Goal: Task Accomplishment & Management: Complete application form

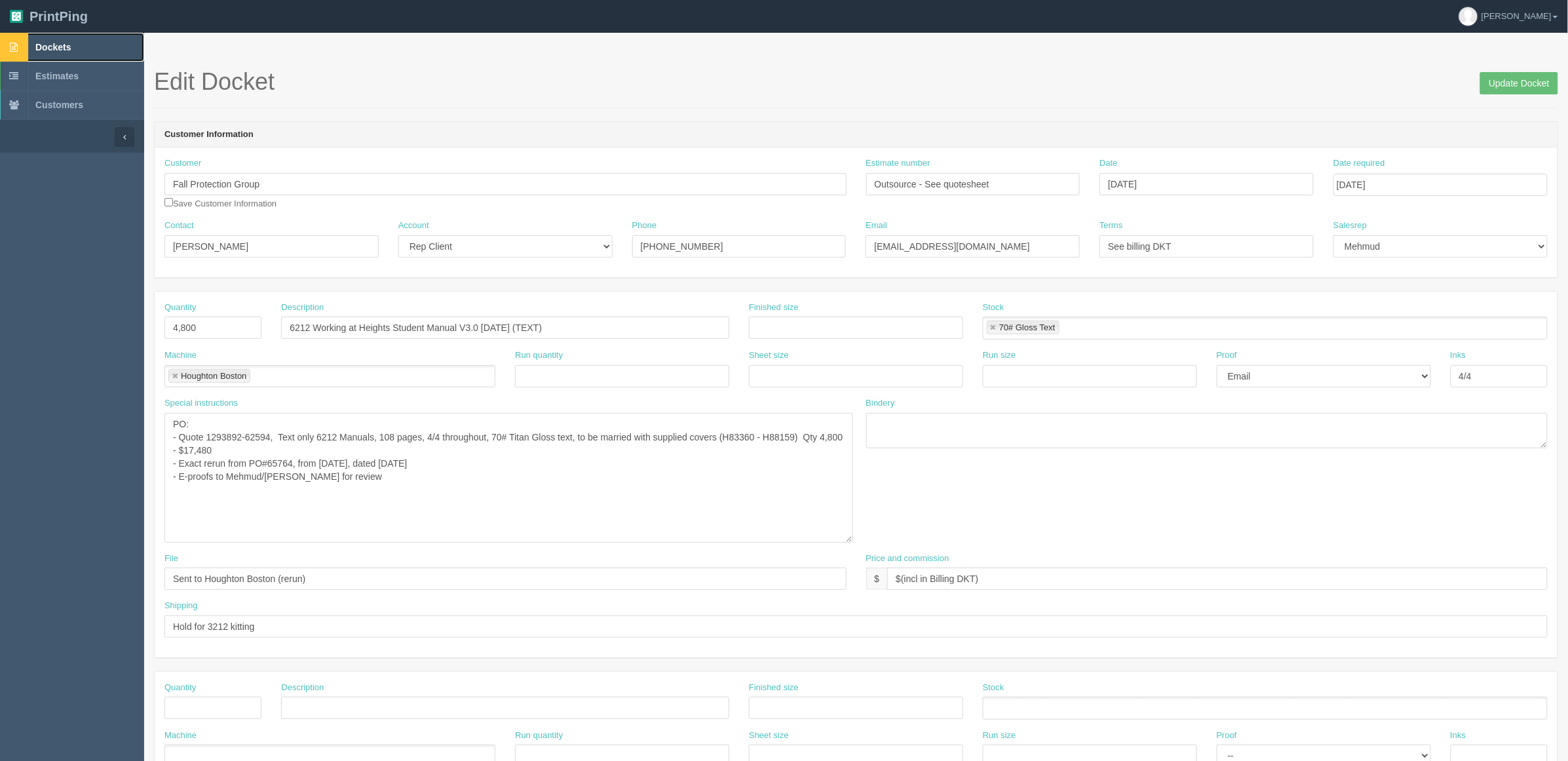
click at [92, 40] on link "Dockets" at bounding box center [72, 47] width 144 height 29
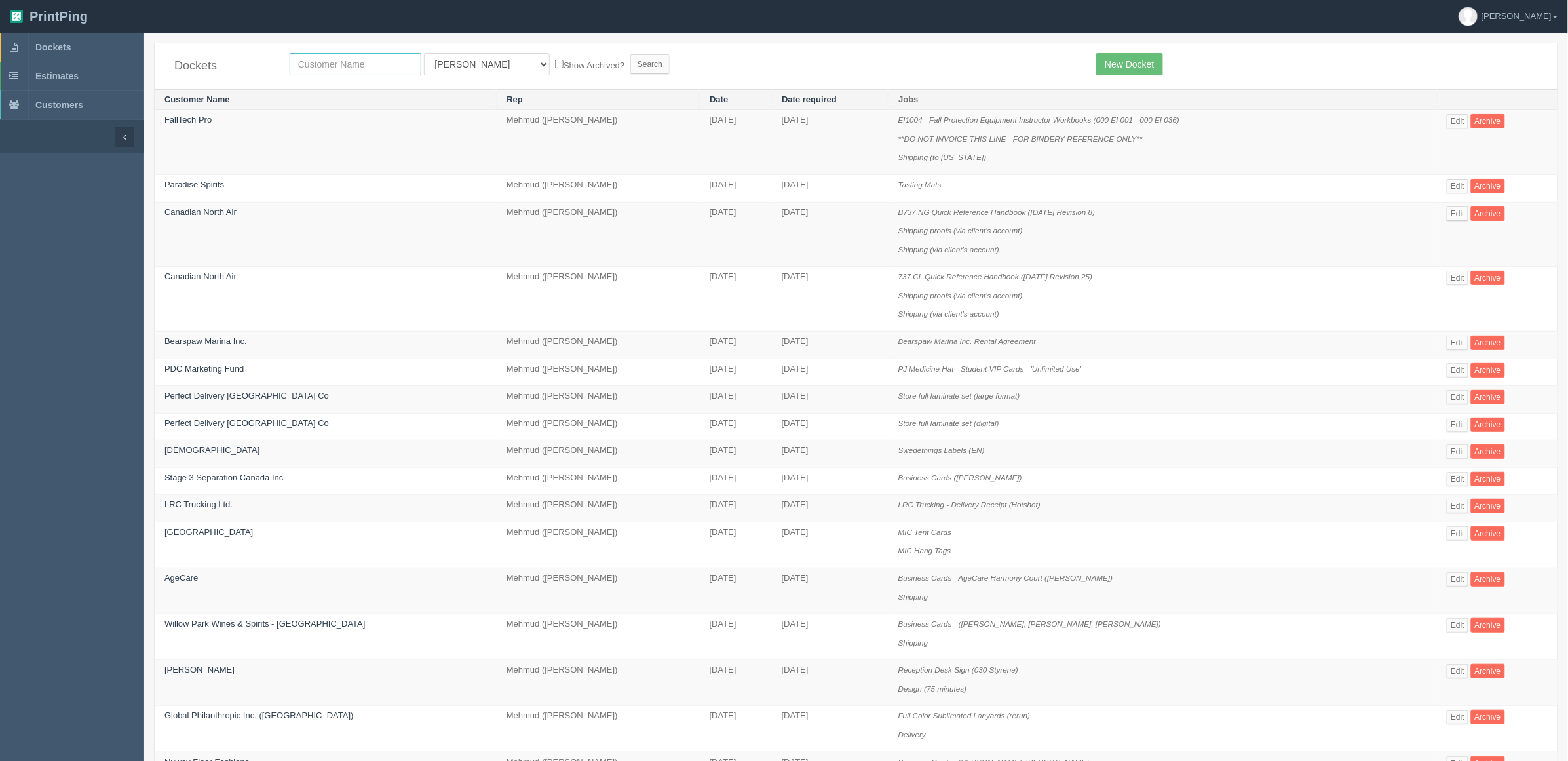
click at [352, 61] on input "text" at bounding box center [355, 64] width 132 height 22
type input "big sky"
click at [630, 54] on input "Search" at bounding box center [650, 64] width 39 height 20
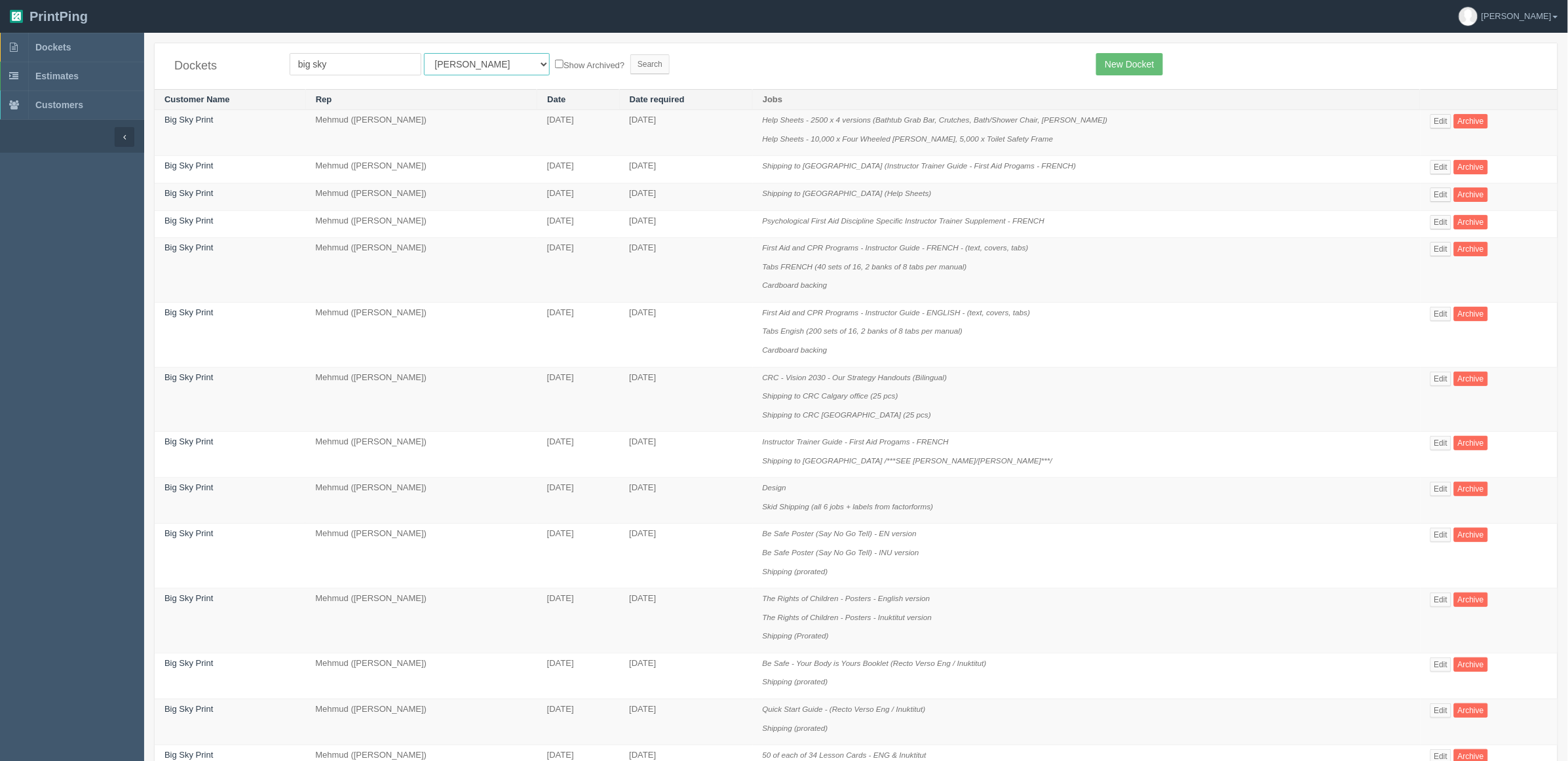
click at [442, 61] on select "All Users Ali Ali Test 1 Aly Amy Ankit Arif Brandon Dan France Greg Jim Mark Ma…" at bounding box center [487, 64] width 126 height 22
select select "8"
click at [424, 53] on select "All Users Ali Ali Test 1 Aly Amy Ankit Arif Brandon Dan France Greg Jim Mark Ma…" at bounding box center [487, 64] width 126 height 22
click at [630, 63] on input "Search" at bounding box center [650, 64] width 39 height 20
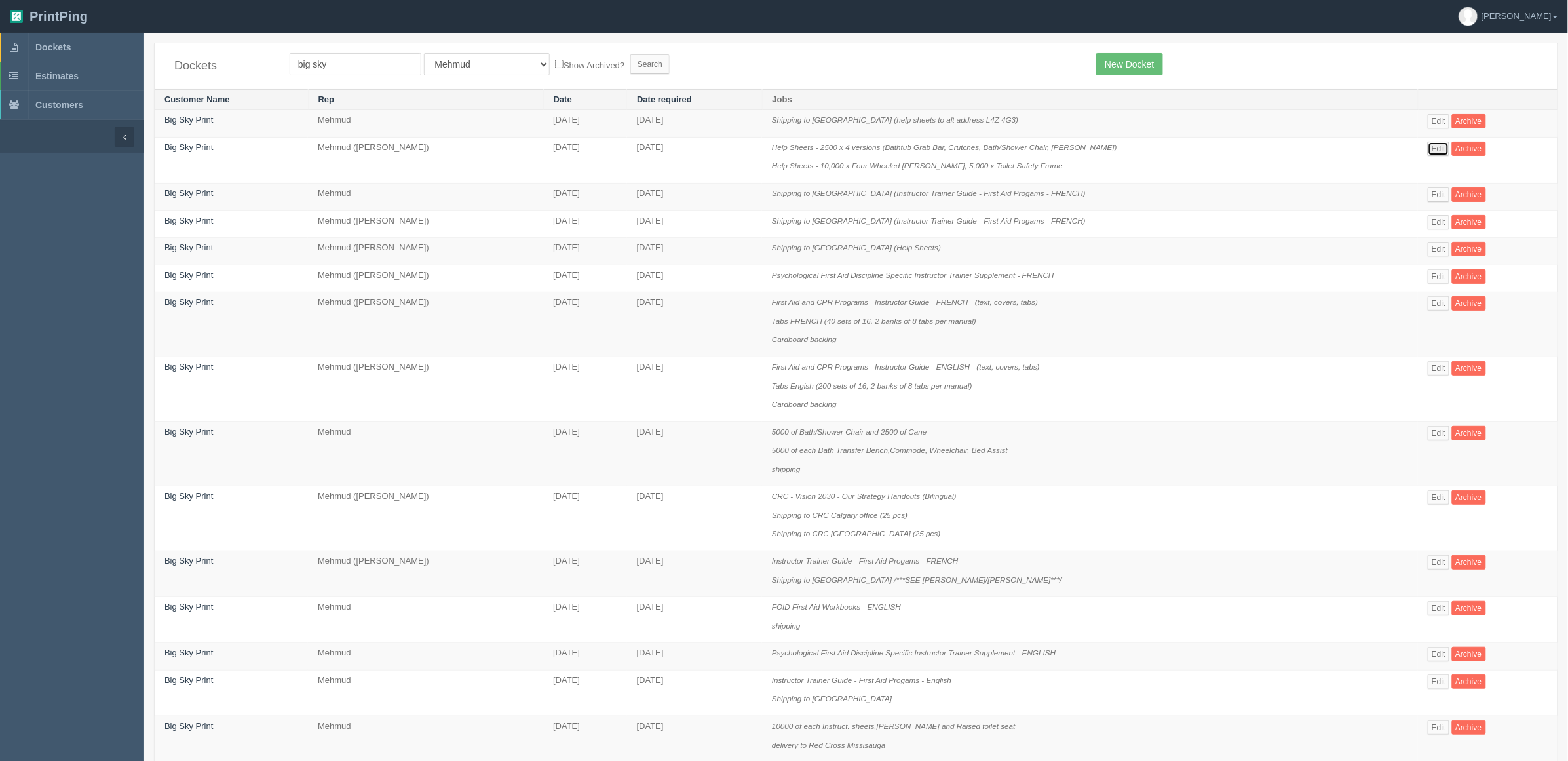
click at [1428, 149] on link "Edit" at bounding box center [1438, 148] width 22 height 15
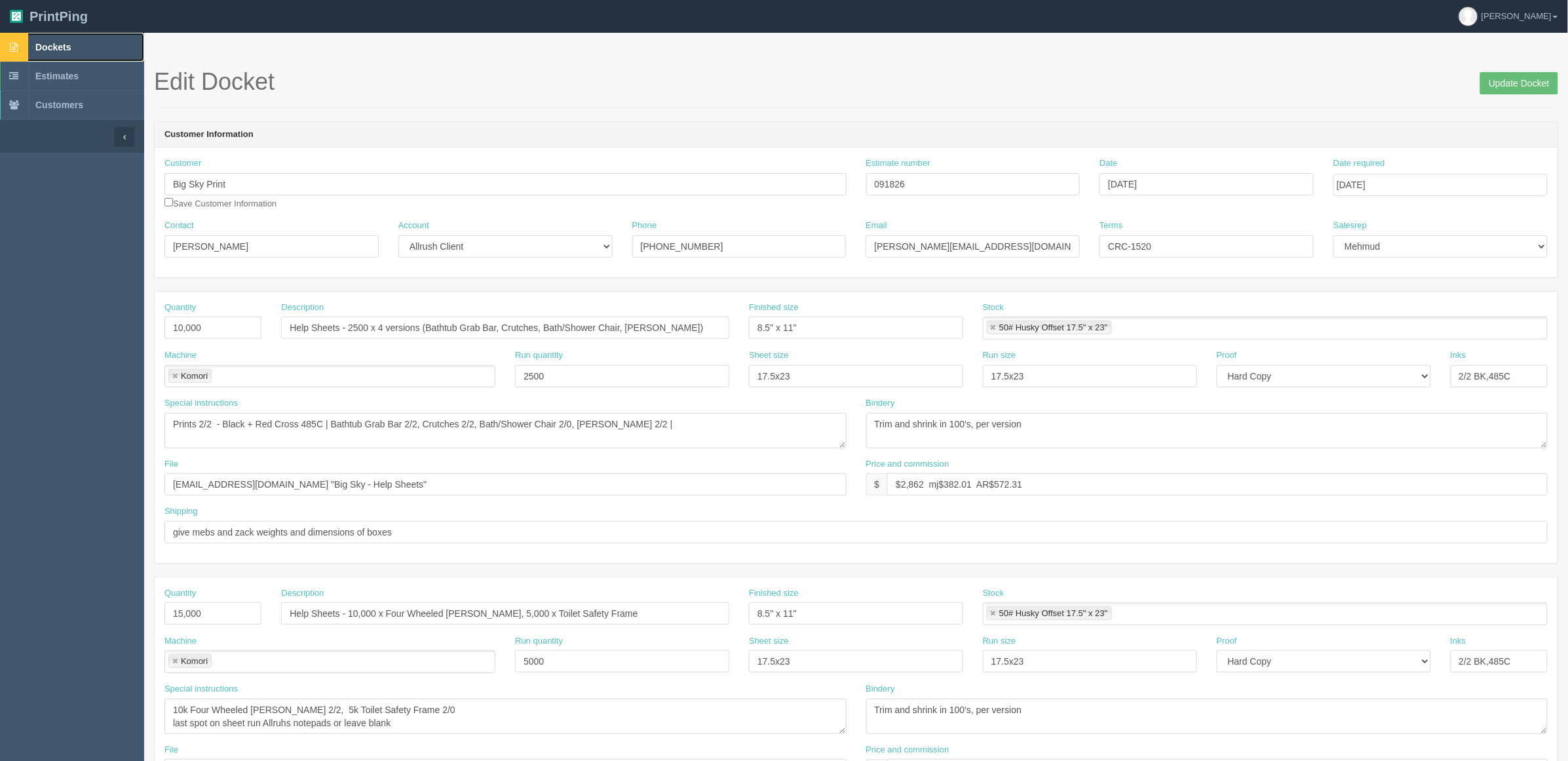
click at [62, 48] on span "Dockets" at bounding box center [53, 47] width 36 height 10
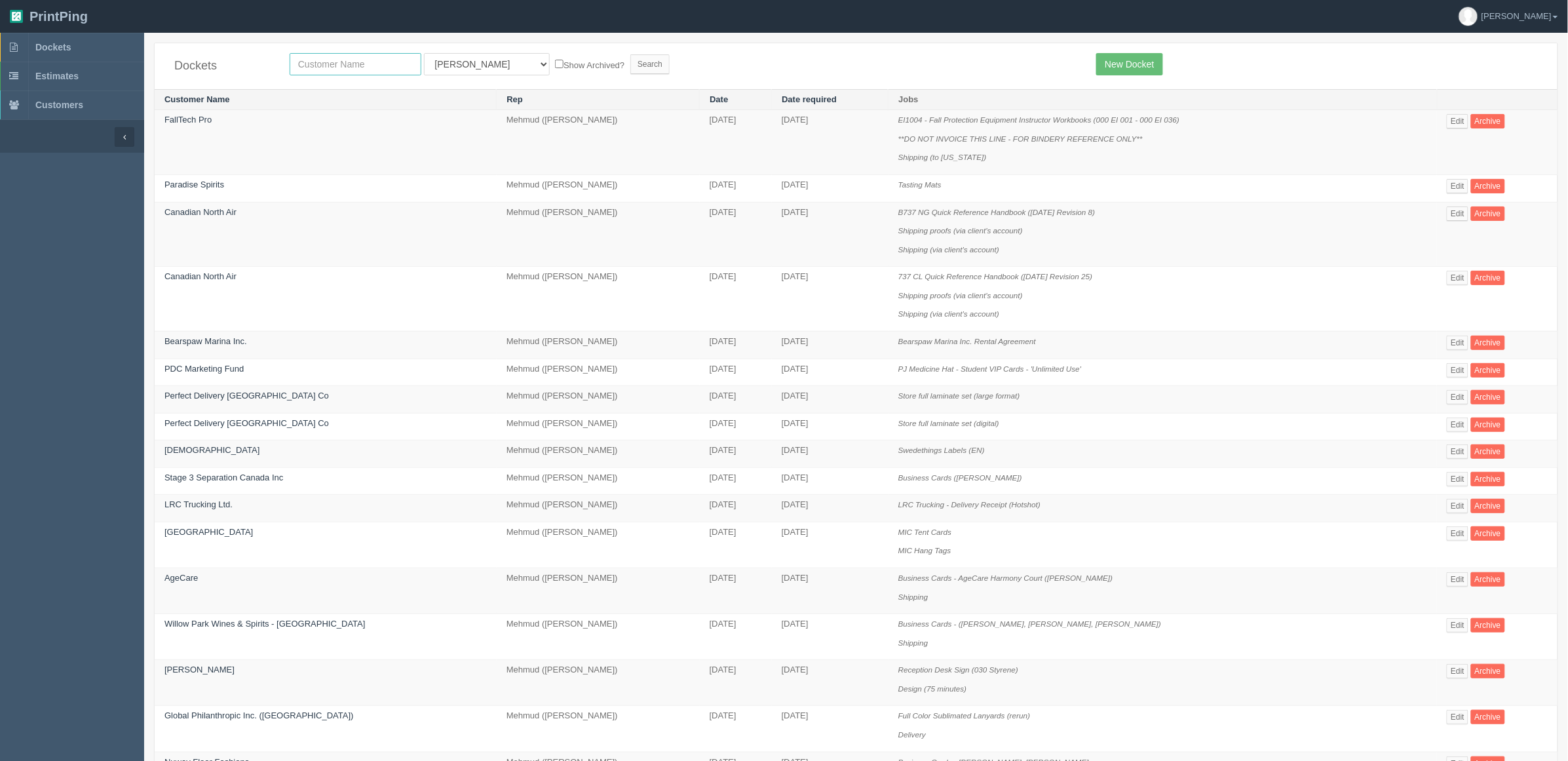
click at [346, 72] on input "text" at bounding box center [355, 64] width 132 height 22
type input "btr"
click at [630, 54] on input "Search" at bounding box center [650, 64] width 39 height 20
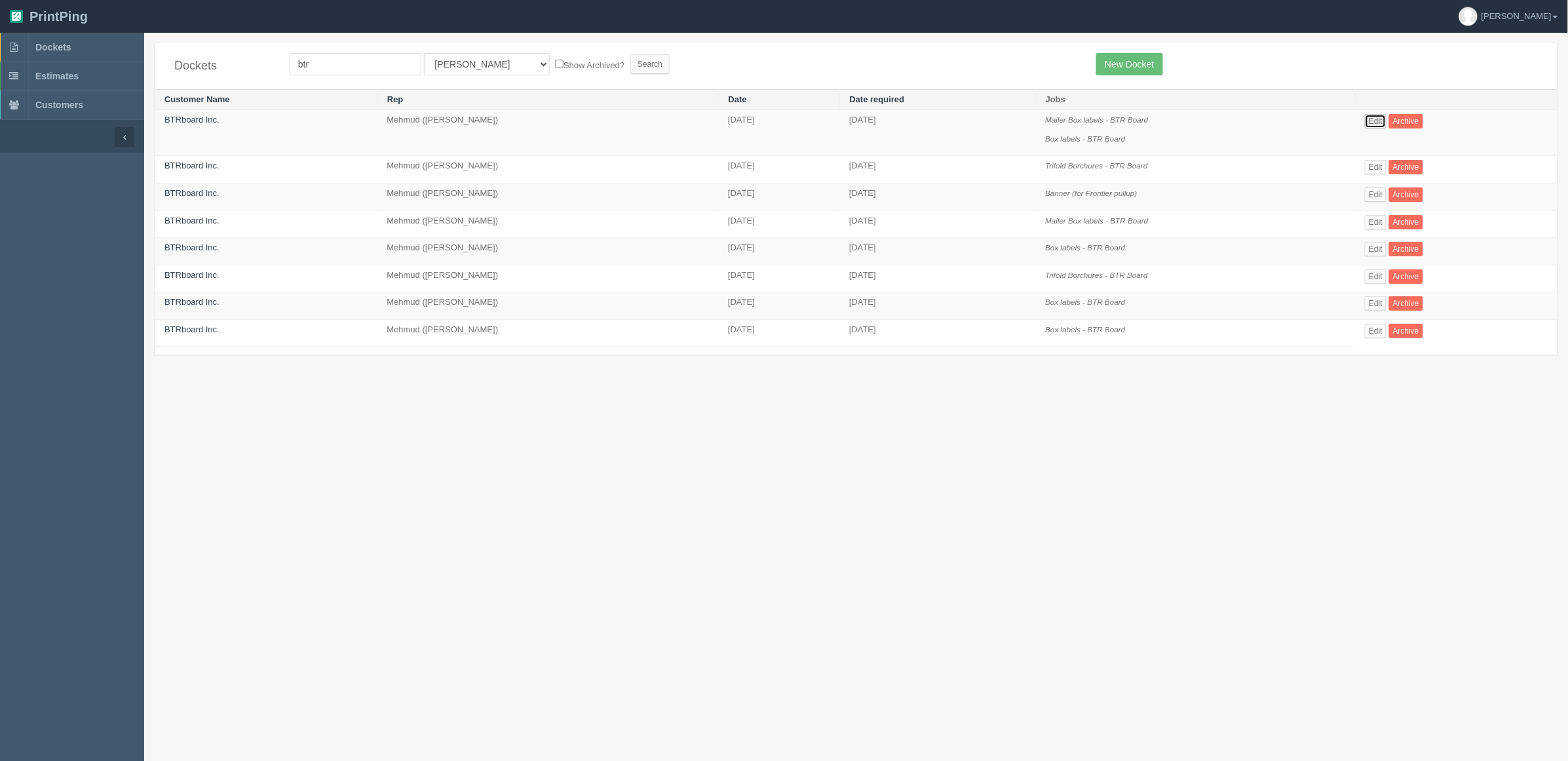
click at [1374, 121] on link "Edit" at bounding box center [1375, 121] width 22 height 15
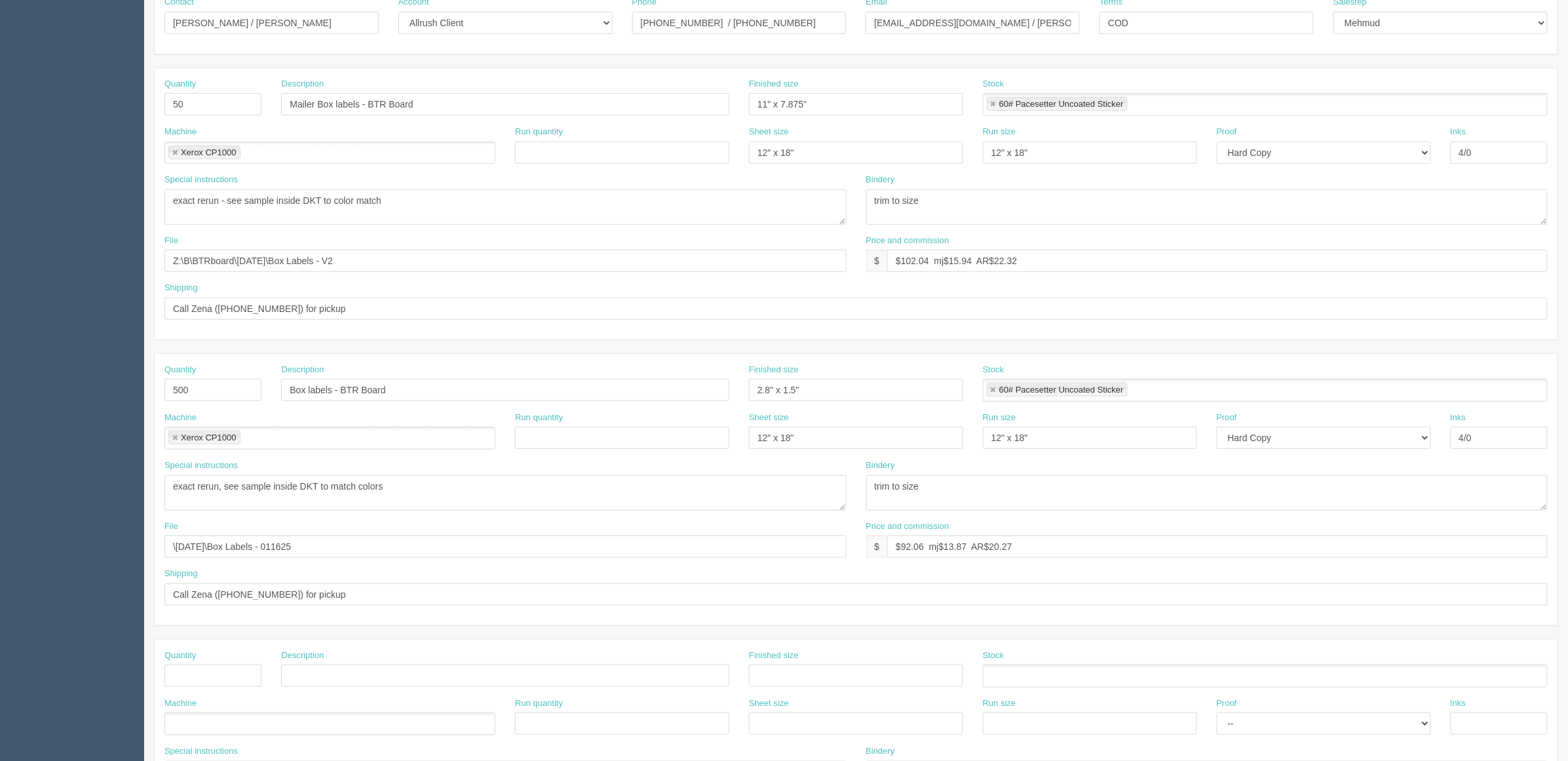
scroll to position [433, 0]
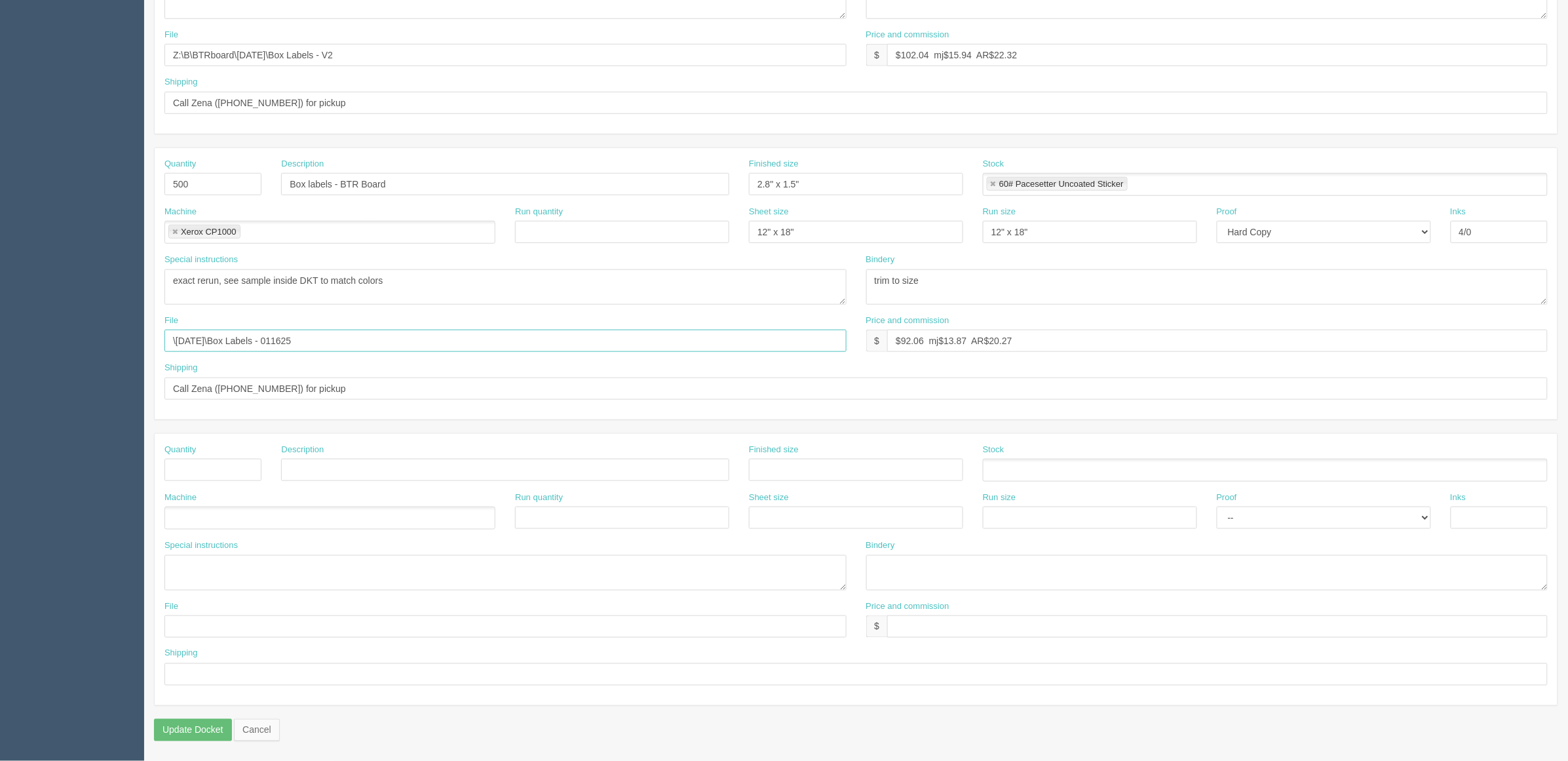
click at [362, 349] on input "\January 2025\Box Labels - 011625" at bounding box center [505, 341] width 682 height 22
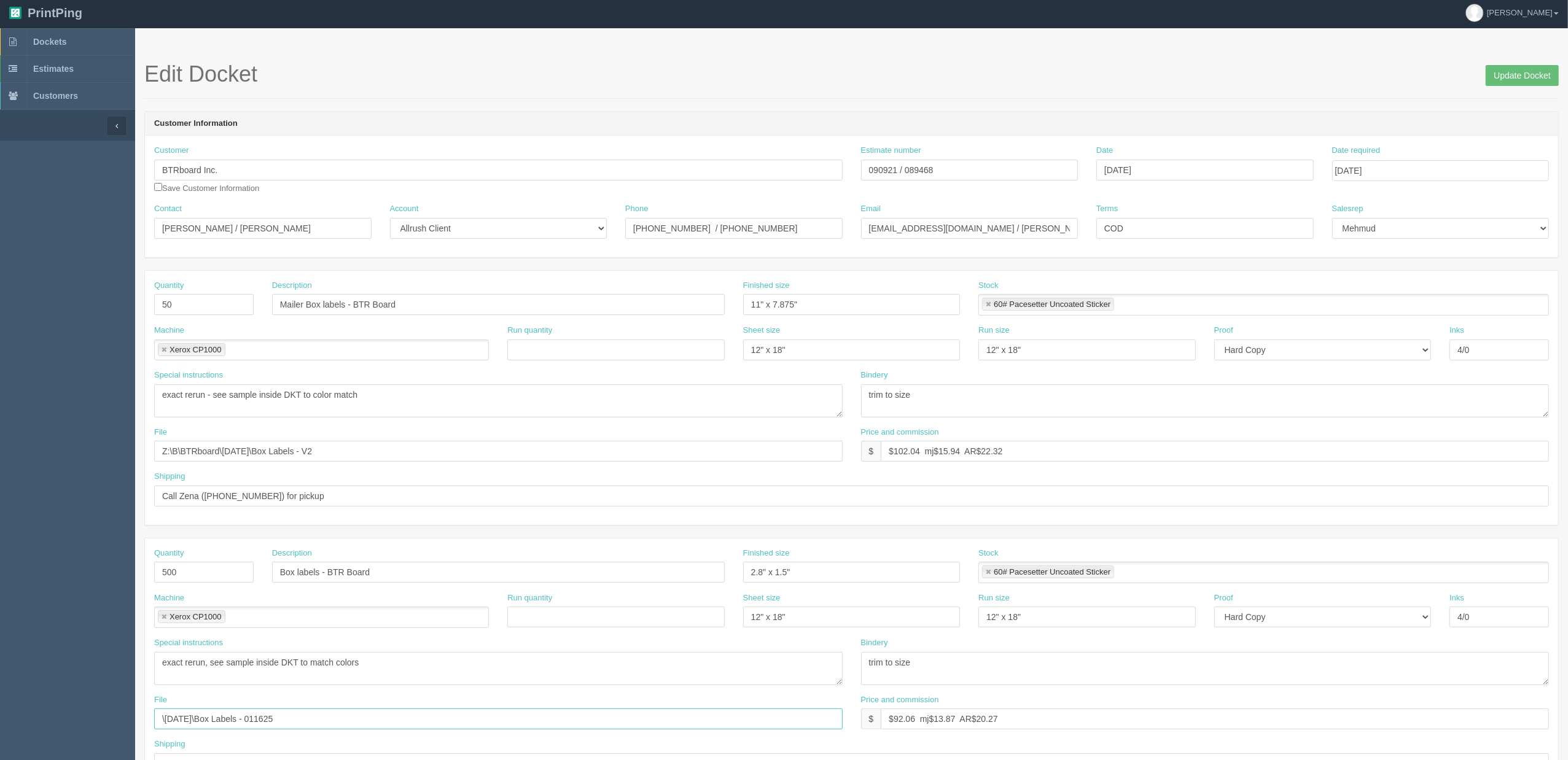
scroll to position [0, 0]
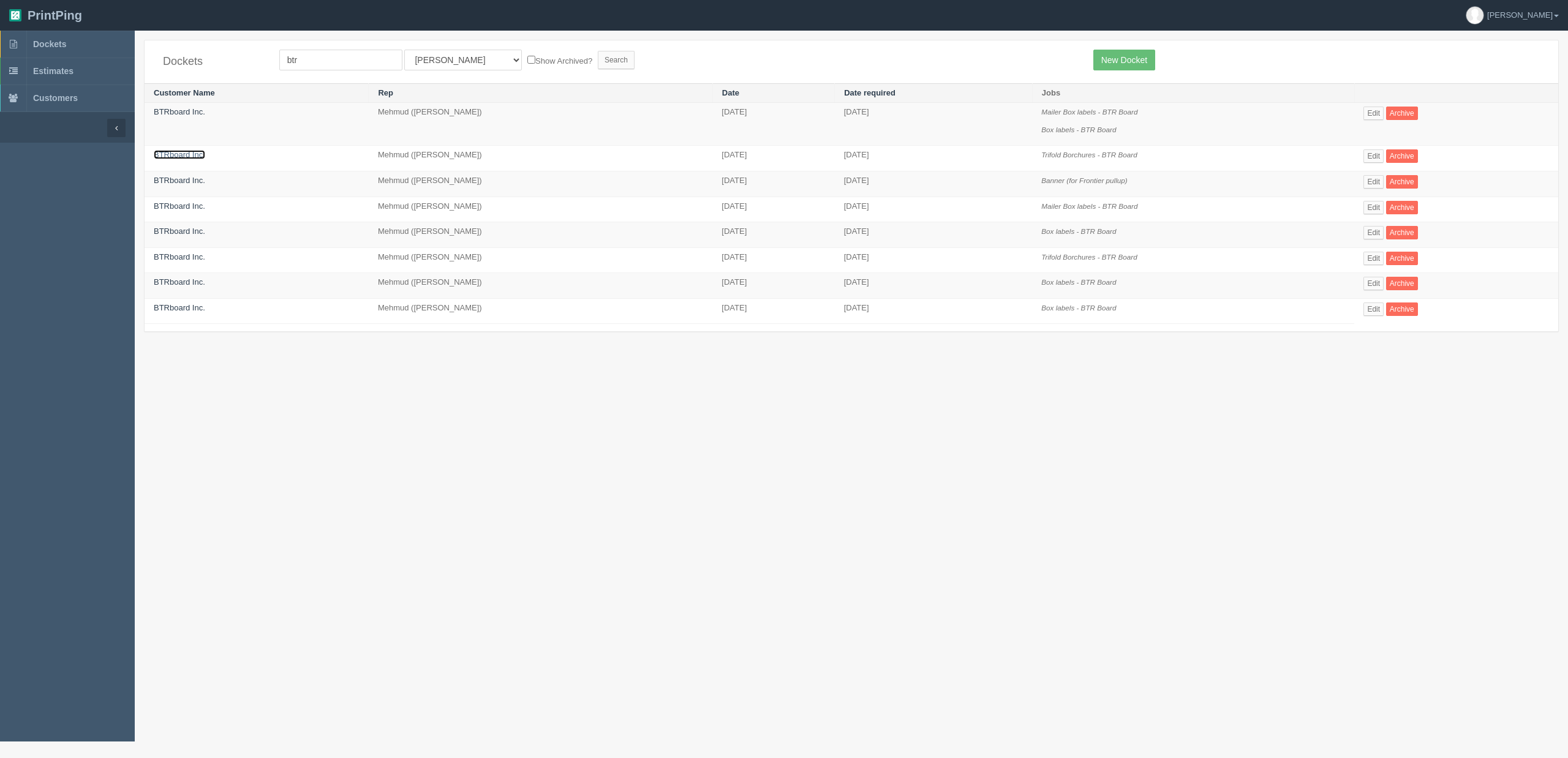
click at [182, 156] on link "BTRboard Inc." at bounding box center [179, 154] width 51 height 9
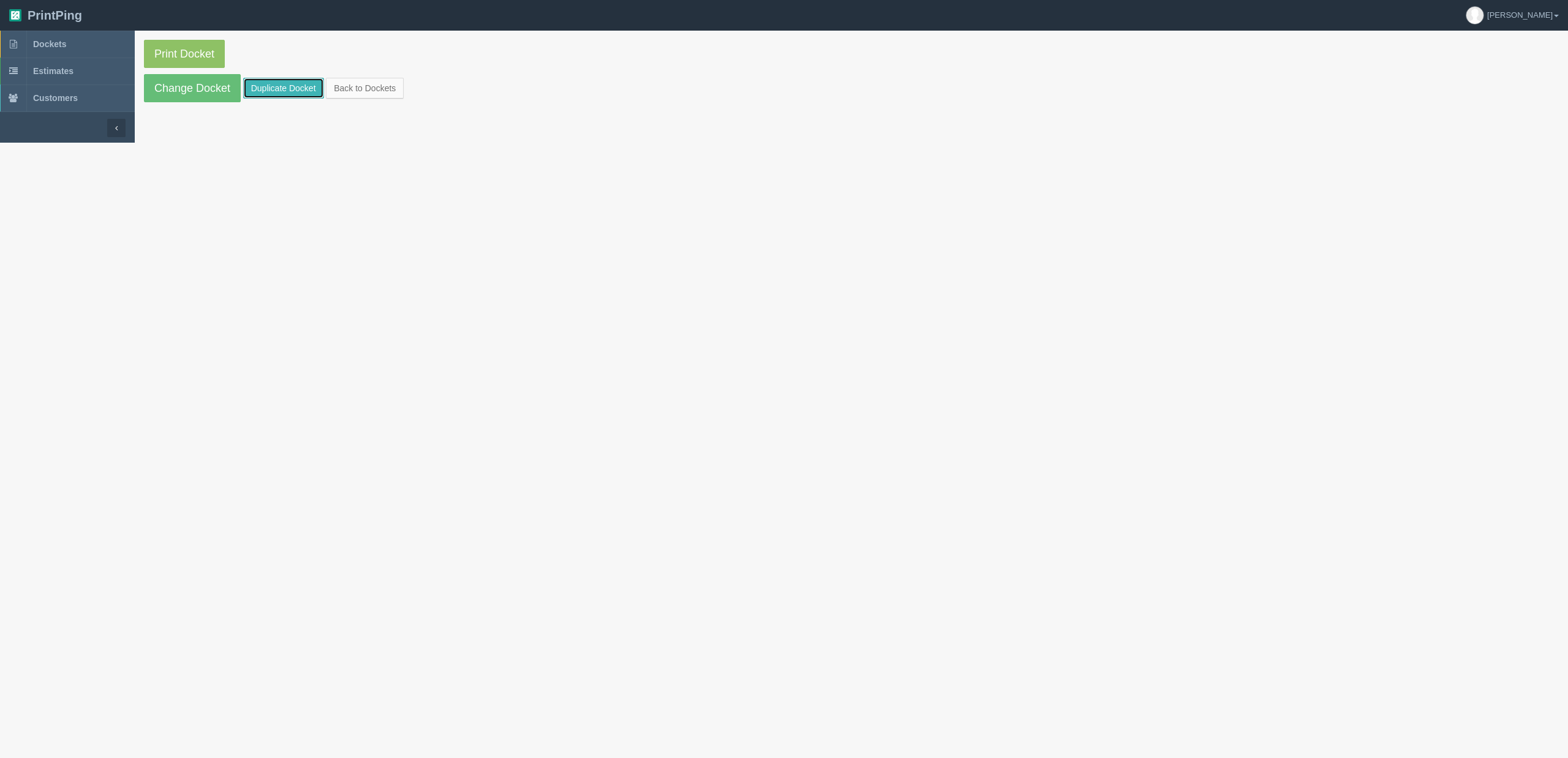
click at [304, 92] on link "Duplicate Docket" at bounding box center [283, 88] width 81 height 21
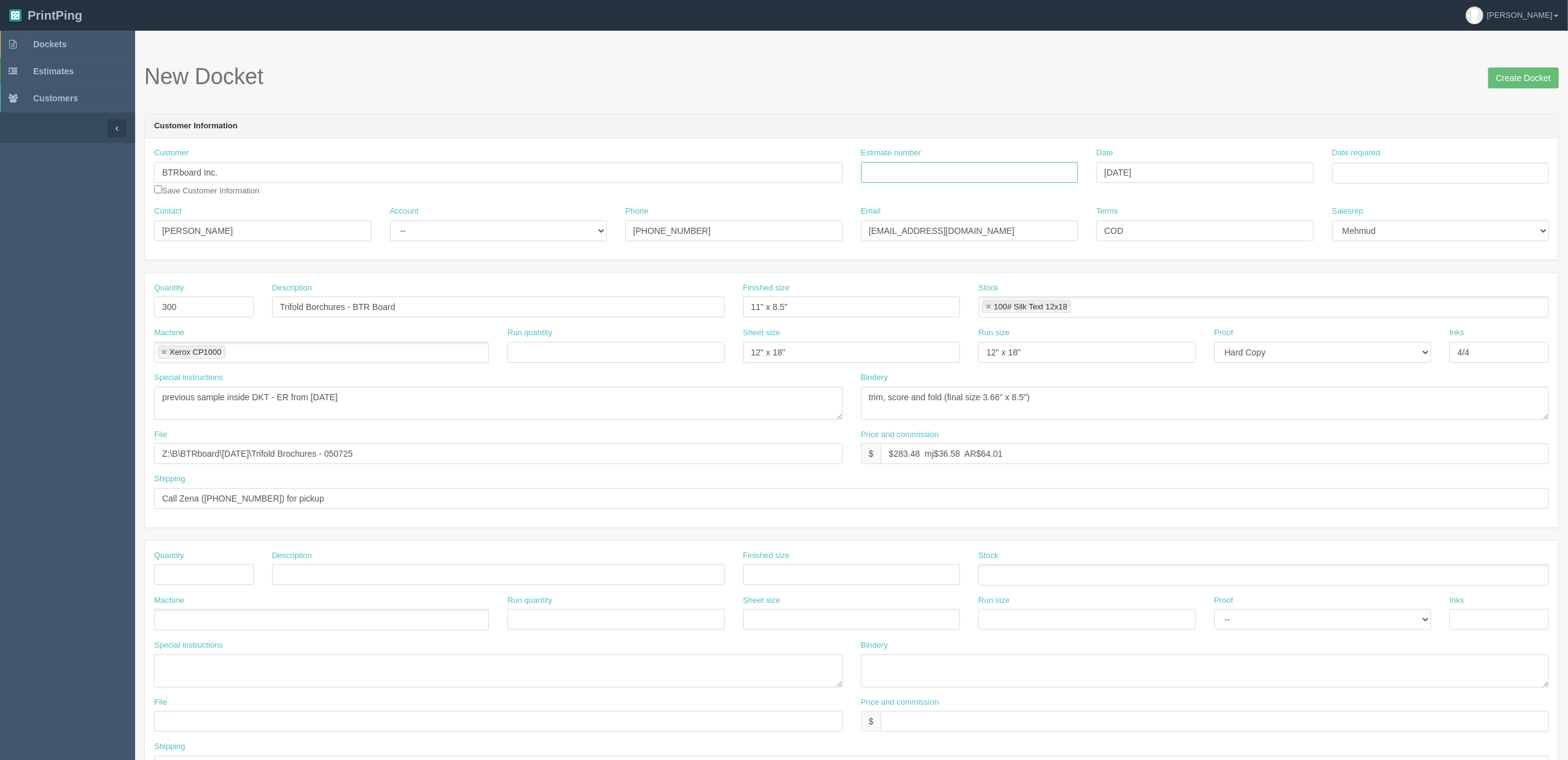
click at [936, 175] on input "Estimate number" at bounding box center [970, 172] width 217 height 21
type input "Outsource - See quotesheet"
click at [1426, 306] on td "29" at bounding box center [1426, 309] width 15 height 18
type input "August 29, 2025"
click at [698, 93] on div "New Docket Create Docket" at bounding box center [852, 83] width 1415 height 37
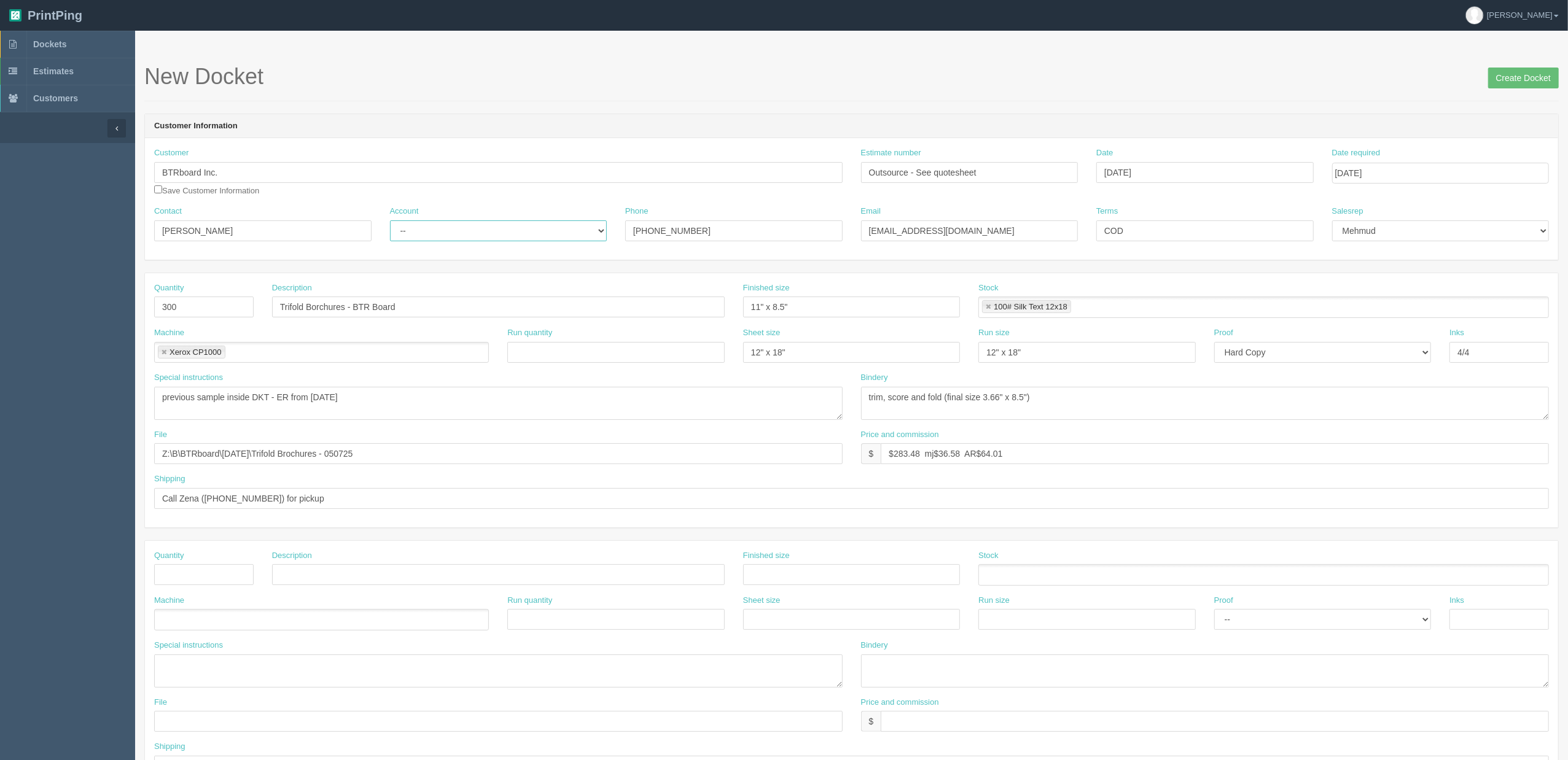
click at [465, 233] on select "-- Existing Client Allrush Client Rep Client" at bounding box center [498, 231] width 217 height 21
select select "Allrush Client"
click at [390, 221] on select "-- Existing Client Allrush Client Rep Client" at bounding box center [498, 231] width 217 height 21
drag, startPoint x: 236, startPoint y: 305, endPoint x: 0, endPoint y: 298, distance: 236.1
click at [0, 310] on section "Dockets Estimates Customers" at bounding box center [784, 573] width 1568 height 1085
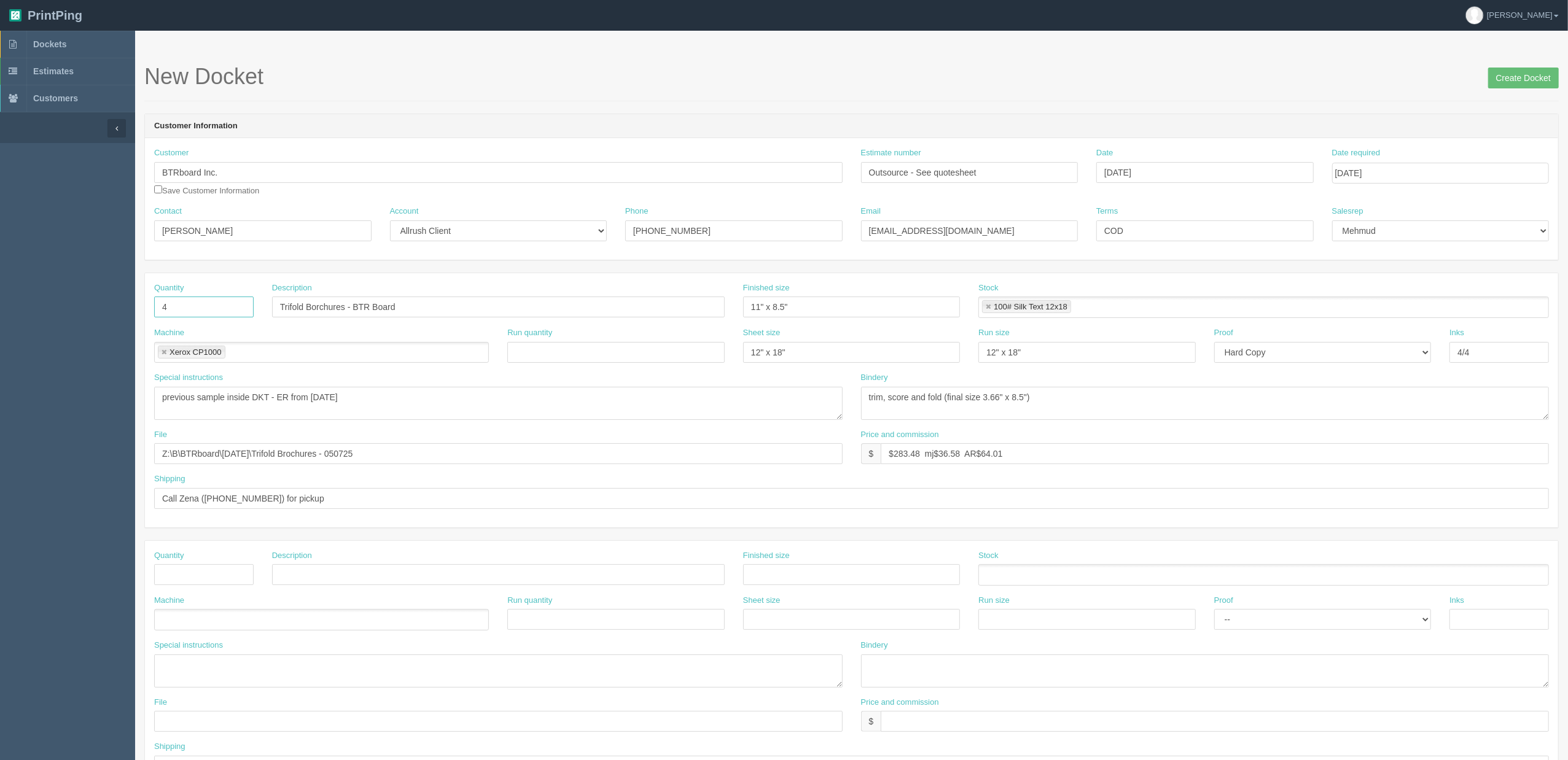
type input "4"
type input "Vinyl banner with heat hemm and grommets"
type input "96" x 48""
click at [991, 306] on link at bounding box center [988, 308] width 7 height 8
click at [167, 354] on link at bounding box center [164, 353] width 7 height 8
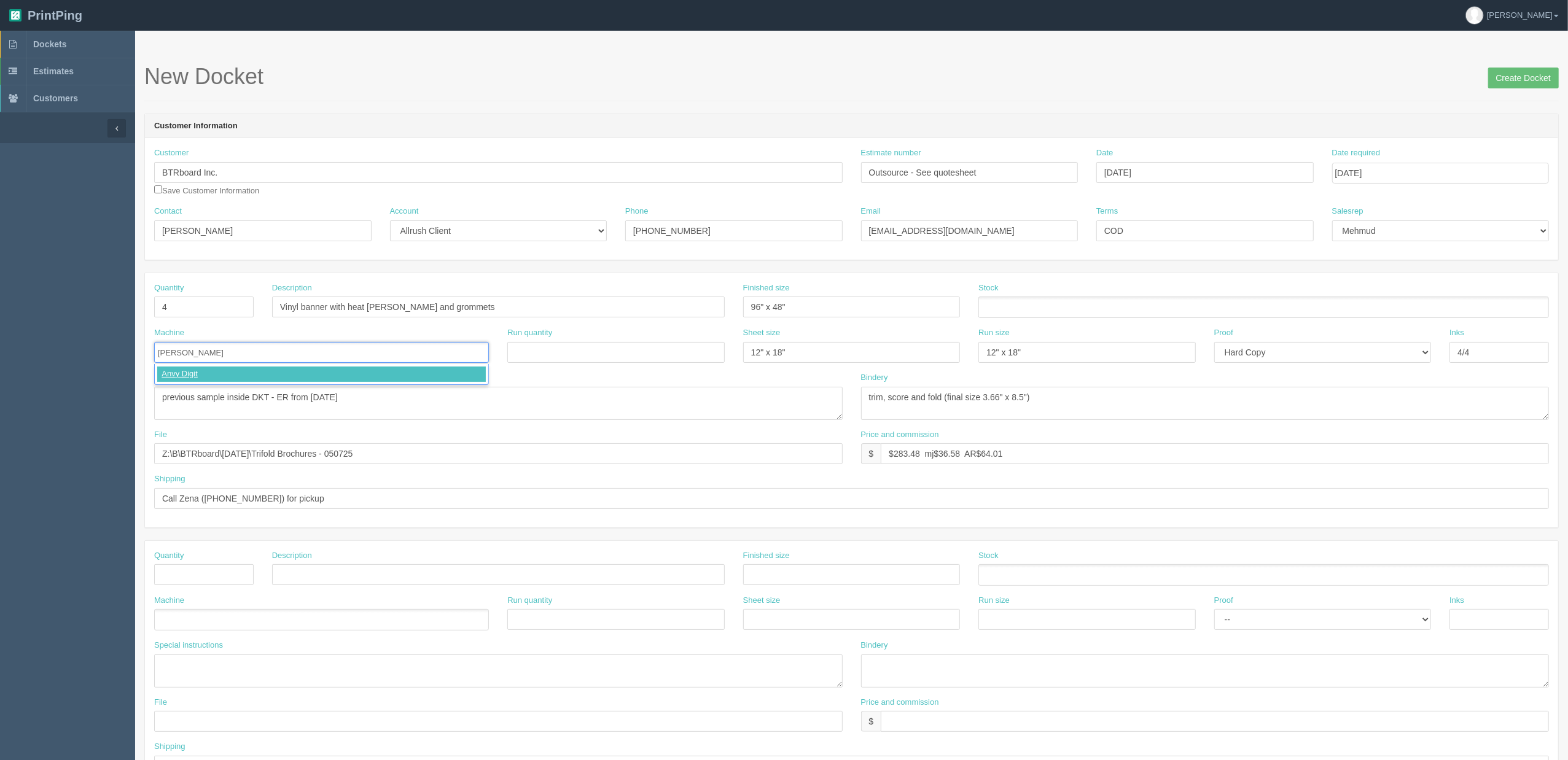
type input "Anvy Digital"
click at [1301, 351] on select "-- Email Hard Copy" at bounding box center [1323, 353] width 217 height 21
select select "Email"
click at [1215, 343] on select "-- Email Hard Copy" at bounding box center [1323, 353] width 217 height 21
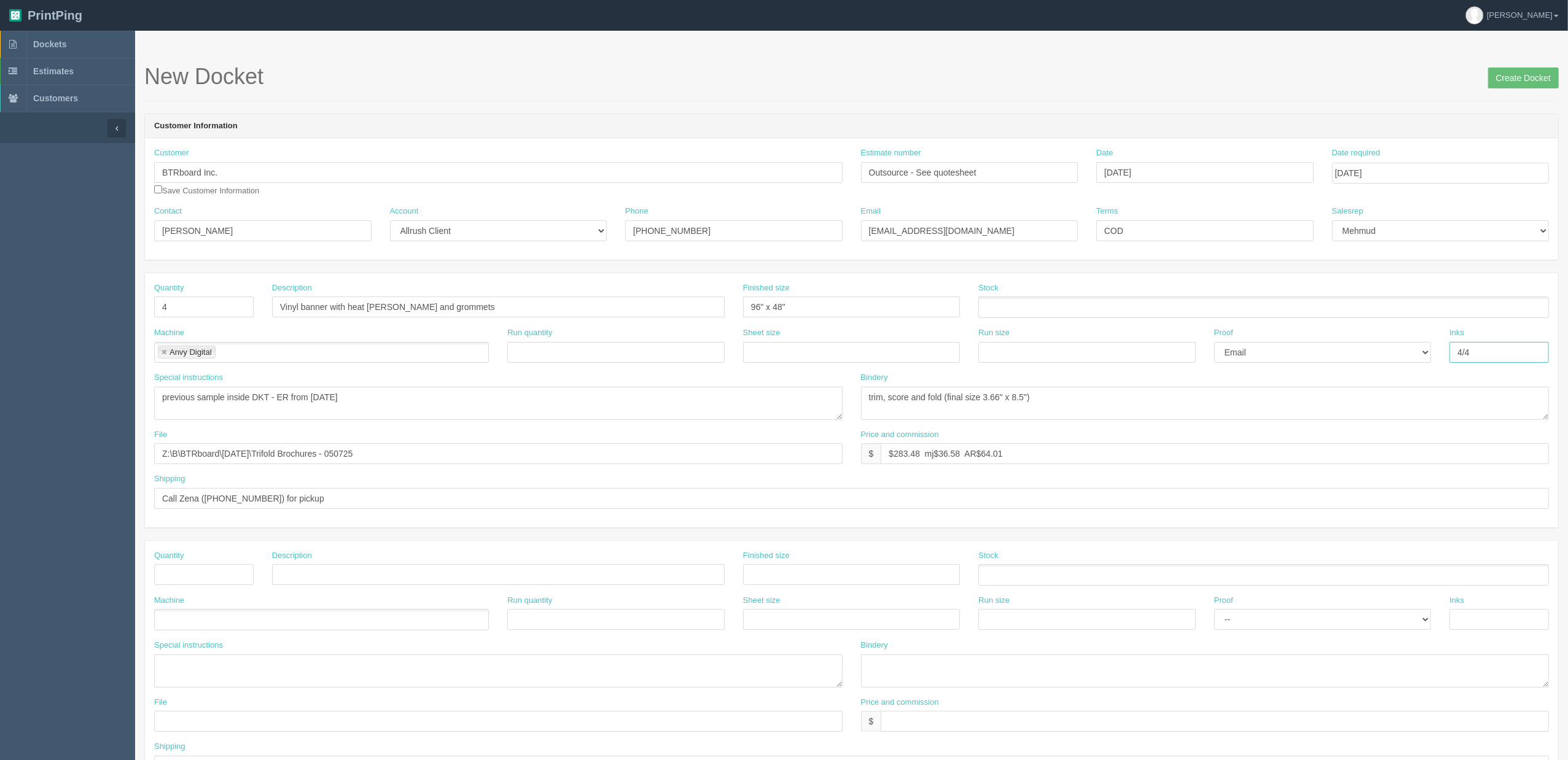
drag, startPoint x: 1484, startPoint y: 347, endPoint x: 1347, endPoint y: 364, distance: 138.1
click at [1348, 364] on div "Machine Anvy Digital Anvy Digital Run quantity Sheet size Run size Proof -- Ema…" at bounding box center [852, 349] width 1413 height 45
click at [381, 410] on textarea "previous sample inside DKT - ER from may 2025" at bounding box center [498, 404] width 688 height 33
click at [294, 409] on textarea "previous sample inside DKT - ER from may 2025" at bounding box center [498, 404] width 688 height 33
paste textarea "Vinyl Banner 13oz Ref No: 1r-598 Size : 96" x 48" Single Side 4C - Roll Printer…"
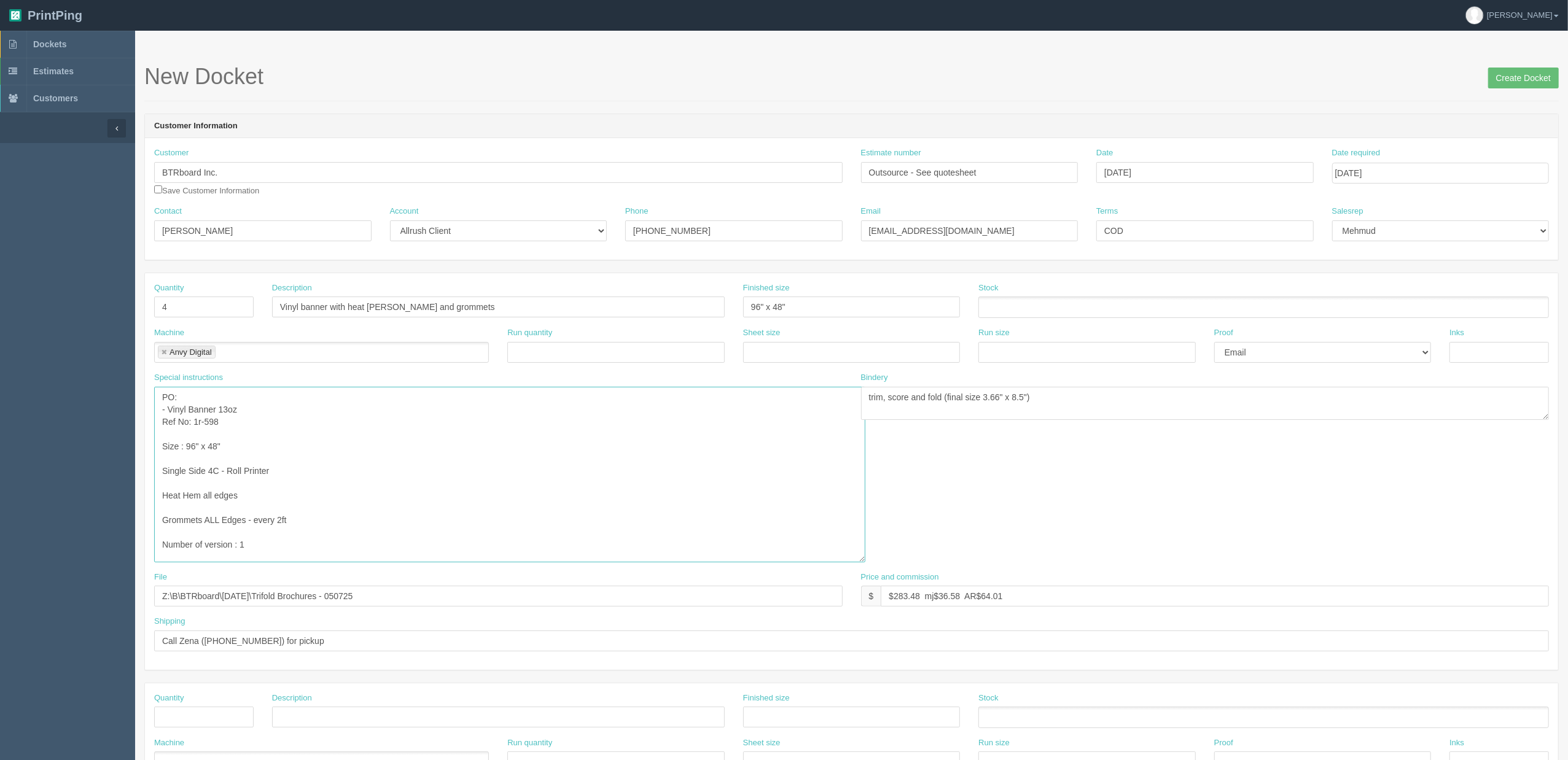
drag, startPoint x: 840, startPoint y: 419, endPoint x: 439, endPoint y: 499, distance: 408.9
click at [861, 563] on textarea "previous sample inside DKT - ER from may 2025" at bounding box center [509, 475] width 711 height 176
click at [274, 408] on textarea "previous sample inside DKT - ER from may 2025" at bounding box center [508, 476] width 709 height 178
paste textarea "same design,"
click at [799, 413] on textarea "previous sample inside DKT - ER from may 2025" at bounding box center [508, 476] width 709 height 178
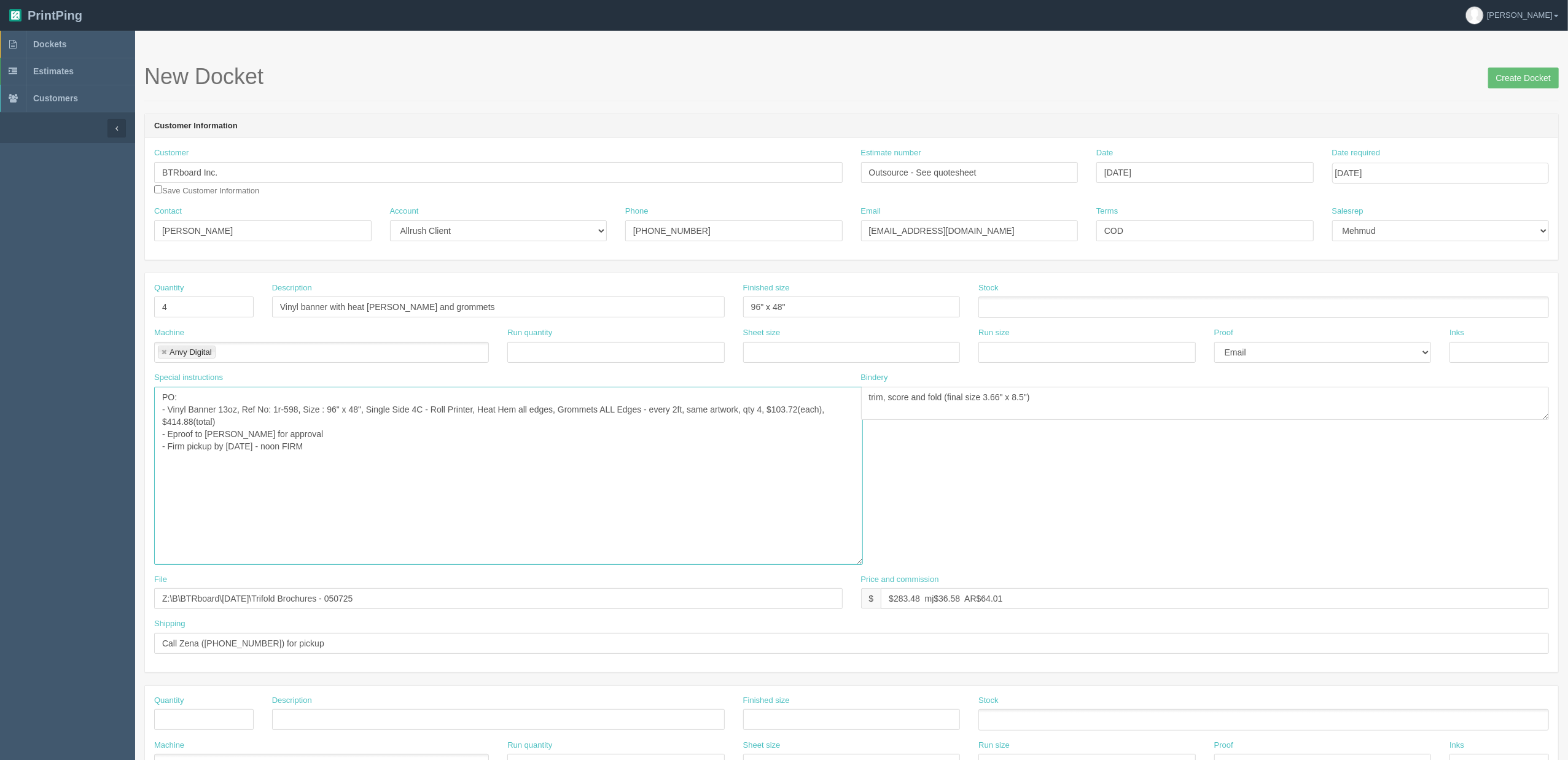
click at [271, 425] on textarea "previous sample inside DKT - ER from may 2025" at bounding box center [508, 476] width 709 height 178
click at [748, 407] on textarea "previous sample inside DKT - ER from may 2025" at bounding box center [508, 476] width 709 height 178
click at [782, 453] on textarea "previous sample inside DKT - ER from may 2025" at bounding box center [508, 476] width 709 height 178
type textarea "PO: - Vinyl Banner 13oz, Ref No: 1r-598, Size : 96" x 48", Single Side 4C - Rol…"
drag, startPoint x: 1010, startPoint y: 602, endPoint x: 755, endPoint y: 612, distance: 255.2
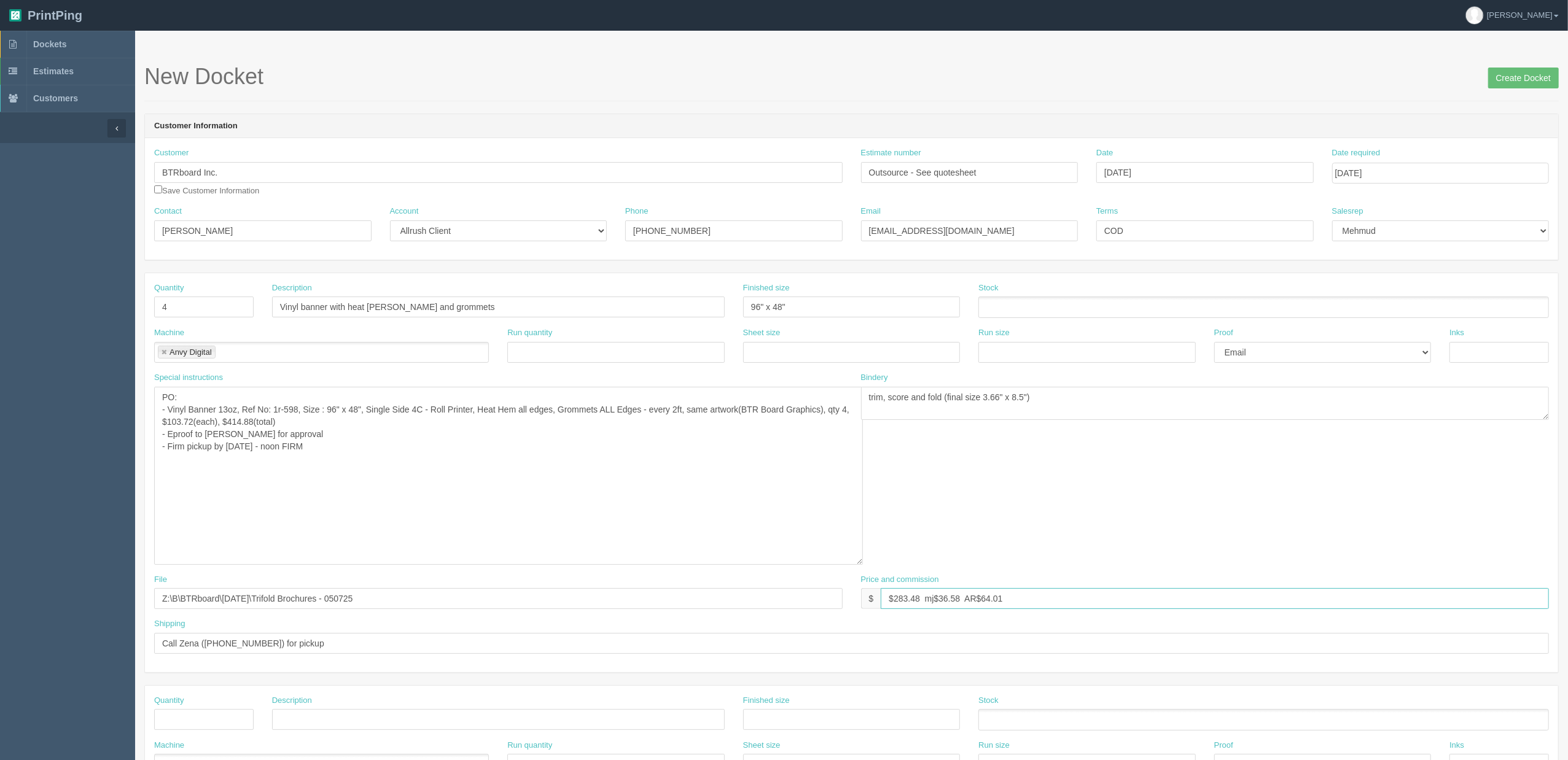
click at [756, 612] on div "File Z:\B\BTRboard\May 2025\Trifold Brochures - 050725 Price and commission $ $…" at bounding box center [852, 596] width 1413 height 45
type input "$"
click at [183, 448] on textarea "previous sample inside DKT - ER from may 2025" at bounding box center [508, 476] width 709 height 178
type textarea "PO: - Vinyl Banner 13oz, Ref No: 1r-598, Size : 96" x 48", Single Side 4C - Rol…"
click at [1000, 601] on input "$" at bounding box center [1215, 599] width 668 height 21
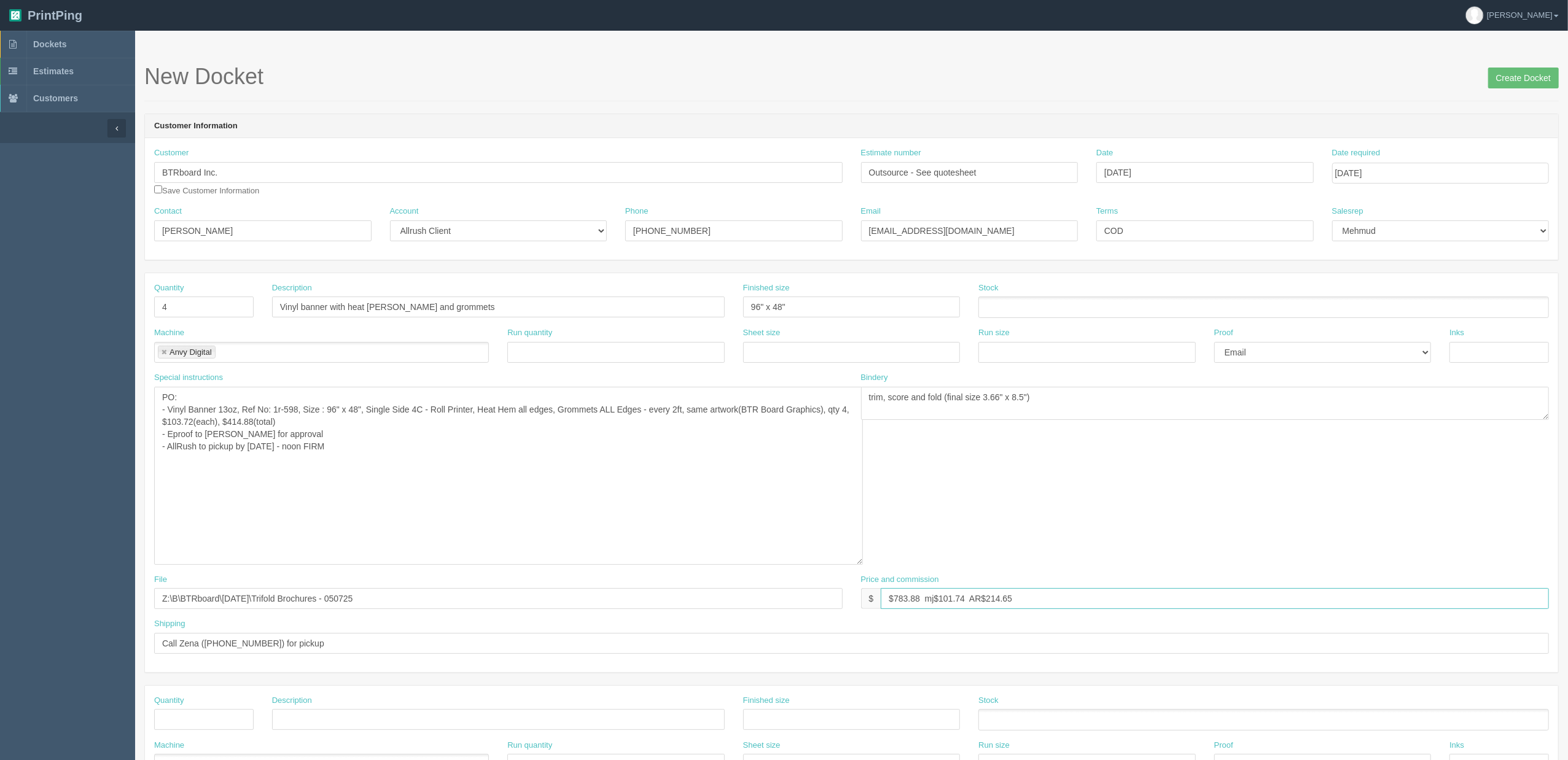
type input "$783.88 mj$101.74 AR$214.65"
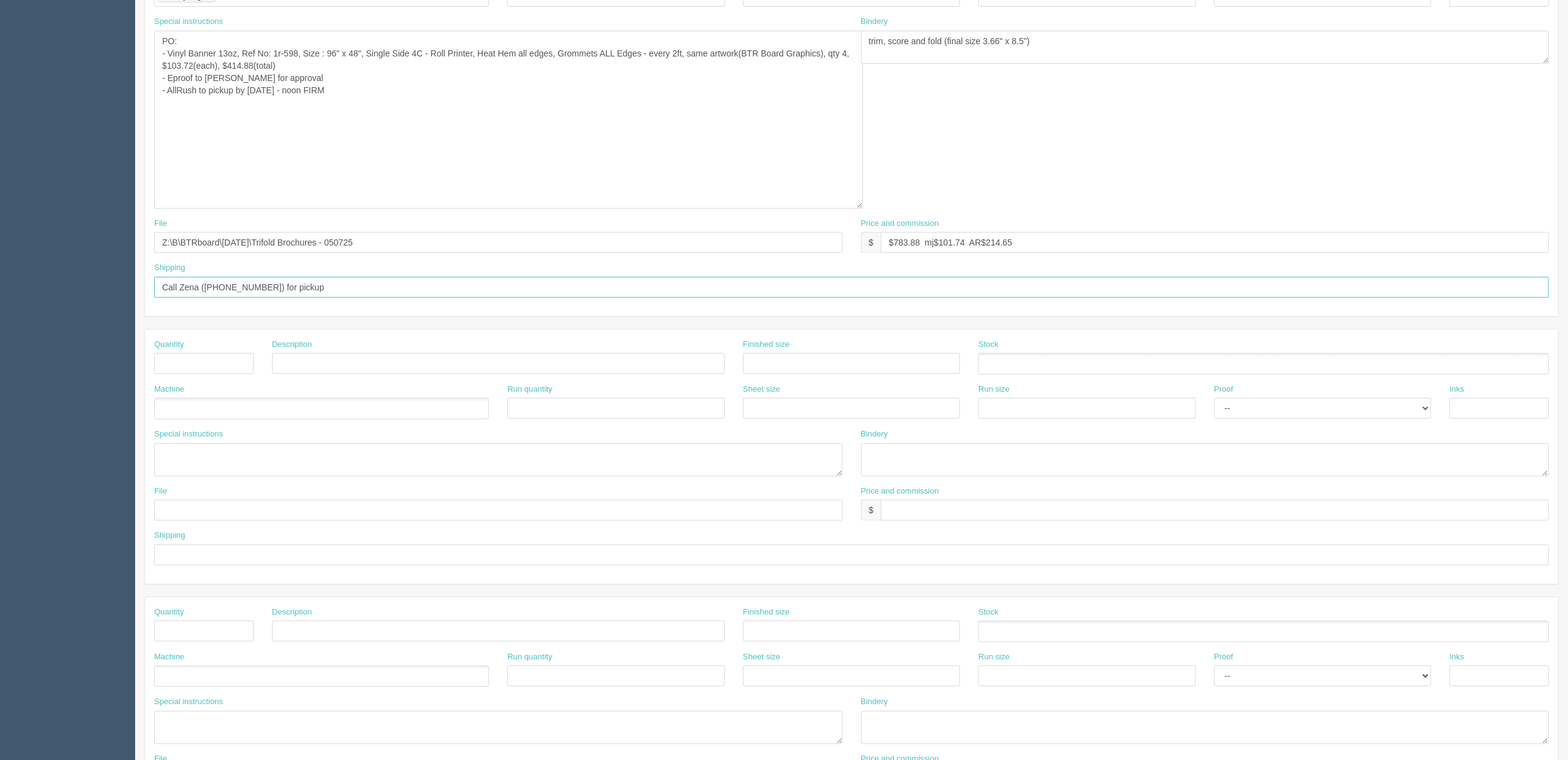
scroll to position [409, 0]
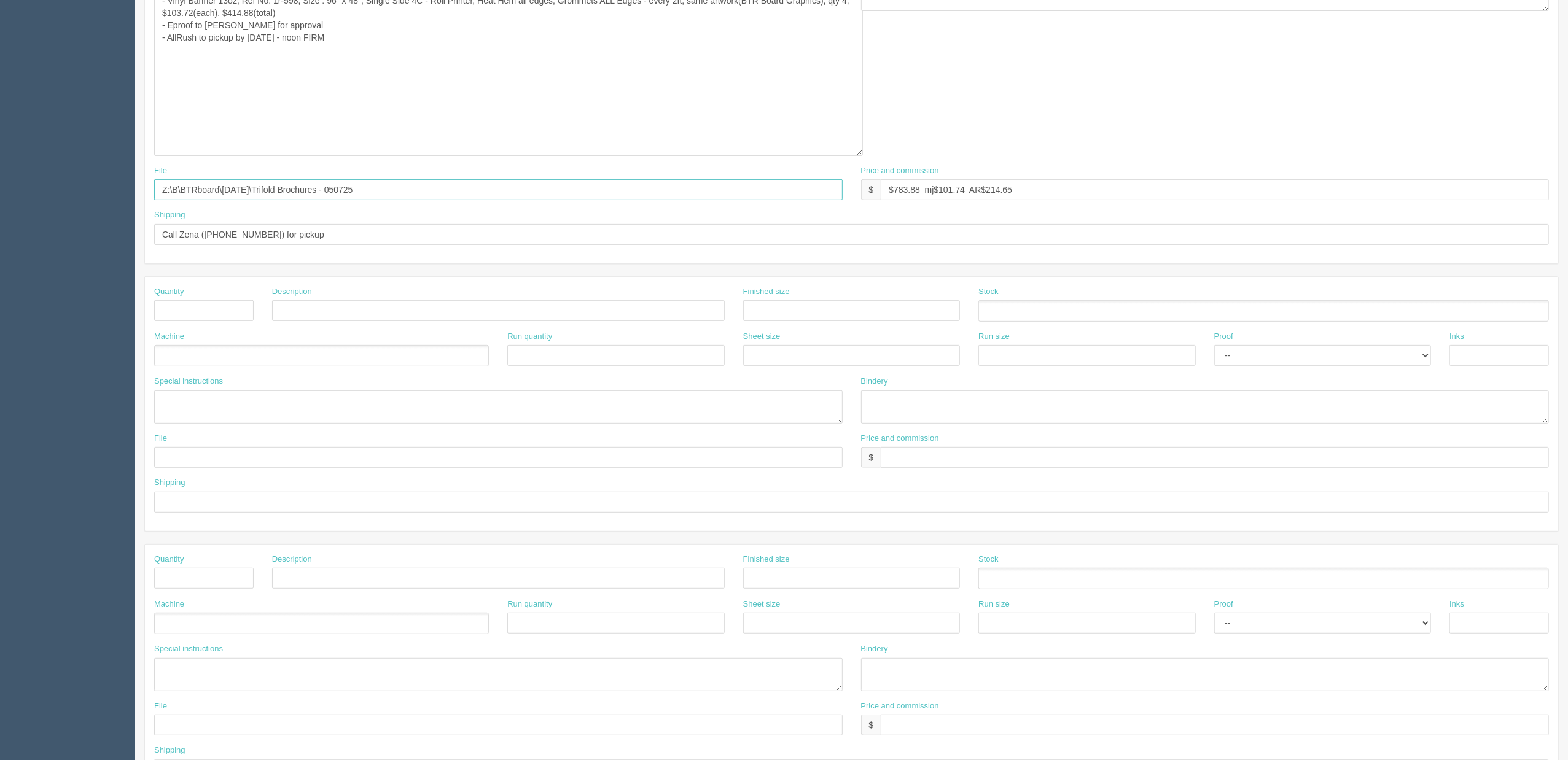
drag, startPoint x: 419, startPoint y: 187, endPoint x: 0, endPoint y: 194, distance: 419.1
click at [0, 194] on section "Dockets Estimates Customers" at bounding box center [784, 236] width 1568 height 1229
type input "Sent to Anvy"
click at [379, 40] on textarea "previous sample inside DKT - ER from may 2025" at bounding box center [508, 67] width 709 height 178
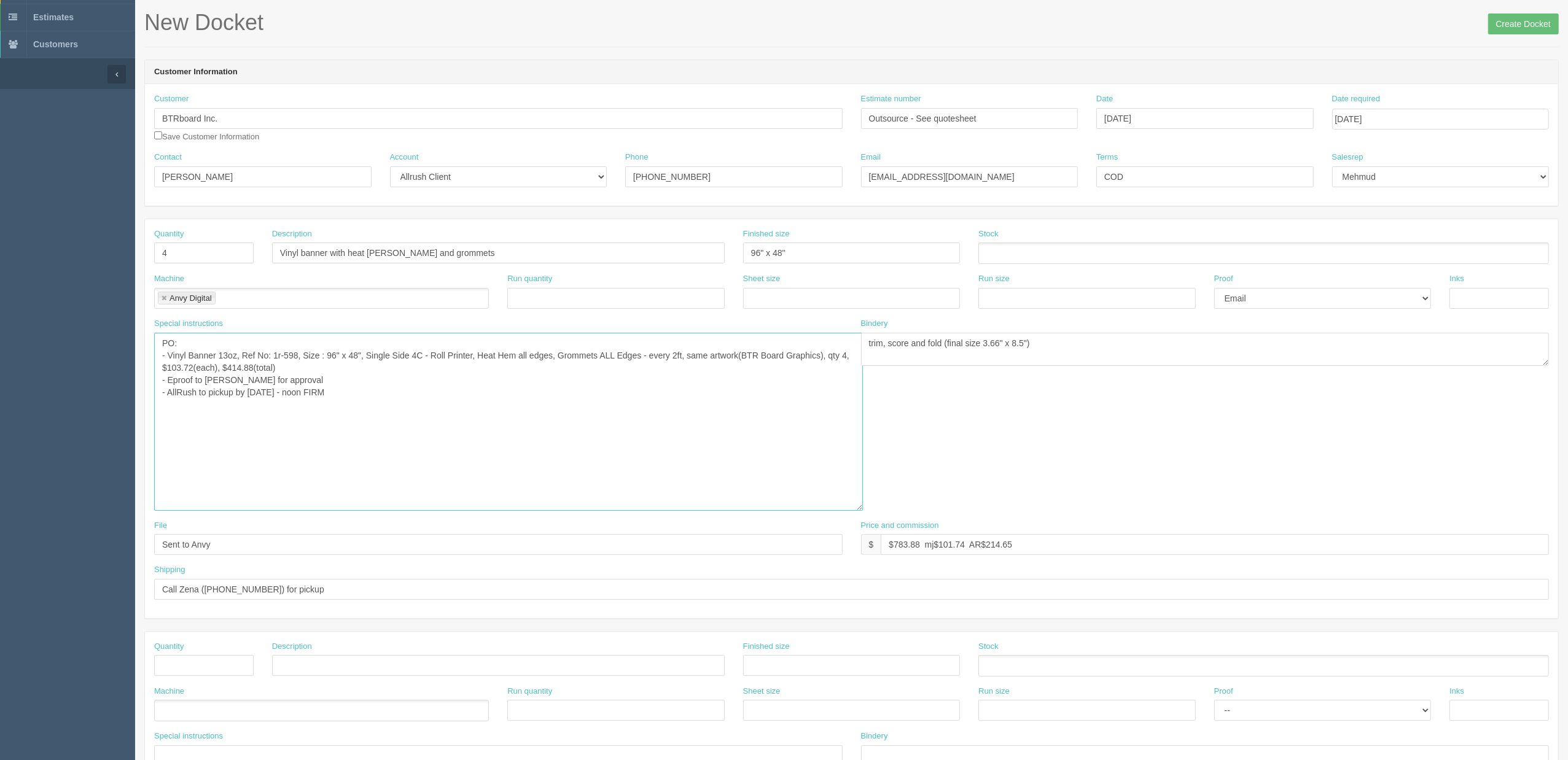
scroll to position [0, 0]
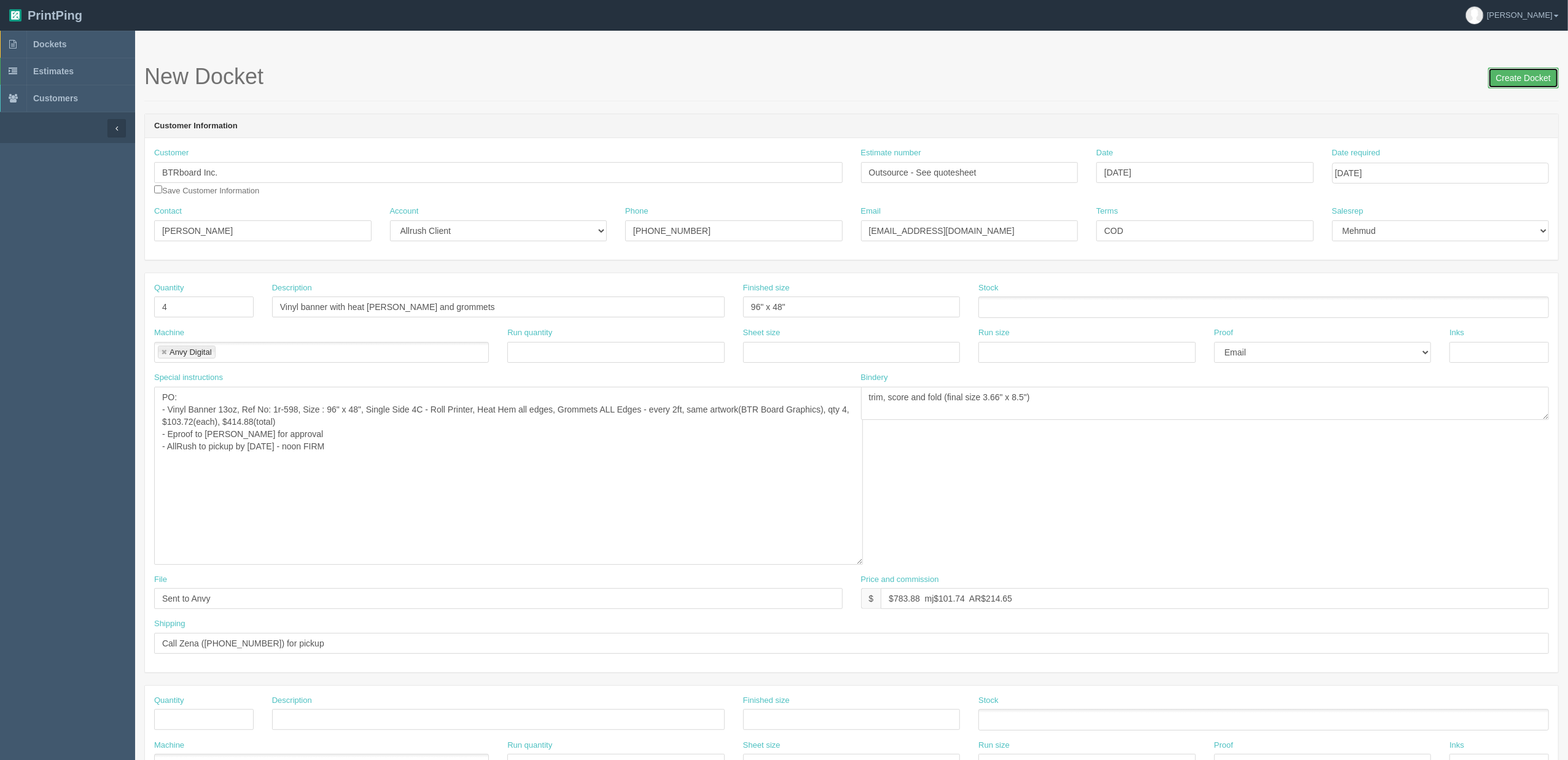
click at [1469, 74] on input "Create Docket" at bounding box center [1524, 78] width 71 height 21
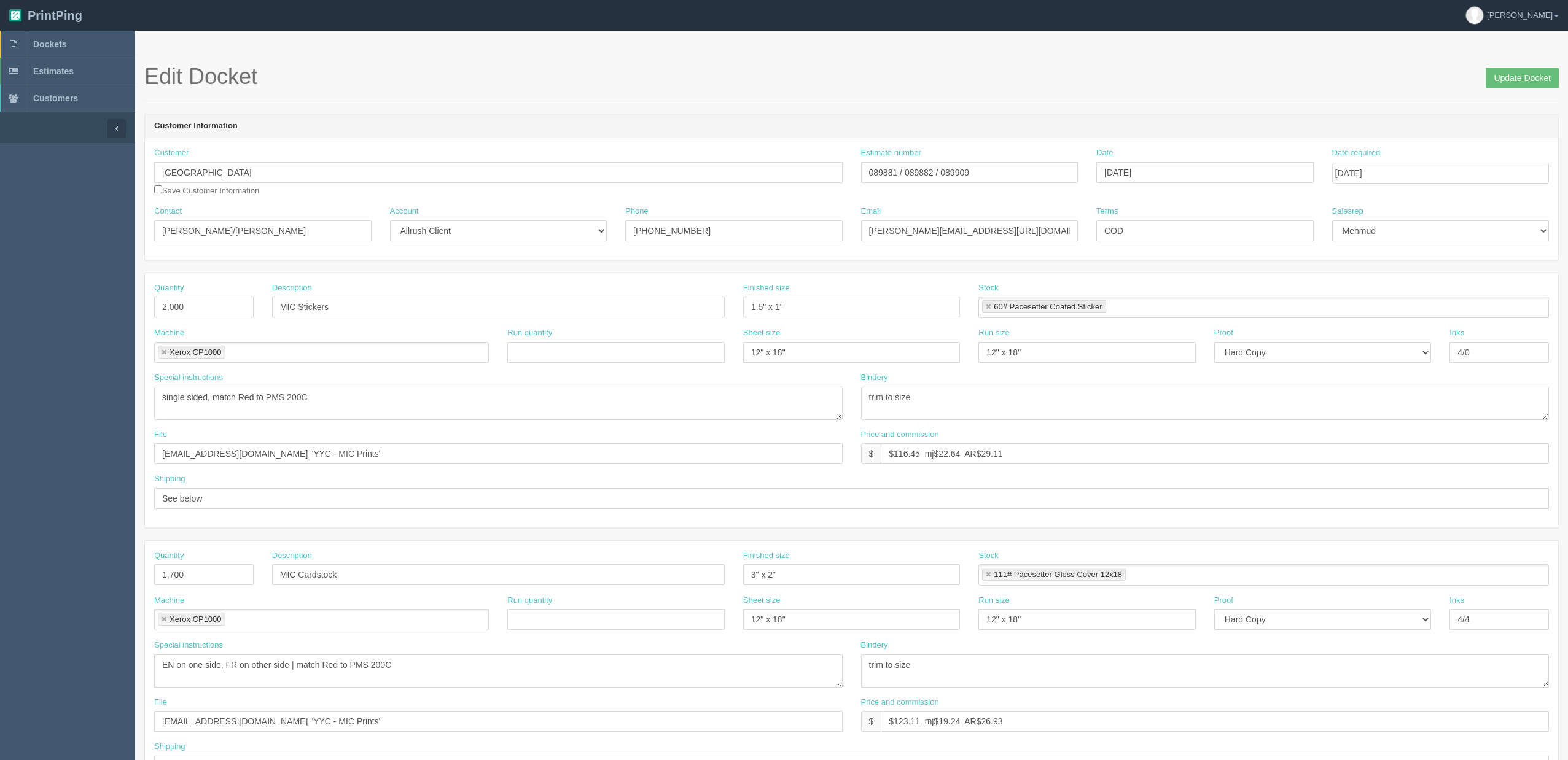
scroll to position [360, 0]
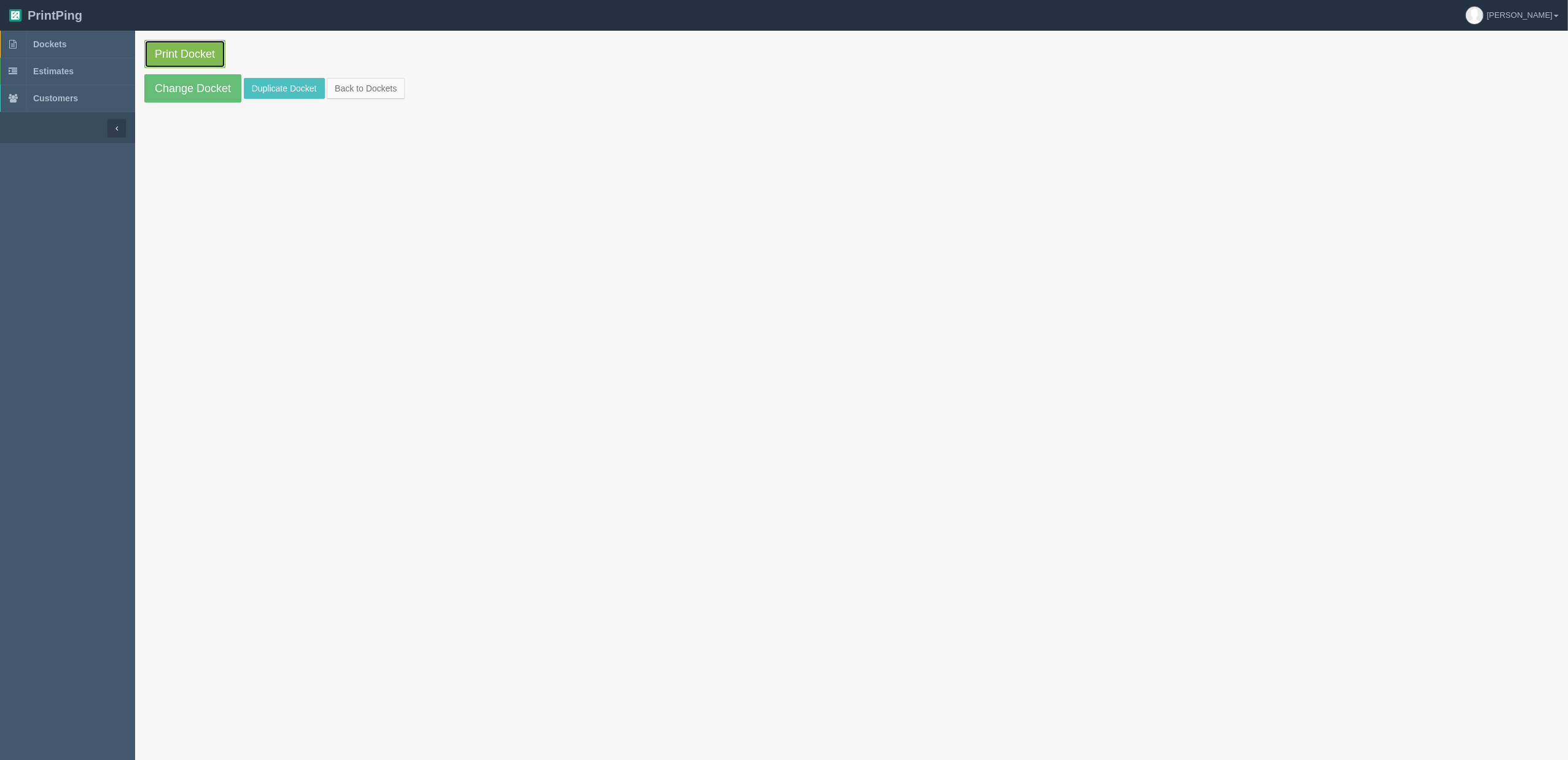
click at [208, 54] on link "Print Docket" at bounding box center [185, 54] width 81 height 28
click at [101, 47] on link "Dockets" at bounding box center [67, 44] width 135 height 27
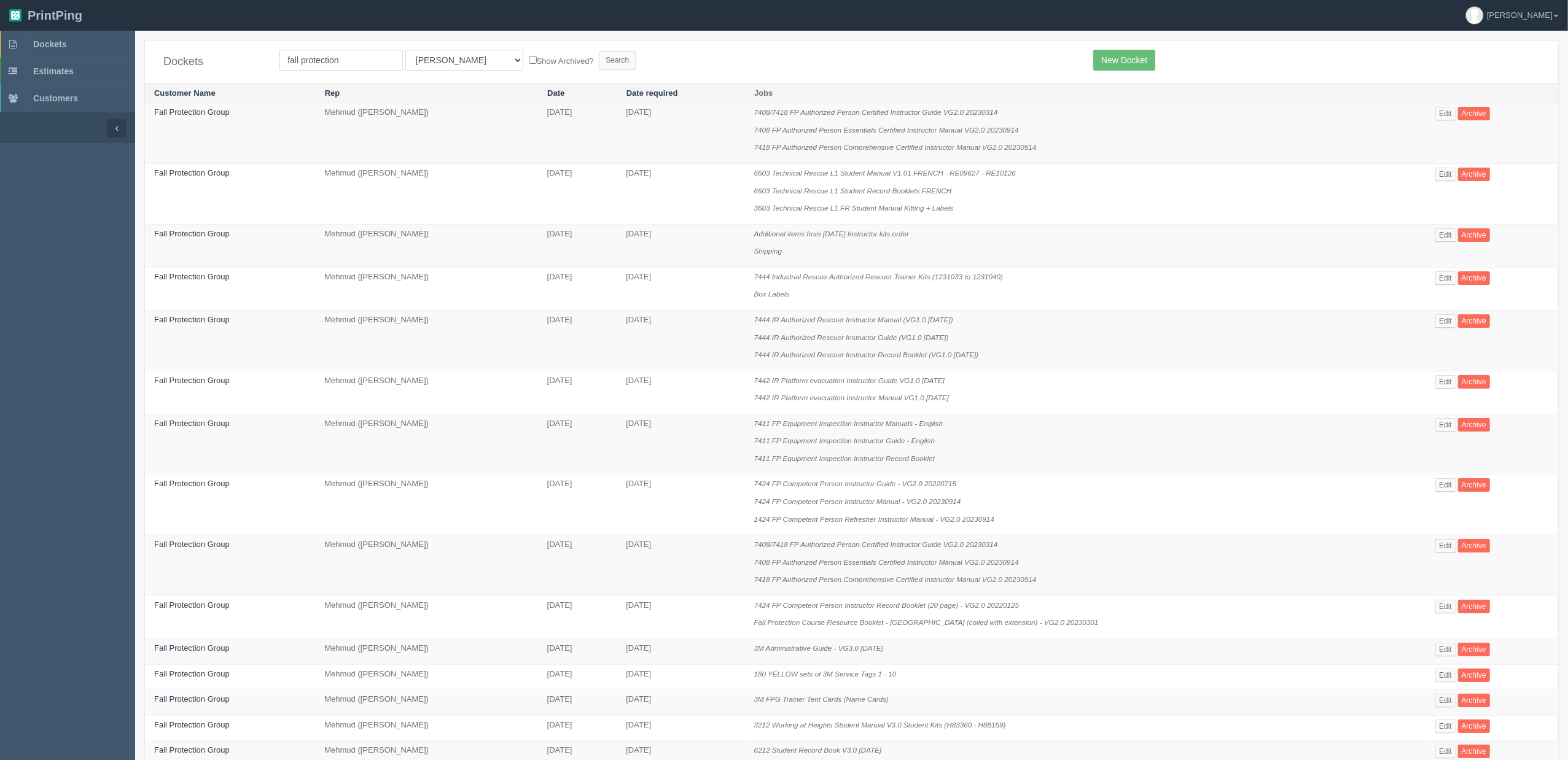
scroll to position [396, 0]
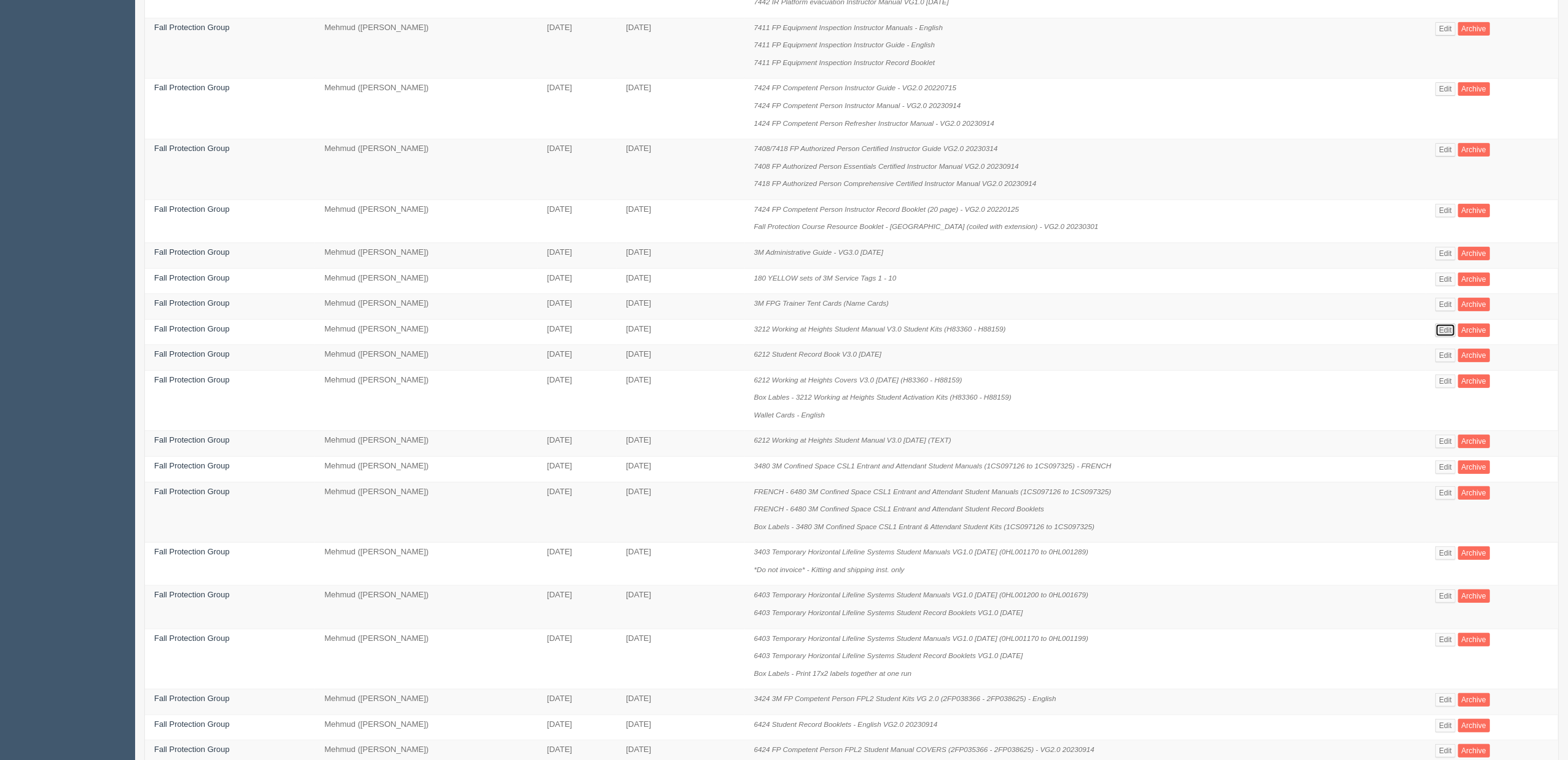
click at [1439, 335] on link "Edit" at bounding box center [1445, 330] width 20 height 14
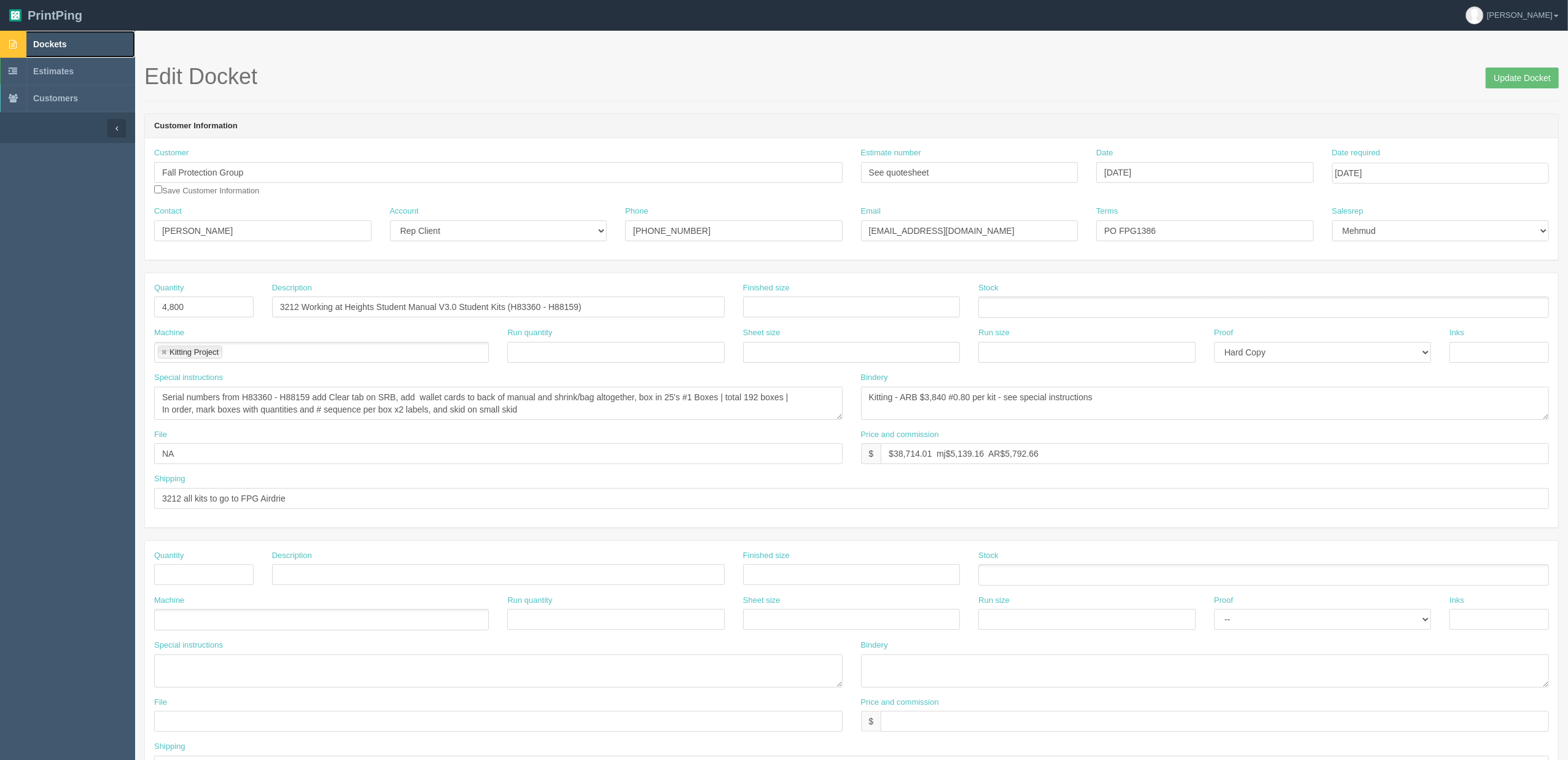
click at [84, 39] on link "Dockets" at bounding box center [67, 44] width 135 height 27
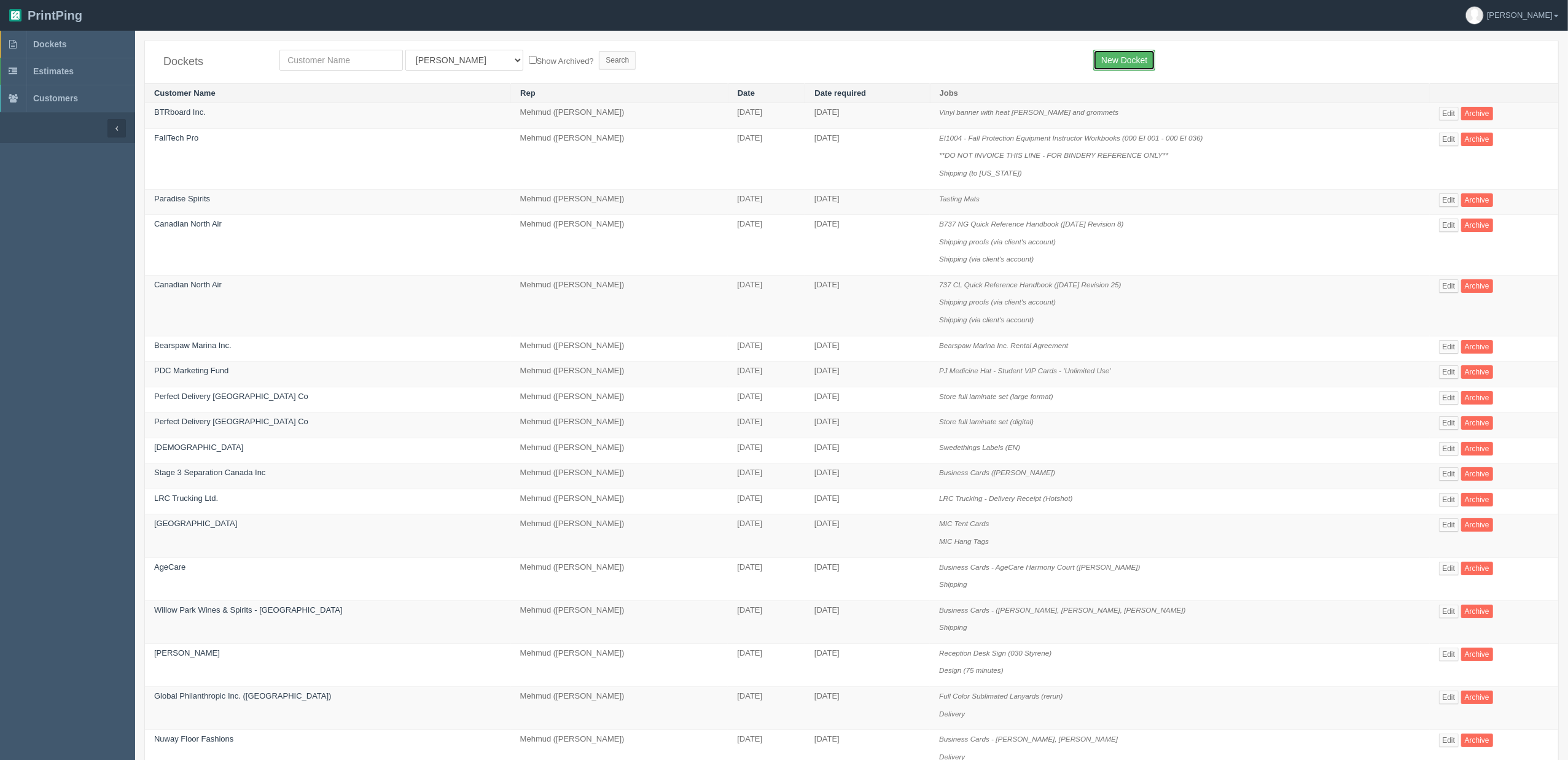
click at [1141, 59] on link "New Docket" at bounding box center [1124, 60] width 62 height 21
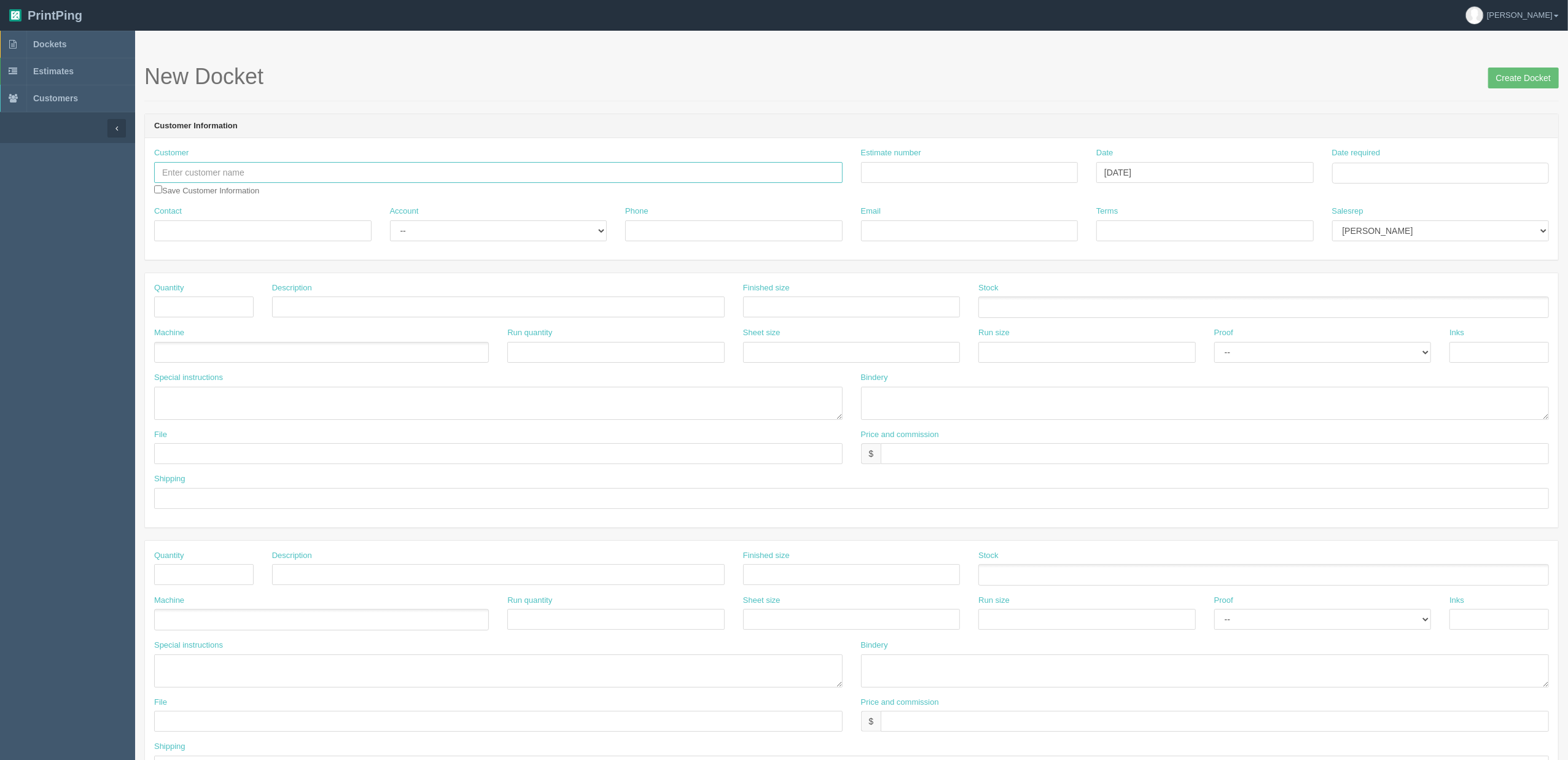
click at [270, 174] on input "text" at bounding box center [498, 172] width 688 height 21
type input "Giono Studio"
type input "Outsource - See quotesheet"
click at [1428, 323] on td "5" at bounding box center [1426, 326] width 15 height 18
click at [1429, 259] on td "12" at bounding box center [1426, 256] width 15 height 18
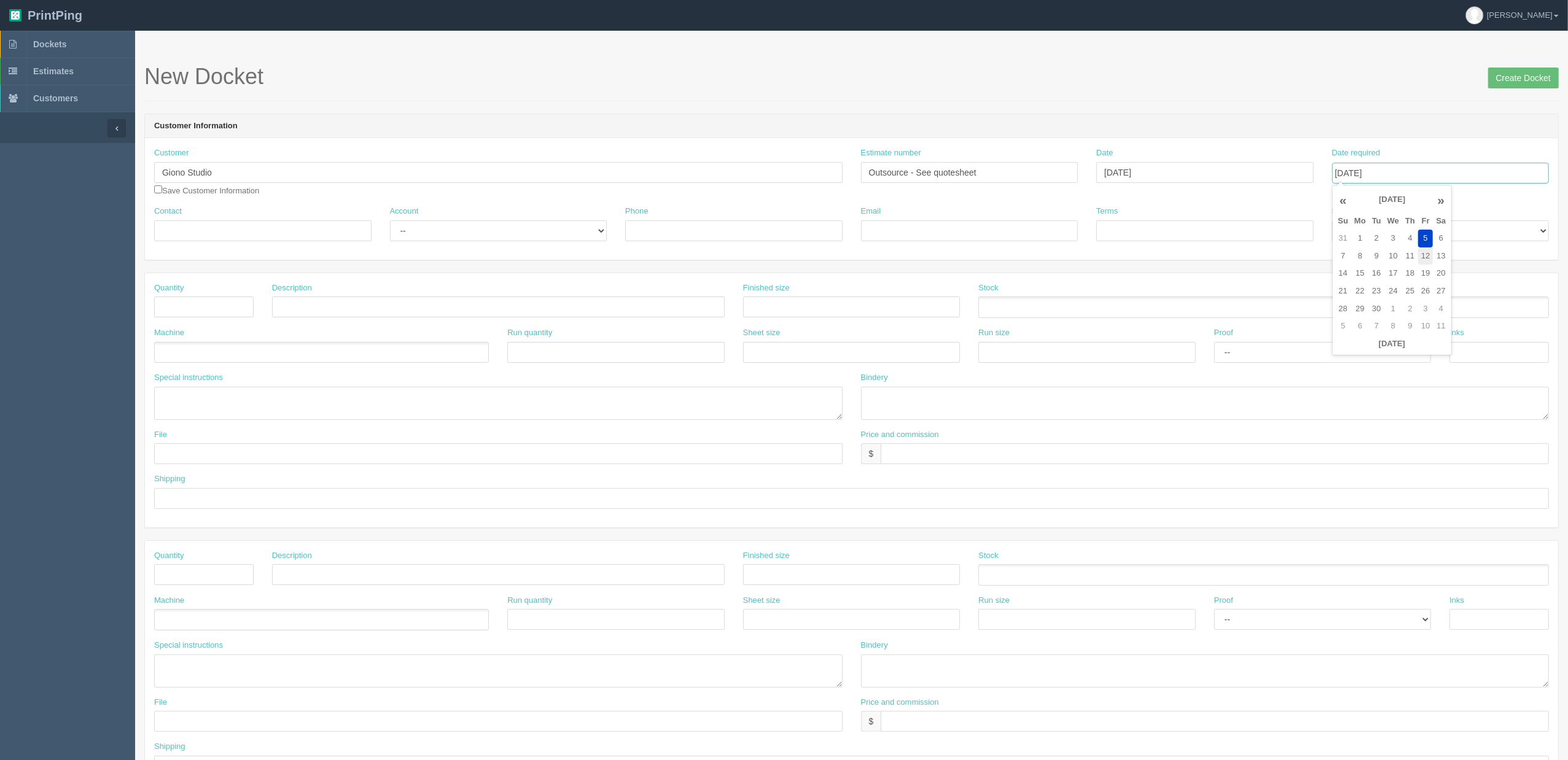
type input "September 12, 2025"
click at [1275, 118] on header "Customer Information" at bounding box center [852, 127] width 1413 height 25
click at [270, 229] on input "Contact" at bounding box center [263, 231] width 217 height 21
type input "Anita Leung"
select select "Allrush Client"
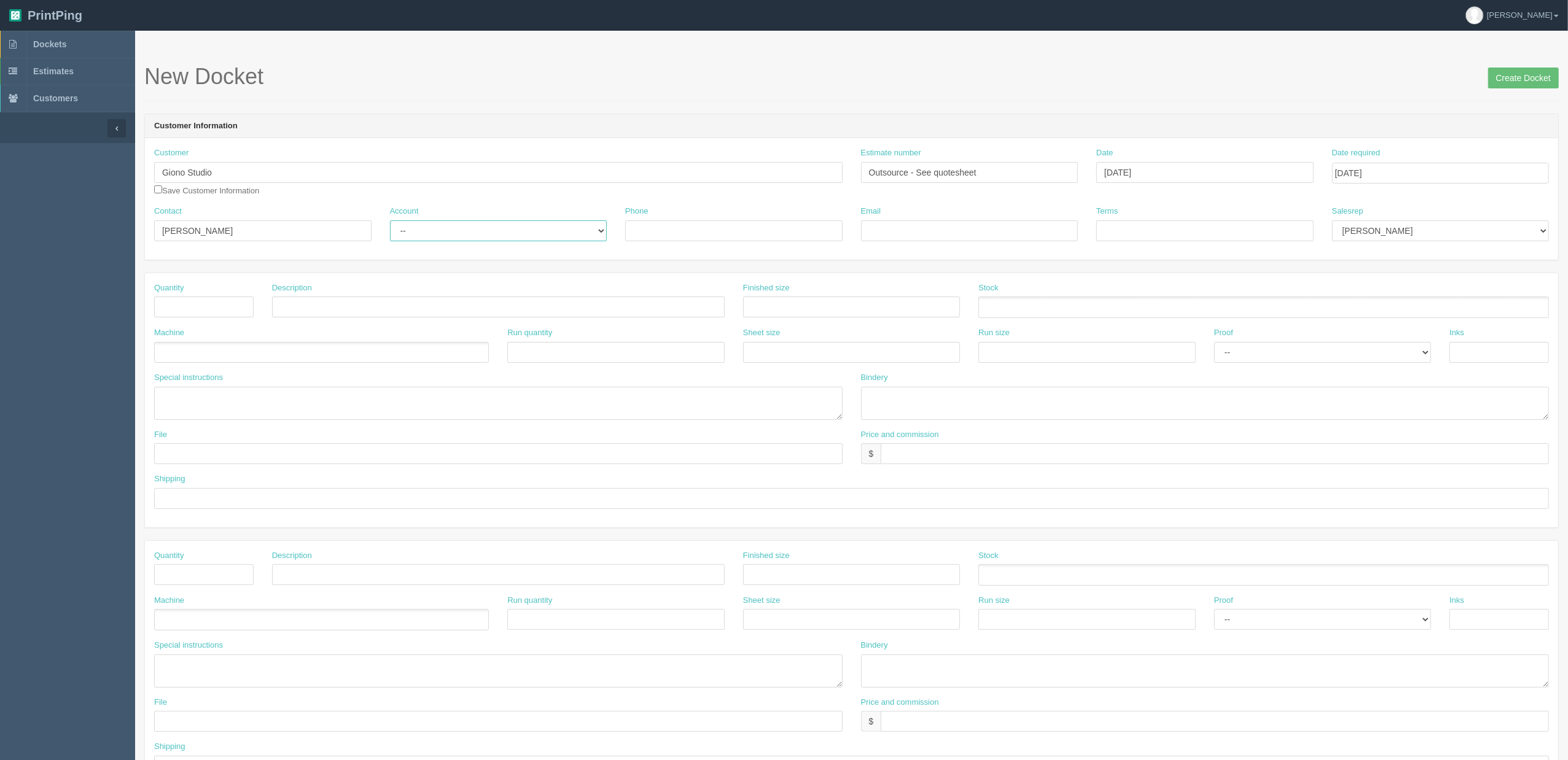
click at [390, 221] on select "-- Existing Client Allrush Client Rep Client" at bounding box center [498, 231] width 217 height 21
type input "587-896-8290"
click at [927, 225] on input "Email" at bounding box center [970, 231] width 217 height 21
paste input "Anita Leung <info@gionostudio.com>"
type input "info@gionostudio.com"
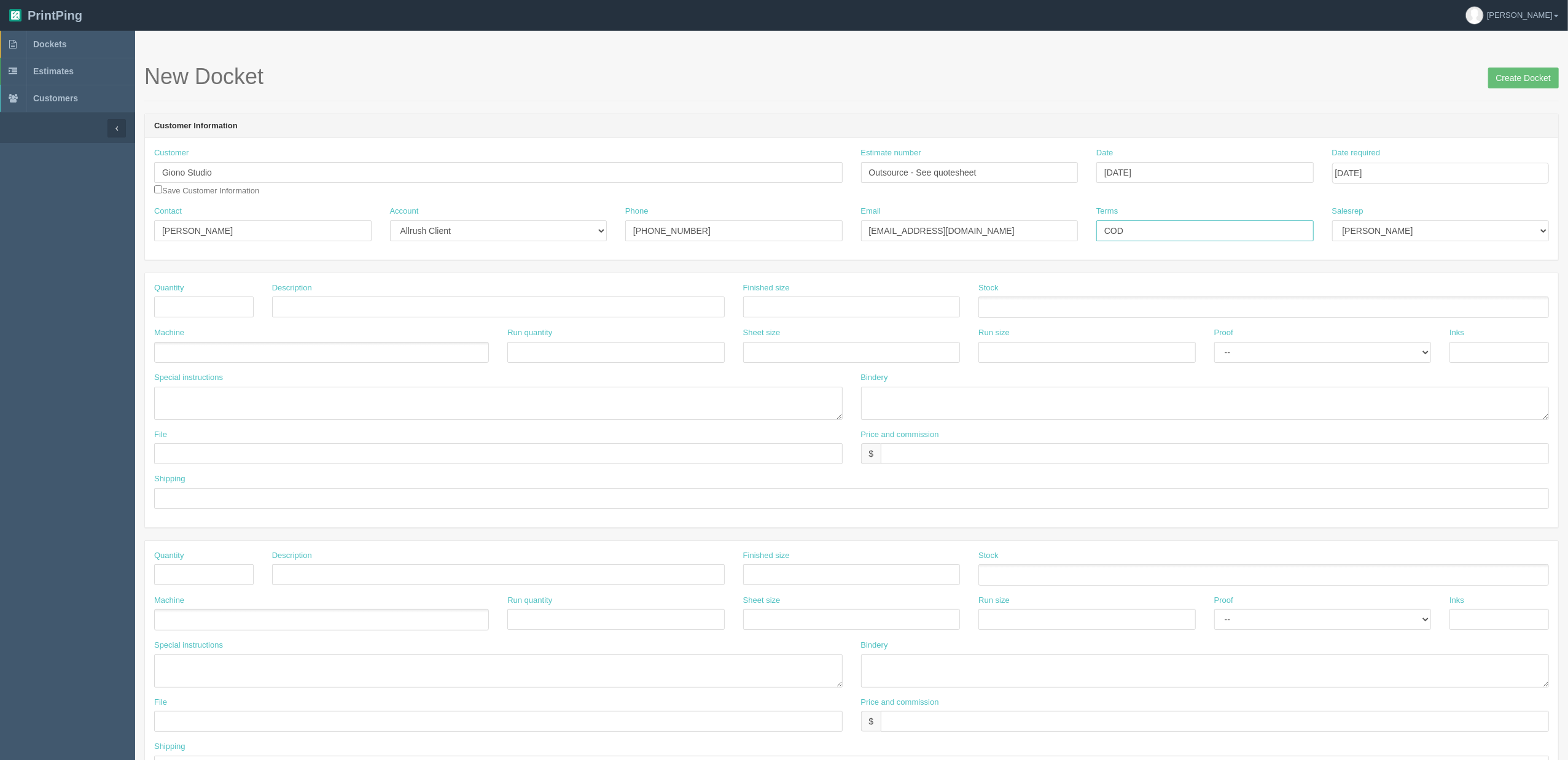
type input "COD"
click at [1453, 232] on select "Mark Mikayla Aly Arif Stacy Rebecca Matthew Viki Phil Greg Jim Sam Brandon Zach…" at bounding box center [1441, 231] width 217 height 21
select select "8"
click at [1332, 221] on select "Mark Mikayla Aly Arif Stacy Rebecca Matthew Viki Phil Greg Jim Sam Brandon Zach…" at bounding box center [1441, 231] width 217 height 21
click at [207, 305] on input "text" at bounding box center [204, 307] width 99 height 21
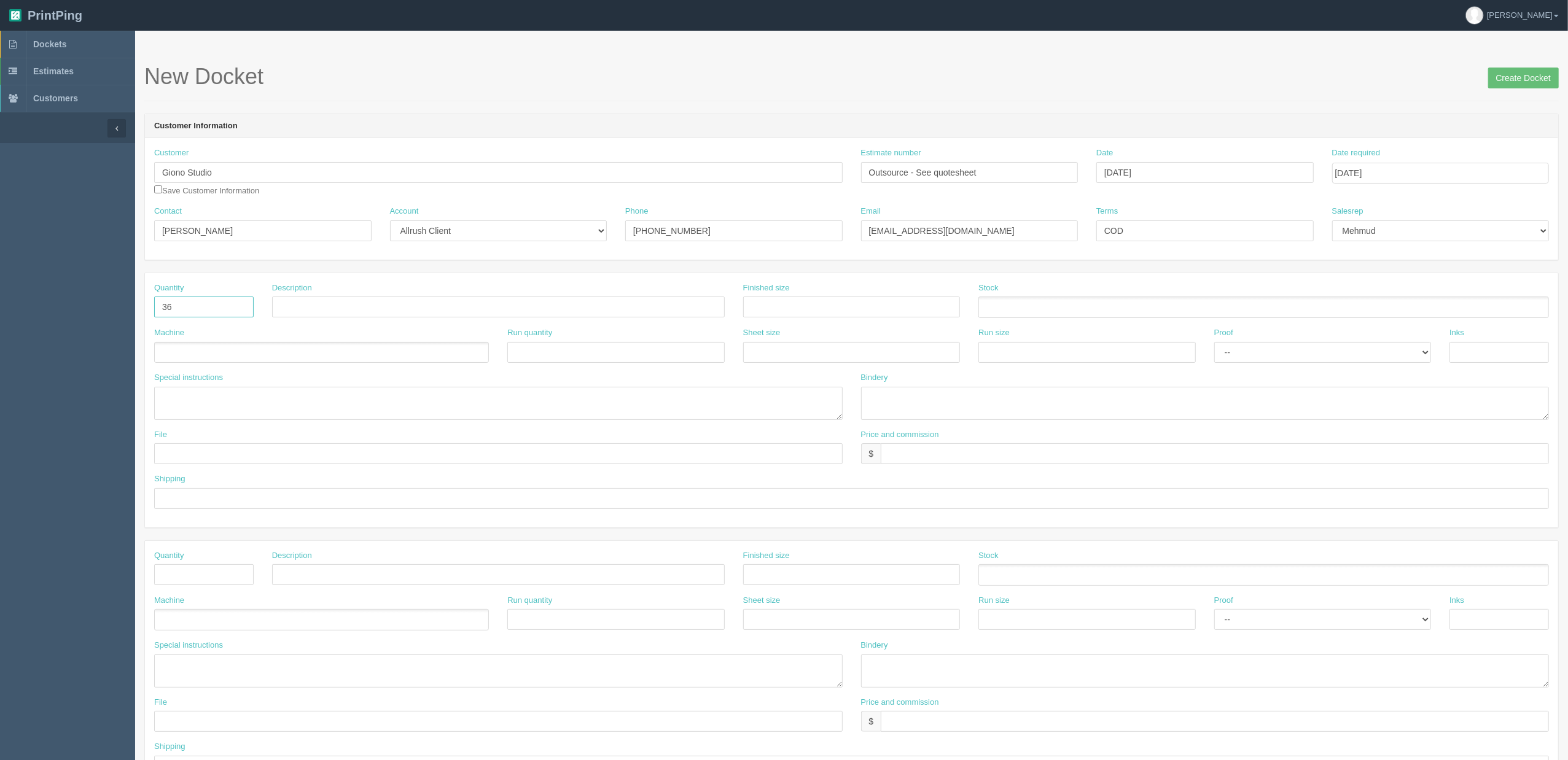
type input "36"
click at [313, 309] on input "text" at bounding box center [498, 307] width 453 height 21
paste input "CM9000 | Evora 325 mL (11 fl. oz.) Cork Base Ceramic Mug"
type input "CM9000 | Evora 325 mL (11 fl. oz.) Cork Base Ceramic Mug"
click at [334, 349] on ul at bounding box center [321, 353] width 335 height 22
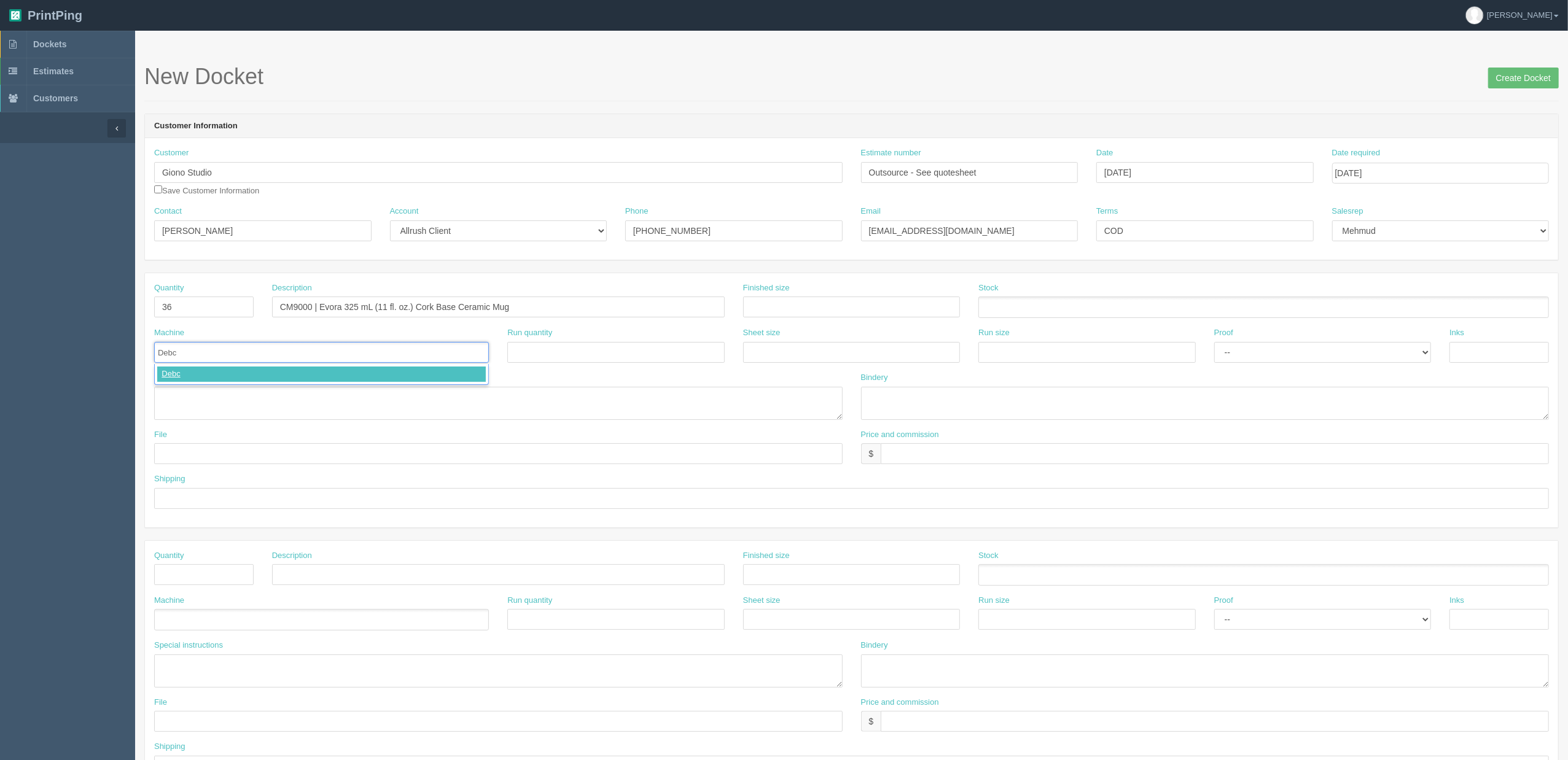
type input "Debco"
click at [418, 399] on textarea at bounding box center [498, 404] width 688 height 33
paste textarea "CM9000 | Evora 325 mL (11 fl. oz.) Cork Base Ceramic Mug"
click at [491, 410] on textarea "PO: - CM9000 | Evora 325 mL (11 fl. oz.) Cork Base Ceramic Mug, White, Qty 36, $" at bounding box center [498, 404] width 688 height 33
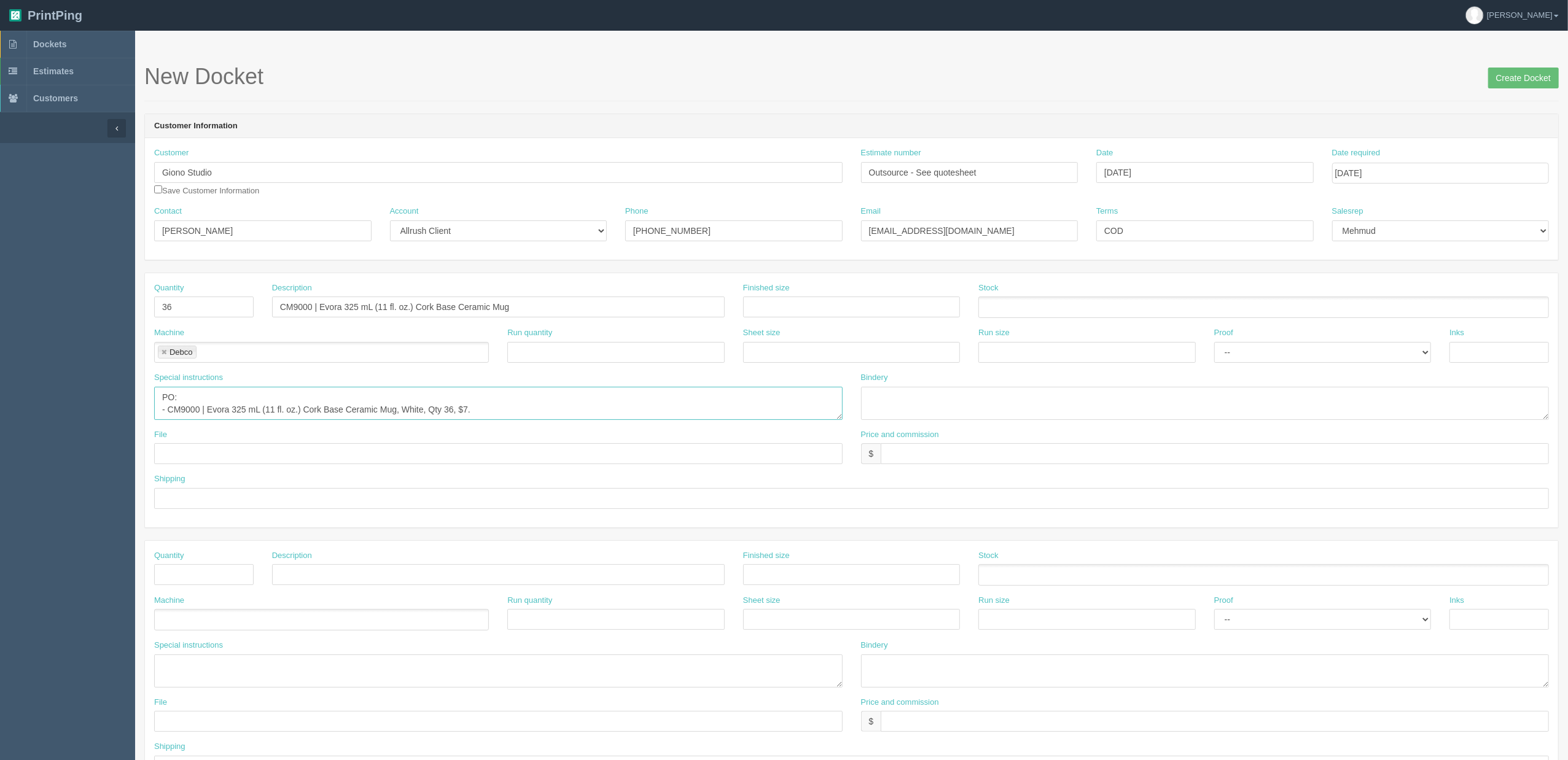
click at [485, 411] on textarea "PO: - CM9000 | Evora 325 mL (11 fl. oz.) Cork Base Ceramic Mug, White, Qty 36, …" at bounding box center [498, 404] width 688 height 33
click at [463, 411] on textarea "PO: - CM9000 | Evora 325 mL (11 fl. oz.) Cork Base Ceramic Mug, White, Qty 36, …" at bounding box center [498, 404] width 688 height 33
type textarea "PO: - CM9000 | Evora 325 mL (11 fl. oz.) Cork Base Ceramic Mug, White, Qty 36, …"
click at [919, 453] on input "$" at bounding box center [1215, 454] width 668 height 21
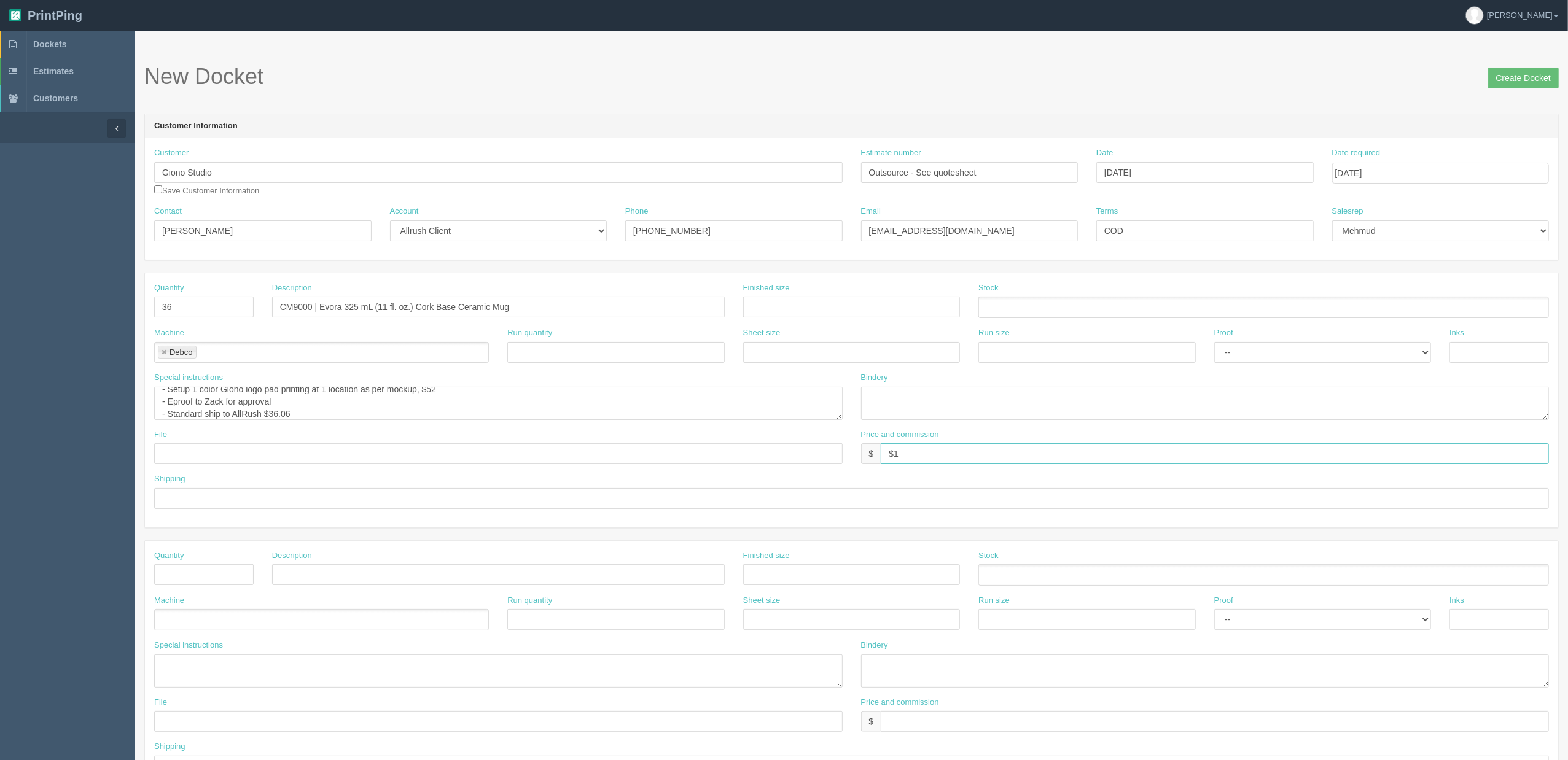
click at [912, 447] on input "$1" at bounding box center [1215, 454] width 668 height 21
type input "$447.84 mj$54.15 AR$122.55"
type input "Call for pickup when ready"
click at [289, 446] on input "text" at bounding box center [498, 454] width 688 height 21
type input "Sent to Debco"
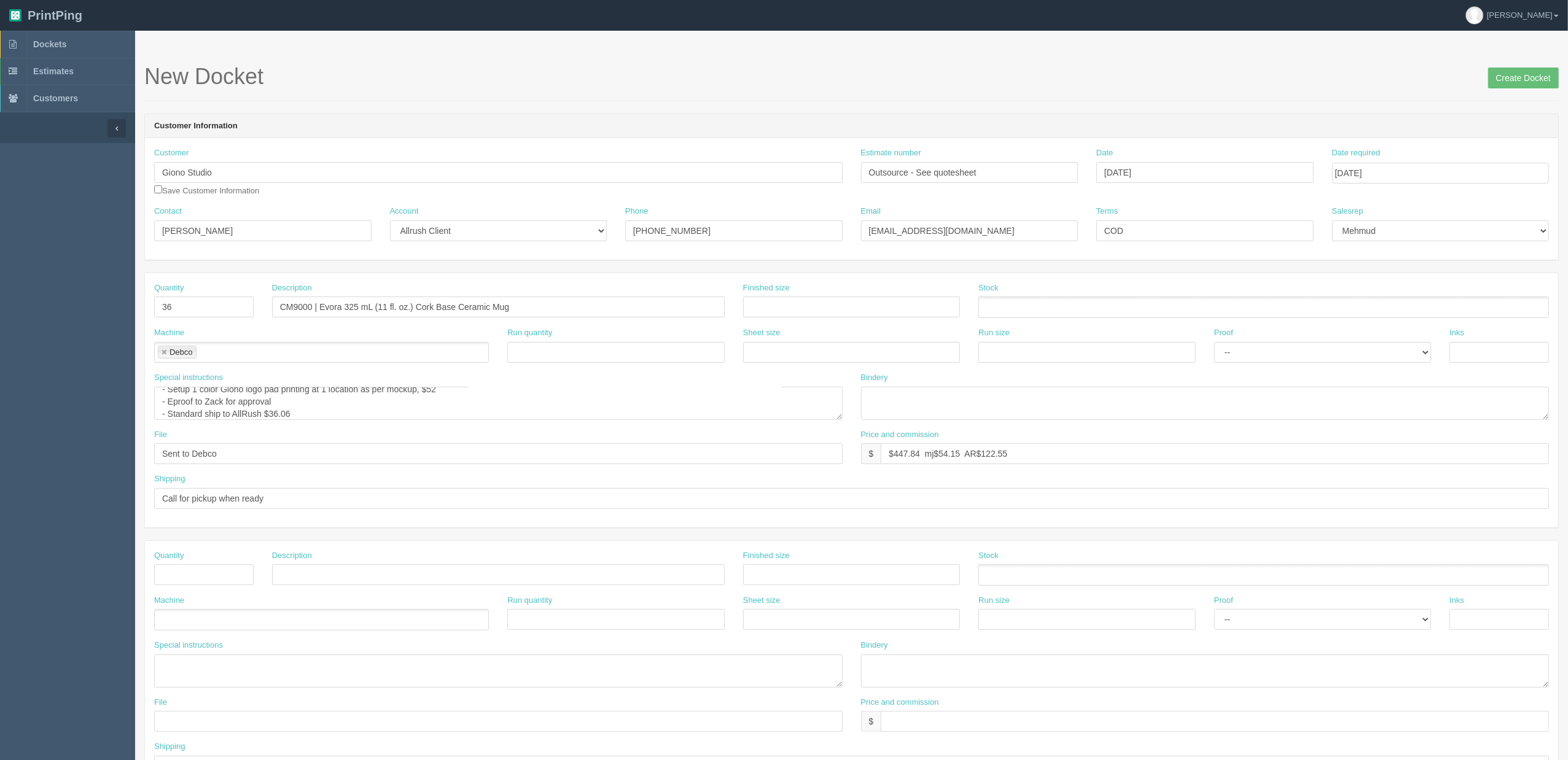
click at [327, 386] on div "Special instructions PO: - CM9000 | Evora 325 mL (11 fl. oz.) Cork Base Ceramic…" at bounding box center [498, 396] width 688 height 48
click at [329, 403] on textarea "PO: - CM9000 | Evora 325 mL (11 fl. oz.) Cork Base Ceramic Mug, White, Qty 36, …" at bounding box center [498, 404] width 688 height 33
click at [925, 402] on textarea at bounding box center [1206, 404] width 688 height 33
click at [558, 301] on input "CM9000 | Evora 325 mL (11 fl. oz.) Cork Base Ceramic Mug" at bounding box center [498, 307] width 453 height 21
click at [431, 403] on textarea "PO: - CM9000 | Evora 325 mL (11 fl. oz.) Cork Base Ceramic Mug, White, Qty 36, …" at bounding box center [498, 404] width 688 height 33
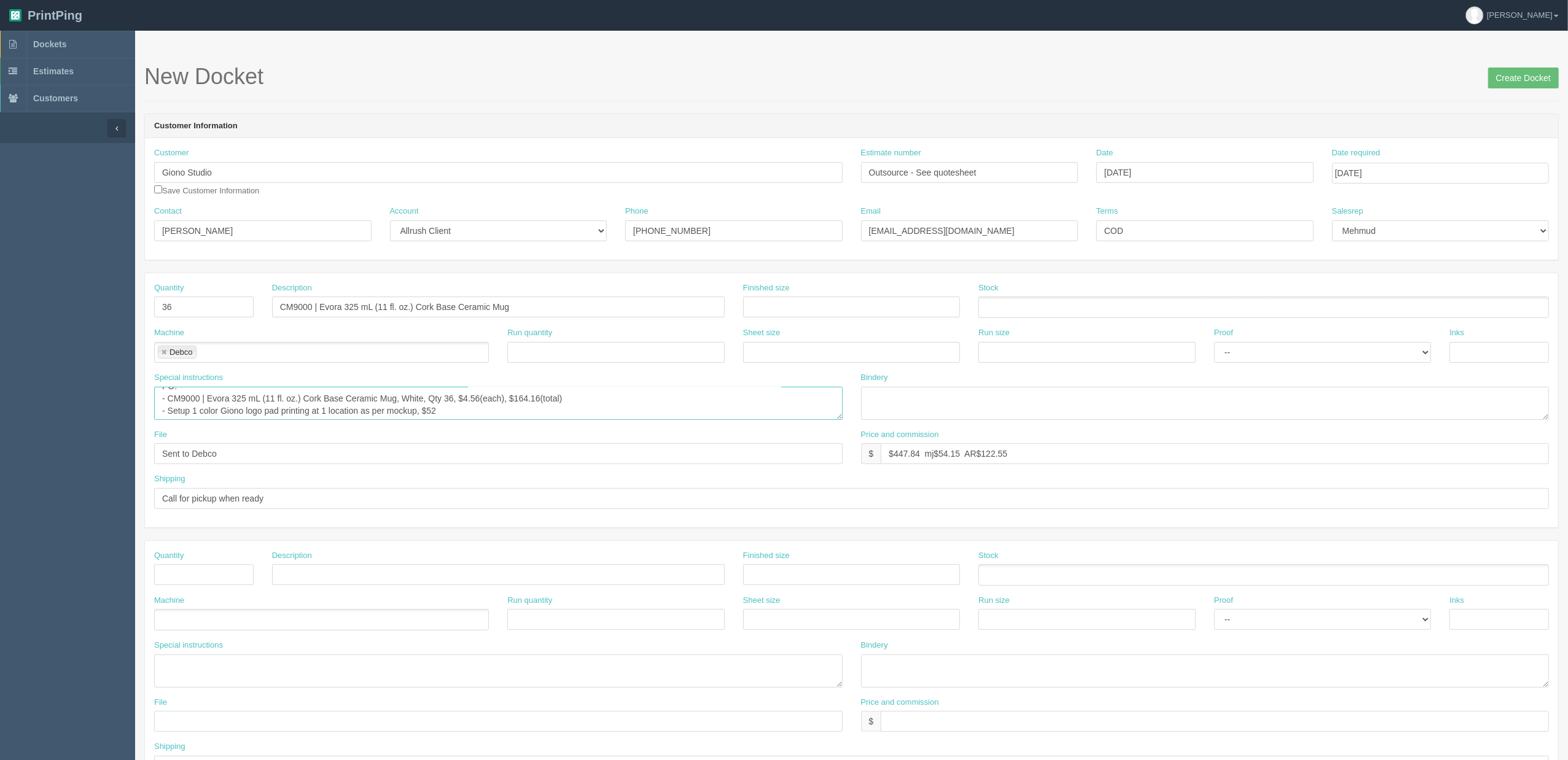
scroll to position [0, 0]
click at [632, 404] on textarea "PO: - CM9000 | Evora 325 mL (11 fl. oz.) Cork Base Ceramic Mug, White, Qty 36, …" at bounding box center [498, 404] width 688 height 33
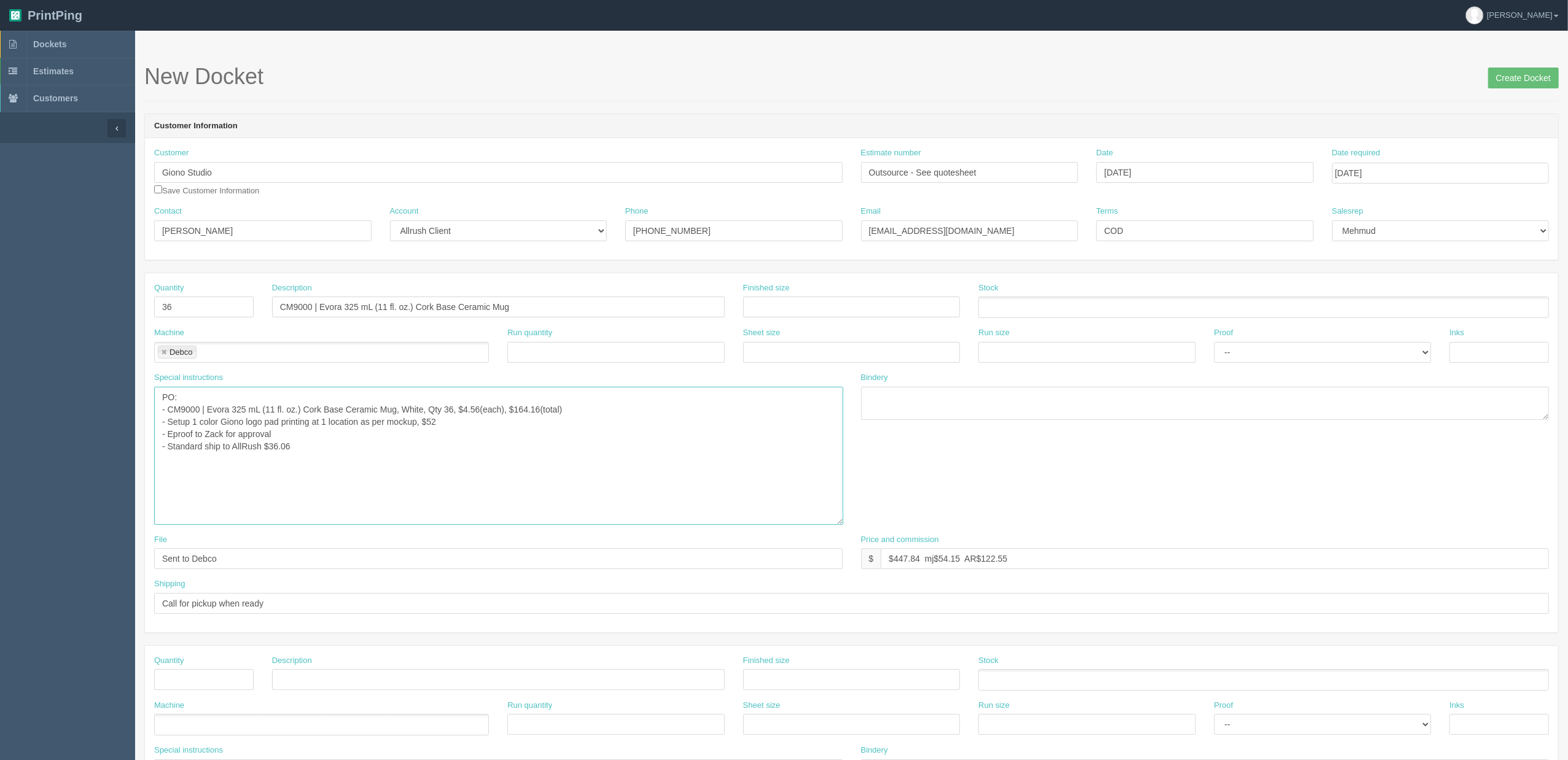
drag, startPoint x: 838, startPoint y: 420, endPoint x: 839, endPoint y: 533, distance: 113.0
click at [839, 525] on textarea "PO: - CM9000 | Evora 325 mL (11 fl. oz.) Cork Base Ceramic Mug, White, Qty 36, …" at bounding box center [498, 456] width 689 height 138
click at [345, 443] on textarea "PO: - CM9000 | Evora 325 mL (11 fl. oz.) Cork Base Ceramic Mug, White, Qty 36, …" at bounding box center [498, 460] width 689 height 146
click at [249, 423] on textarea "PO: - CM9000 | Evora 325 mL (11 fl. oz.) Cork Base Ceramic Mug, White, Qty 36, …" at bounding box center [498, 460] width 689 height 146
click at [327, 450] on textarea "PO: - CM9000 | Evora 325 mL (11 fl. oz.) Cork Base Ceramic Mug, White, Qty 36, …" at bounding box center [498, 460] width 689 height 146
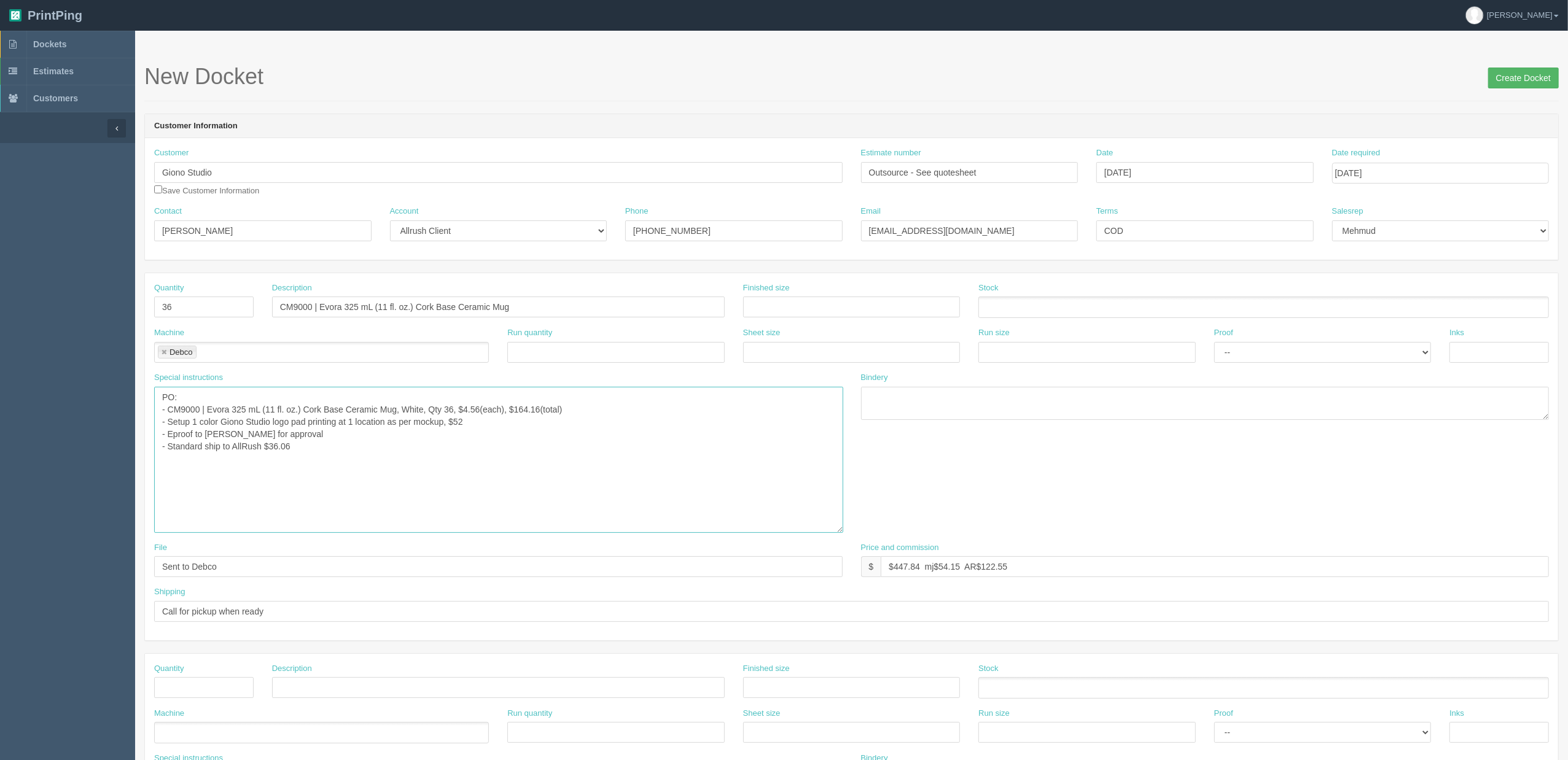
type textarea "PO: - CM9000 | Evora 325 mL (11 fl. oz.) Cork Base Ceramic Mug, White, Qty 36, …"
click at [1504, 78] on input "Create Docket" at bounding box center [1524, 78] width 71 height 21
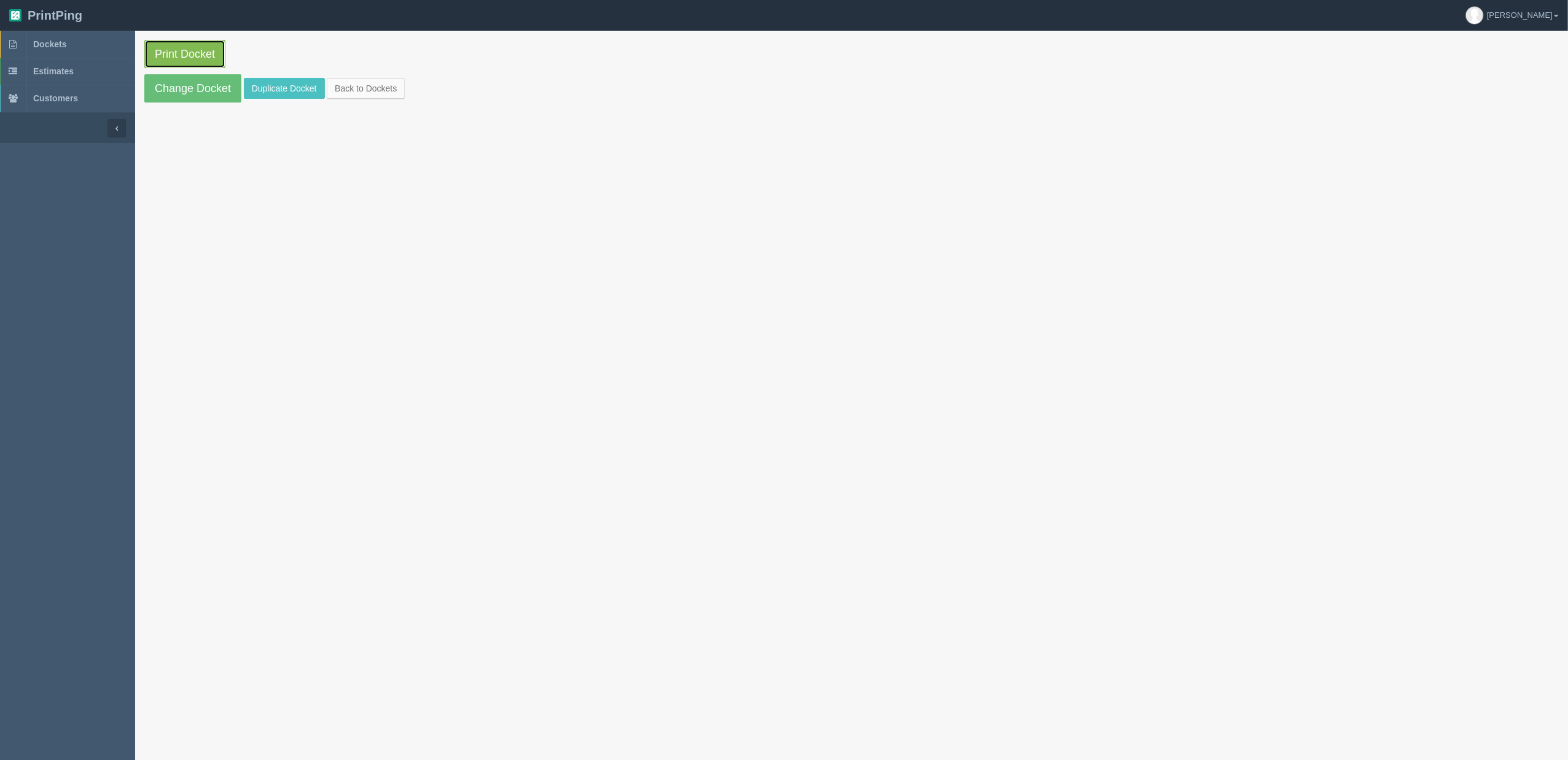
click at [195, 54] on link "Print Docket" at bounding box center [185, 54] width 81 height 28
click at [97, 46] on link "Dockets" at bounding box center [67, 44] width 135 height 27
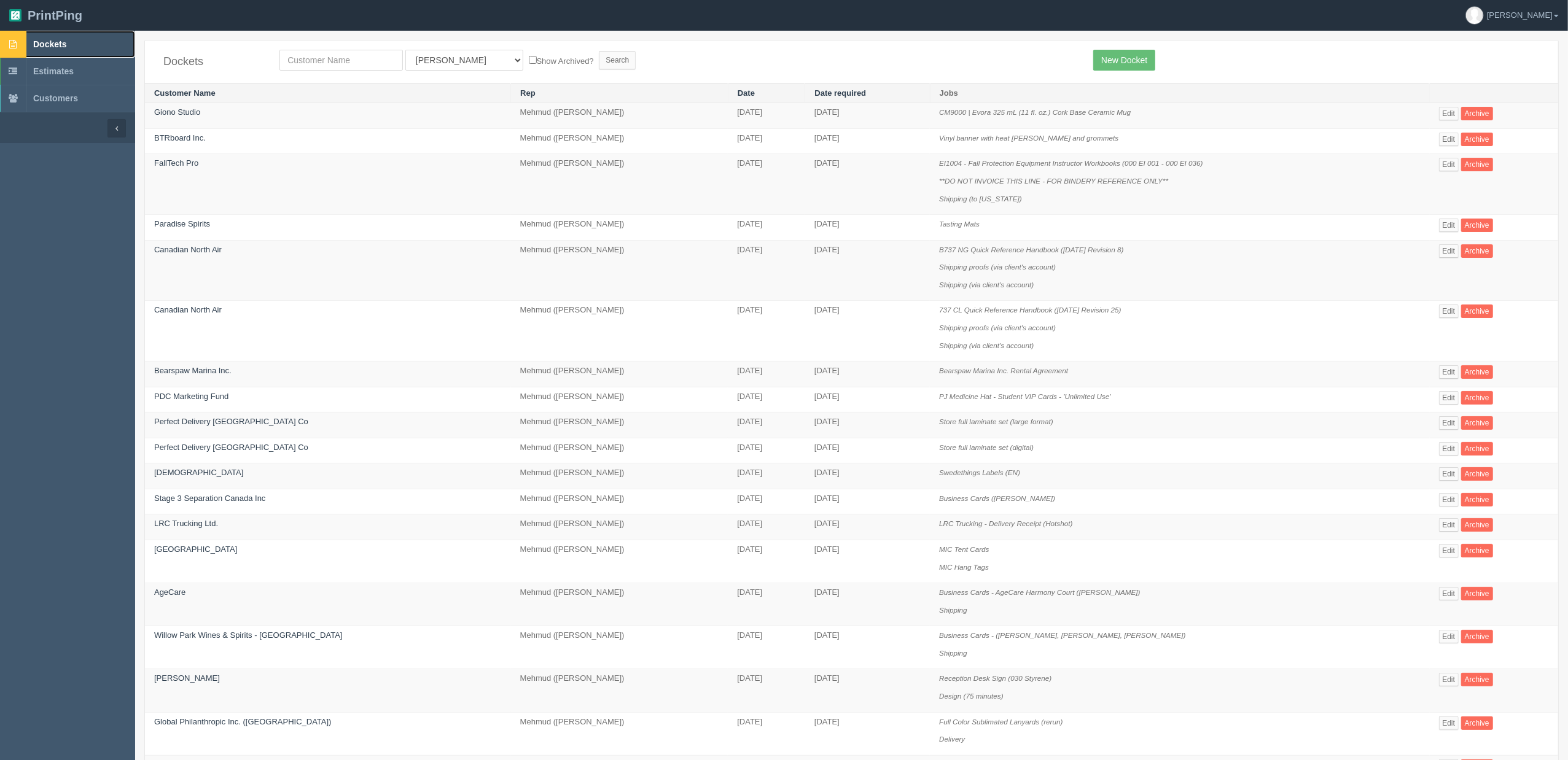
click at [63, 40] on span "Dockets" at bounding box center [50, 44] width 33 height 10
drag, startPoint x: 53, startPoint y: 52, endPoint x: 57, endPoint y: 40, distance: 12.6
click at [53, 52] on link "Dockets" at bounding box center [67, 44] width 135 height 27
click at [349, 59] on input "text" at bounding box center [341, 60] width 123 height 21
type input "big sky"
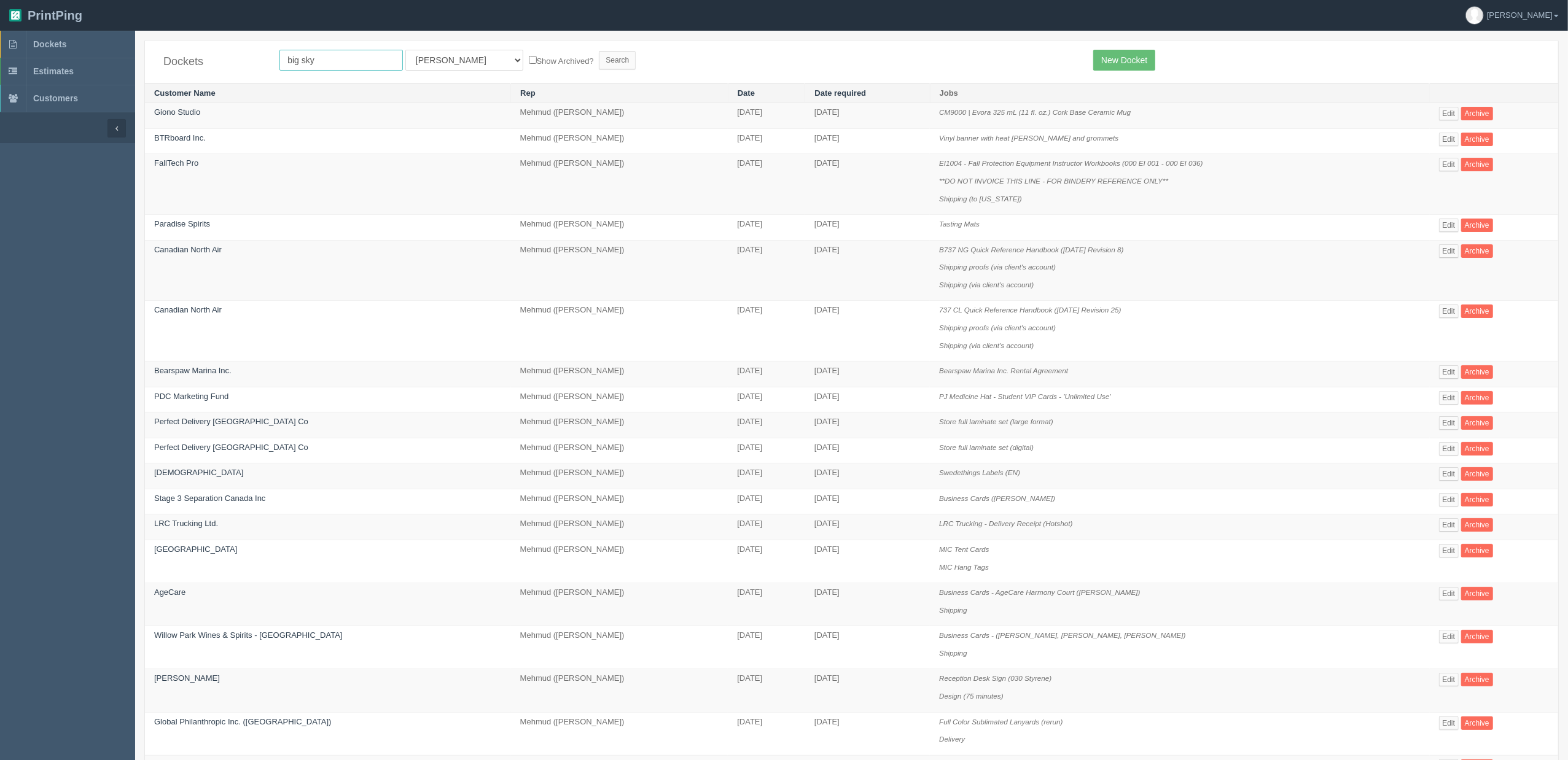
click at [599, 51] on input "Search" at bounding box center [617, 60] width 37 height 18
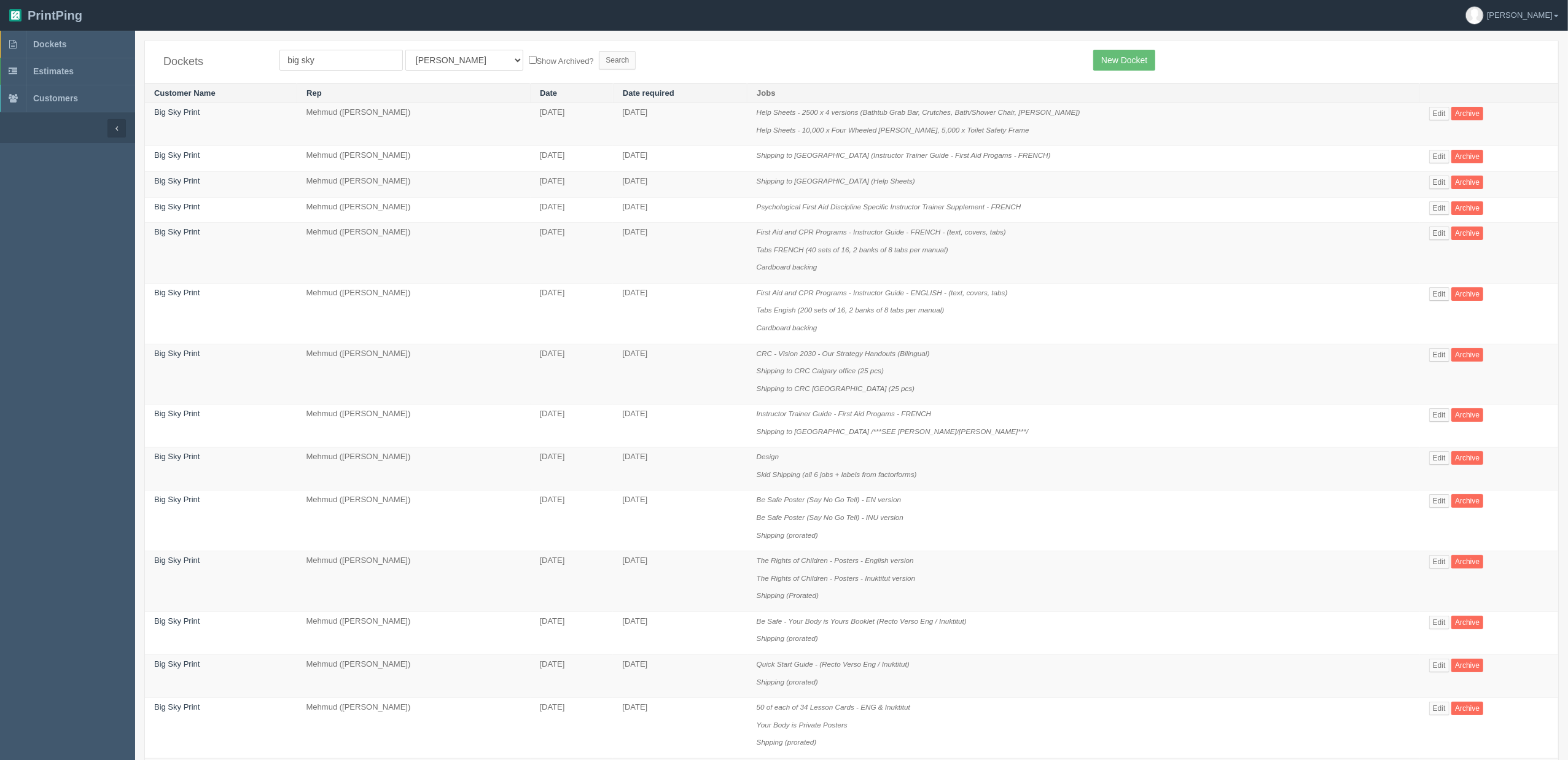
select select "8"
click at [406, 50] on select "All Users [PERSON_NAME] Test 1 [PERSON_NAME] [PERSON_NAME] [PERSON_NAME] France…" at bounding box center [464, 60] width 118 height 21
click at [599, 57] on input "Search" at bounding box center [617, 60] width 37 height 18
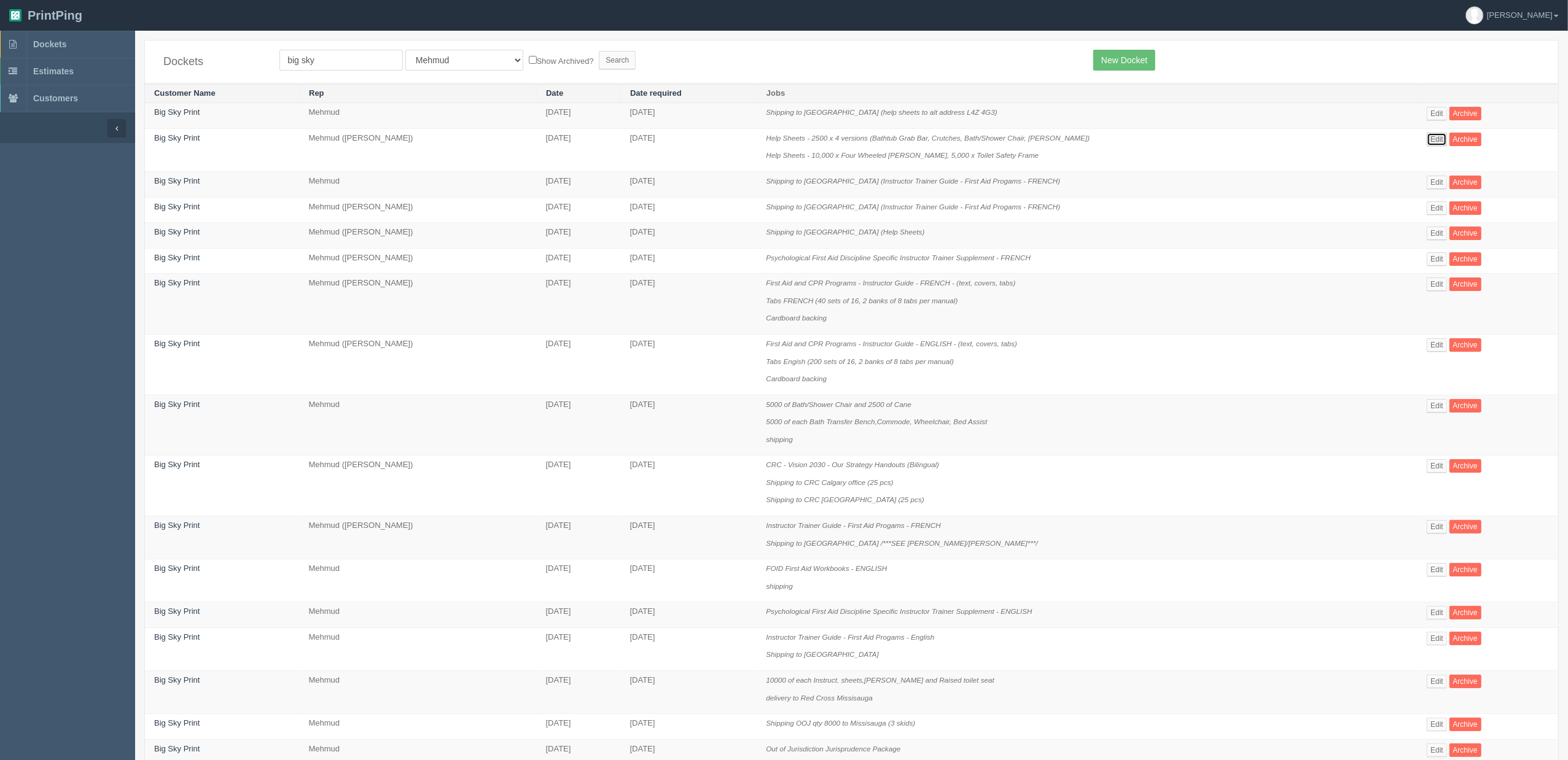
click at [1428, 138] on link "Edit" at bounding box center [1437, 139] width 20 height 14
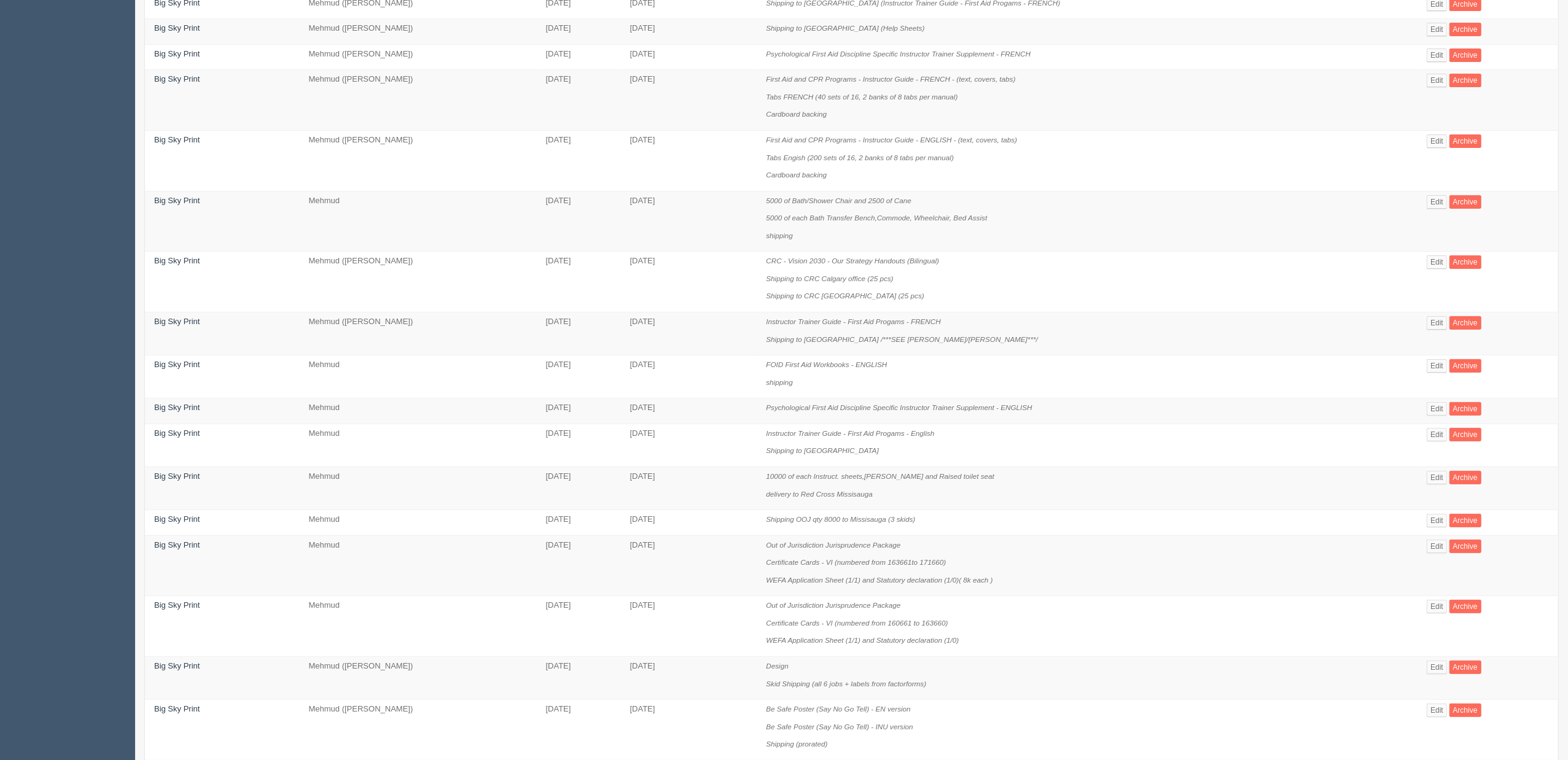
scroll to position [245, 0]
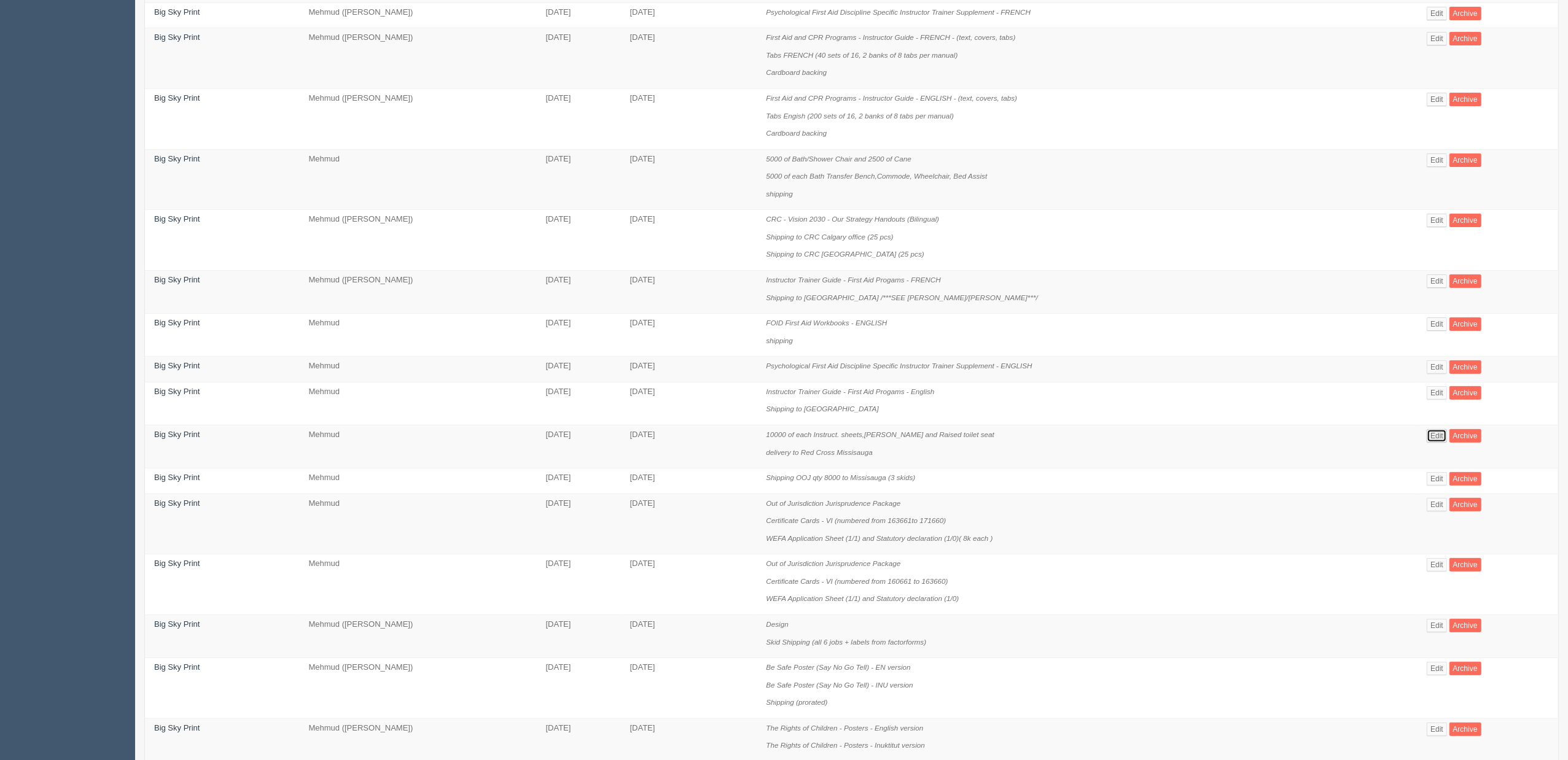
click at [1427, 436] on link "Edit" at bounding box center [1437, 435] width 20 height 14
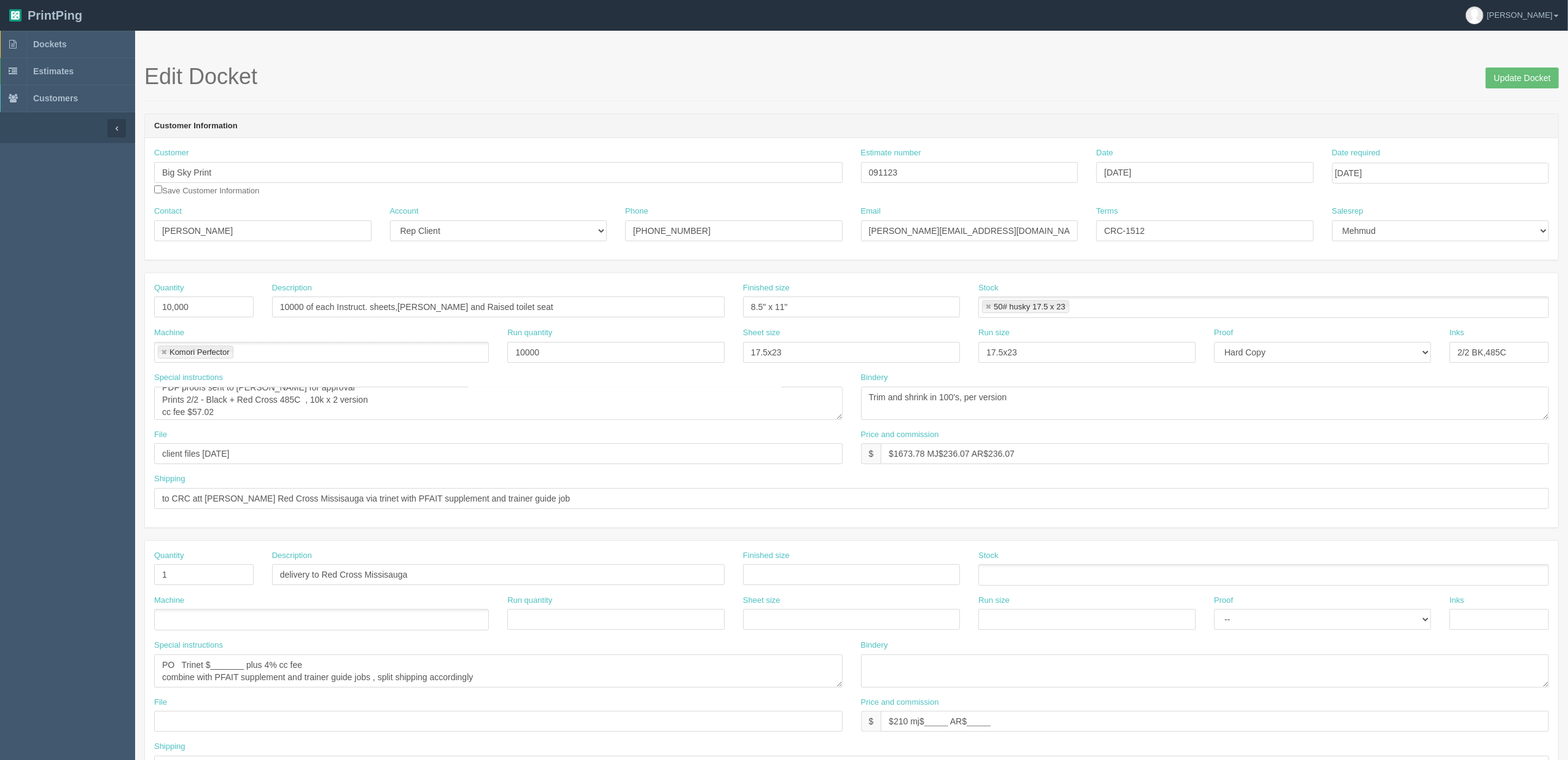
scroll to position [12, 0]
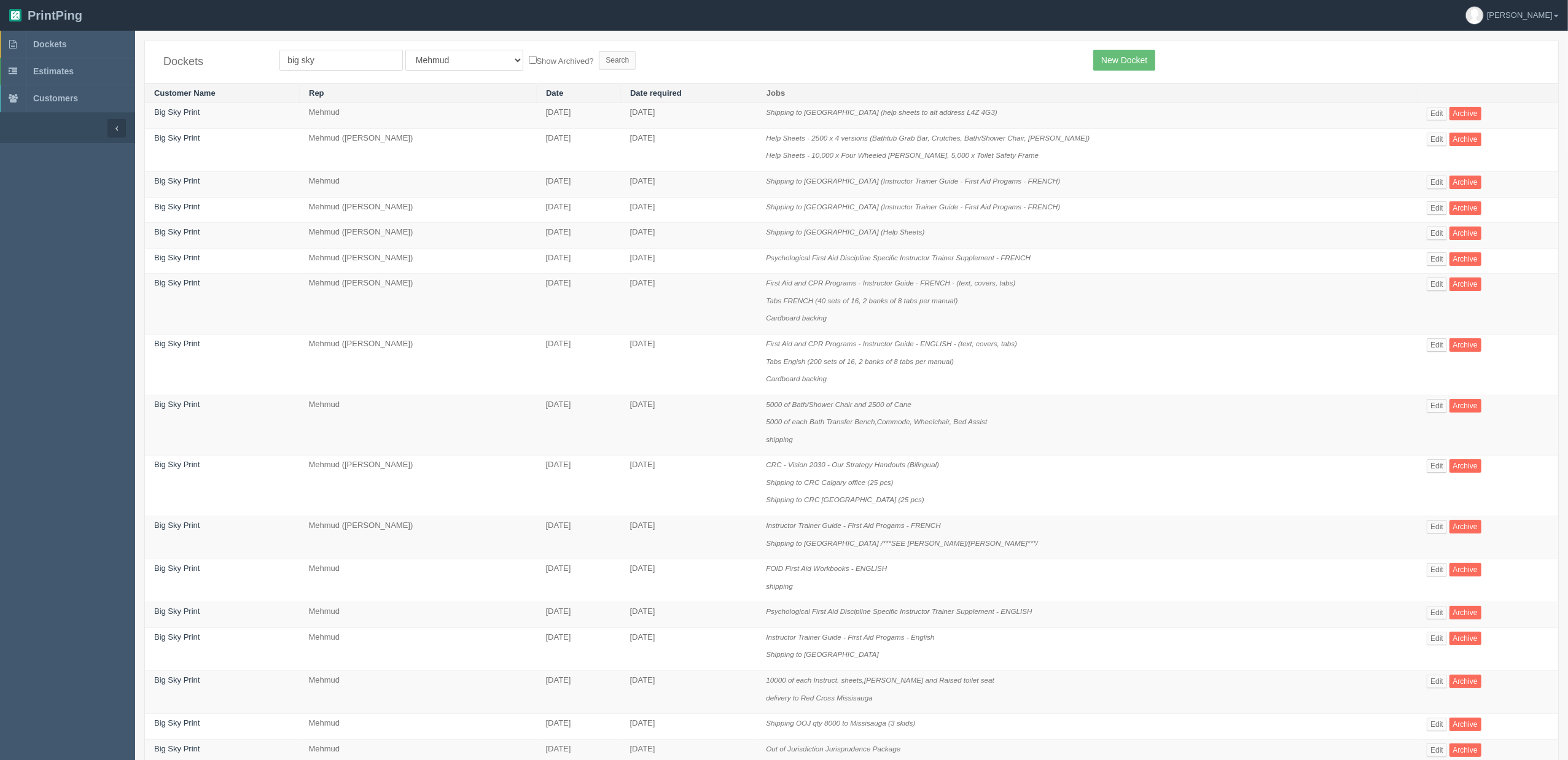
click at [746, 57] on form "big sky All Users [PERSON_NAME] Test 1 [PERSON_NAME] [PERSON_NAME] [PERSON_NAME…" at bounding box center [677, 60] width 795 height 21
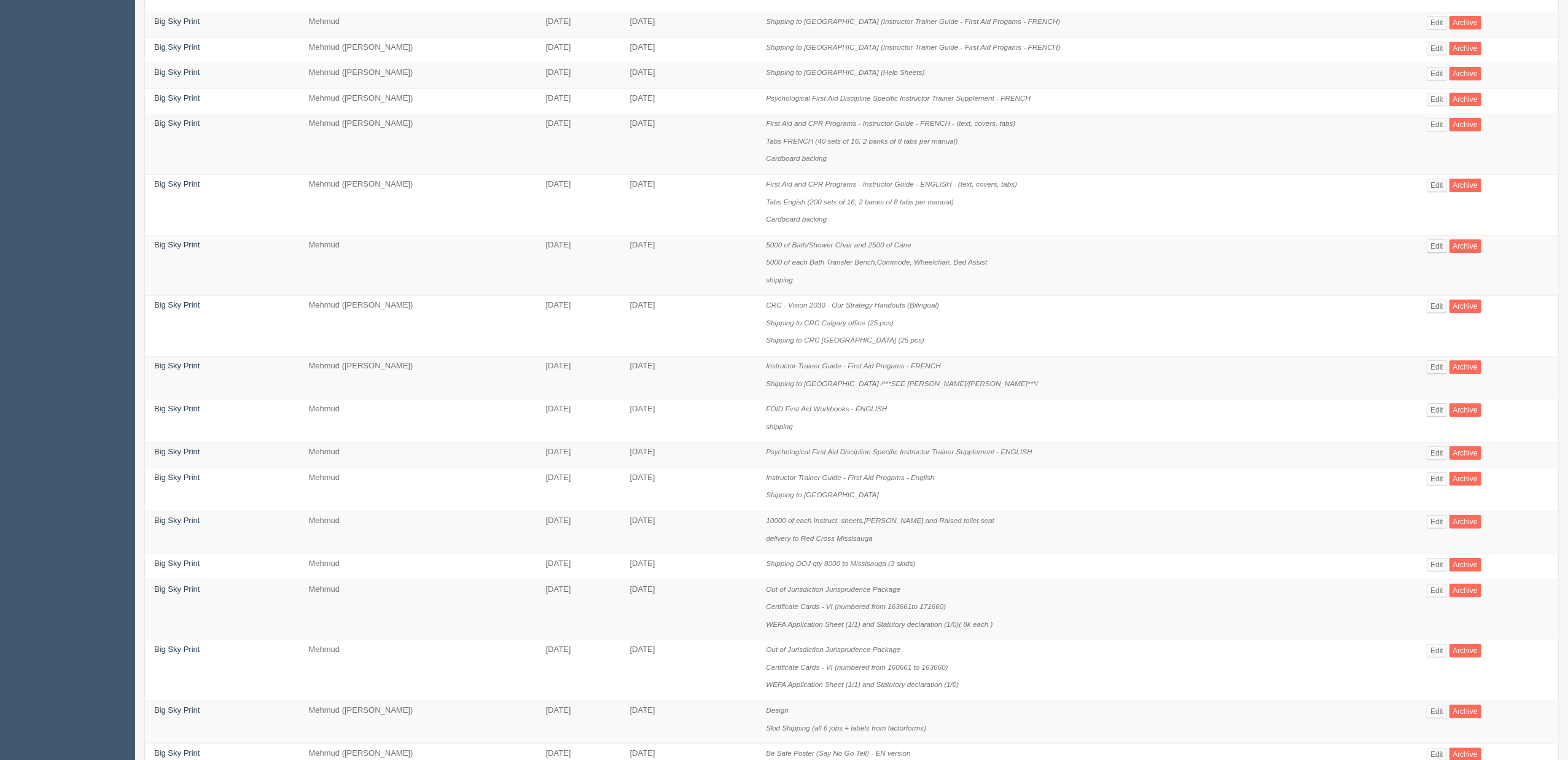
scroll to position [538, 0]
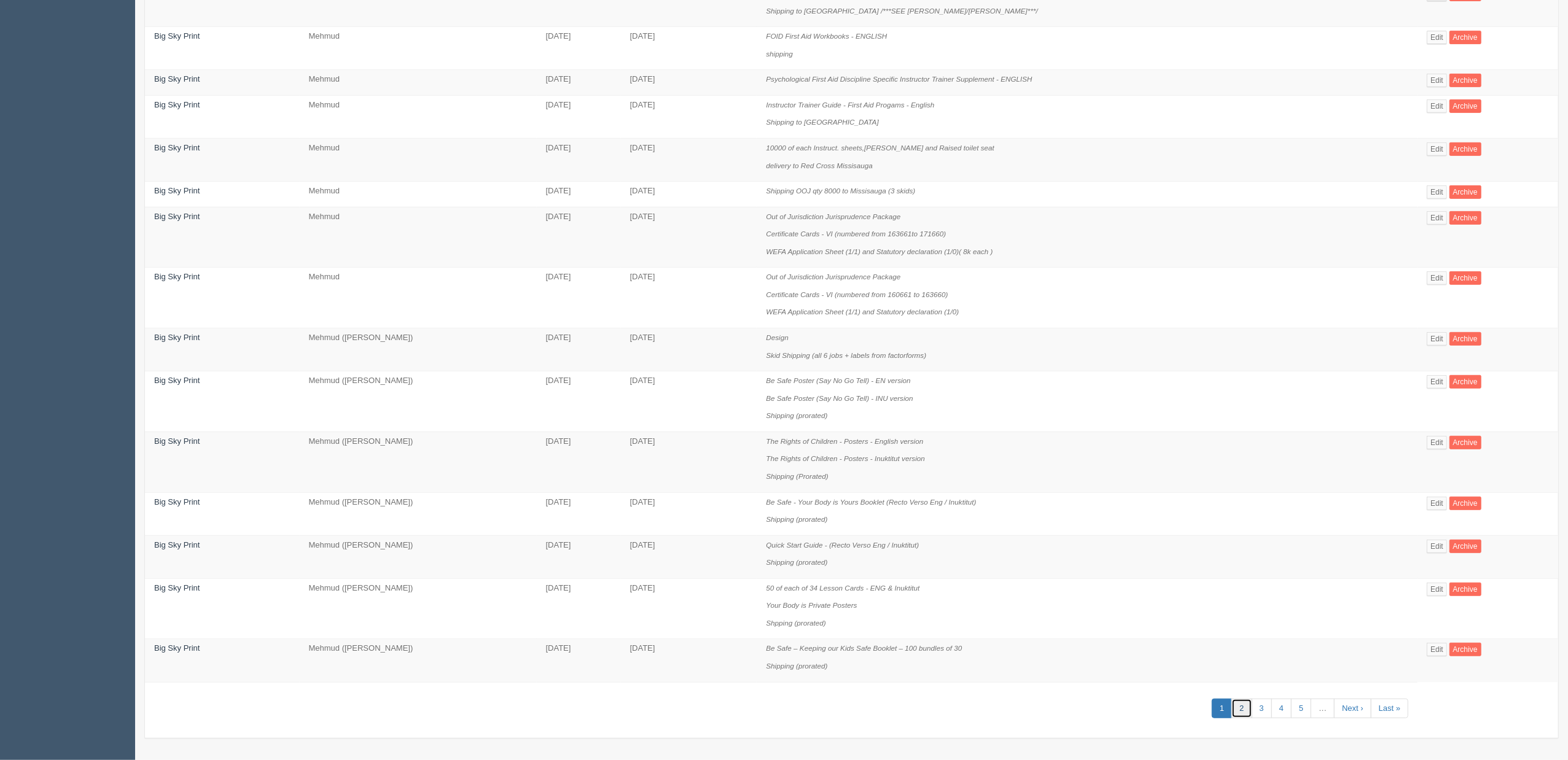
click at [1232, 703] on link "2" at bounding box center [1241, 708] width 20 height 20
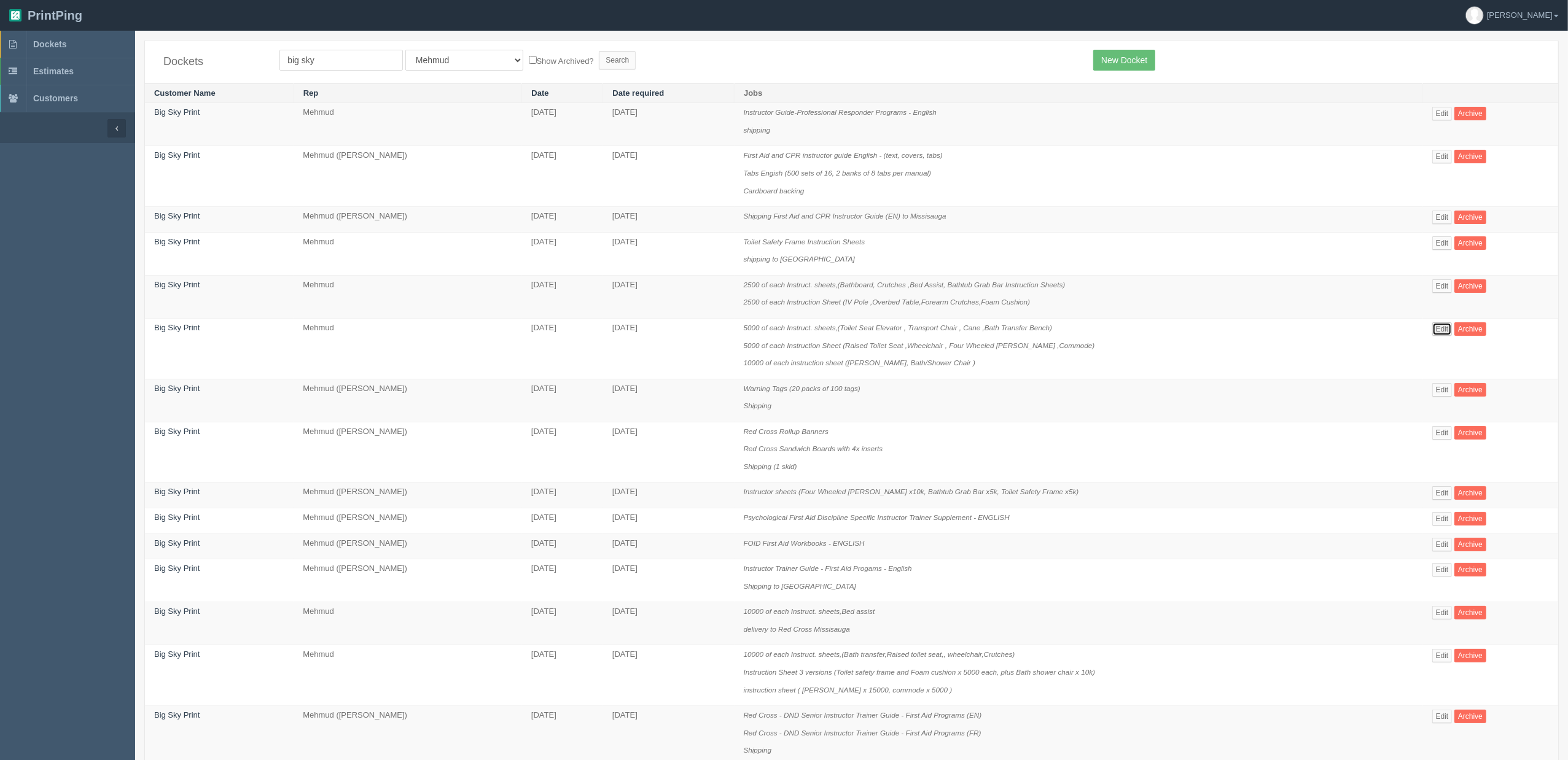
click at [1448, 326] on link "Edit" at bounding box center [1443, 329] width 20 height 14
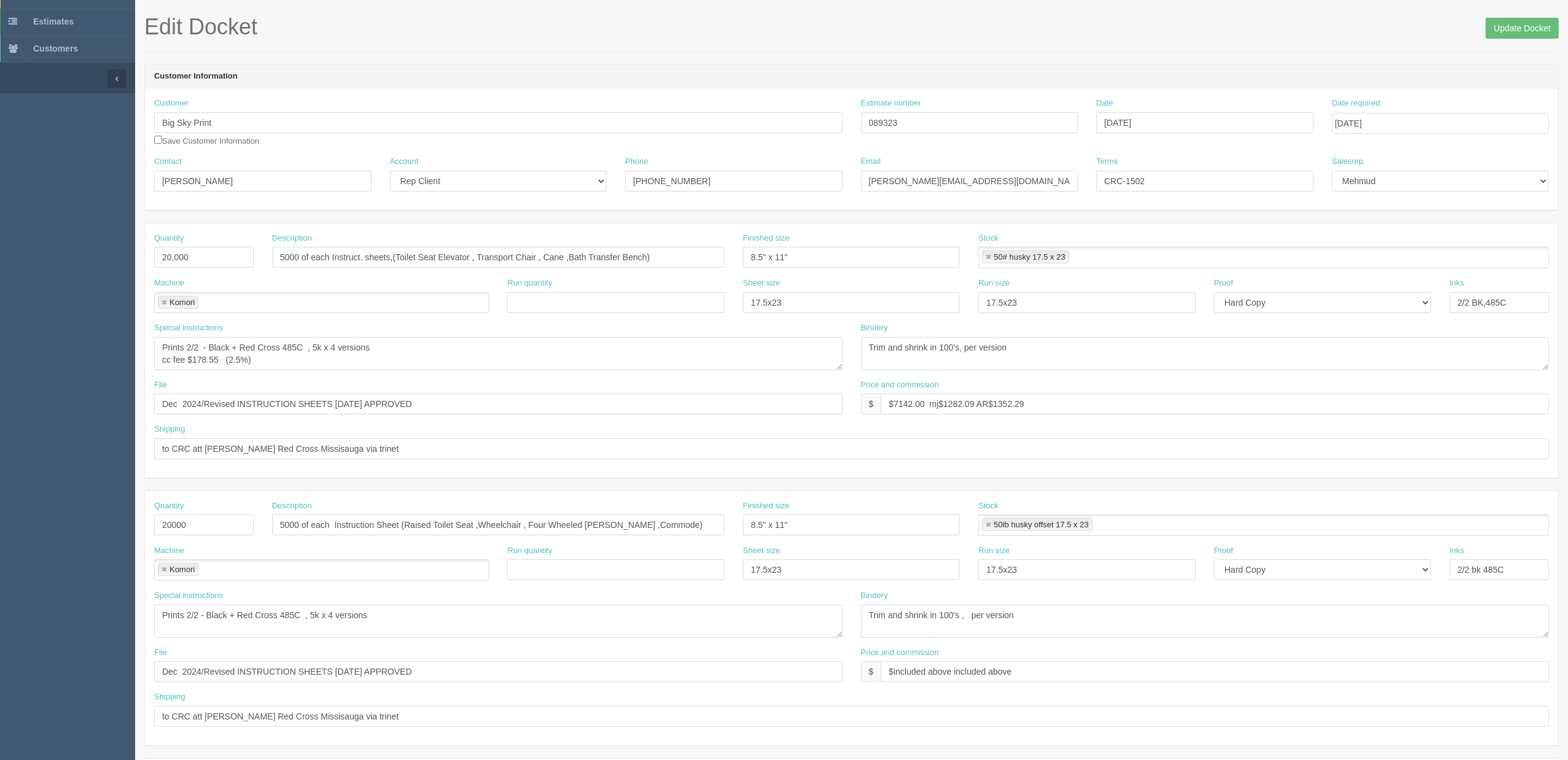
scroll to position [33, 0]
